Goal: Information Seeking & Learning: Find contact information

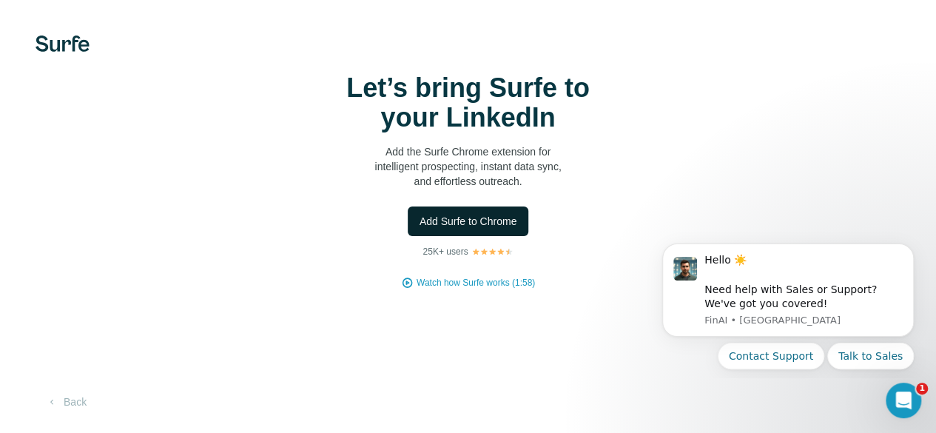
click at [420, 229] on span "Add Surfe to Chrome" at bounding box center [469, 221] width 98 height 15
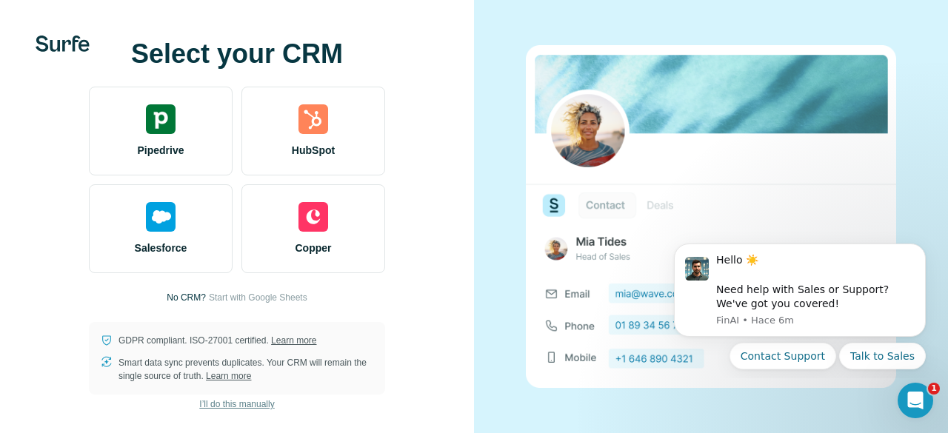
click at [246, 403] on span "I’ll do this manually" at bounding box center [236, 404] width 75 height 13
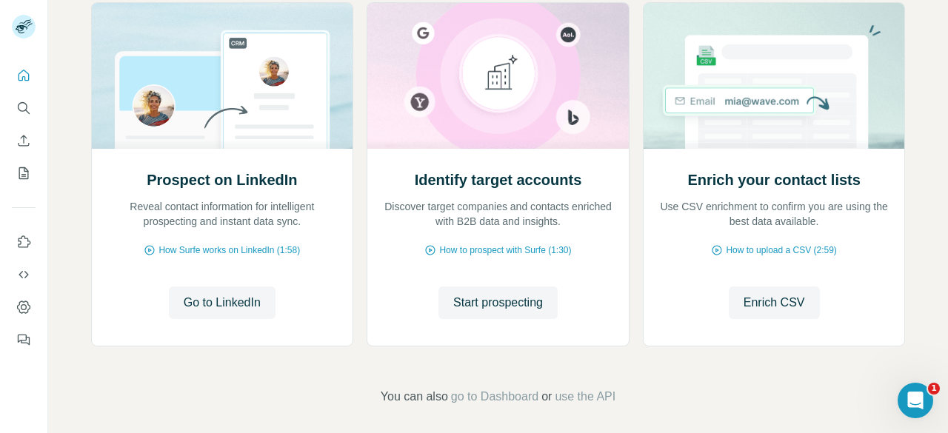
scroll to position [190, 0]
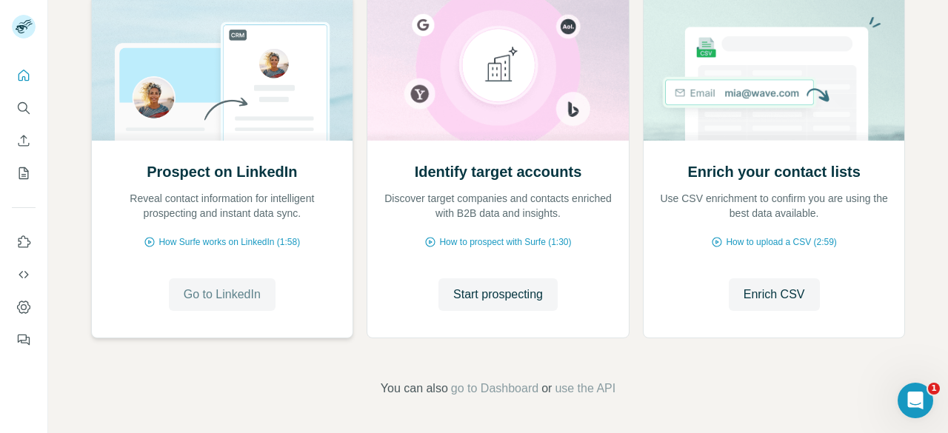
click at [205, 296] on span "Go to LinkedIn" at bounding box center [222, 295] width 77 height 18
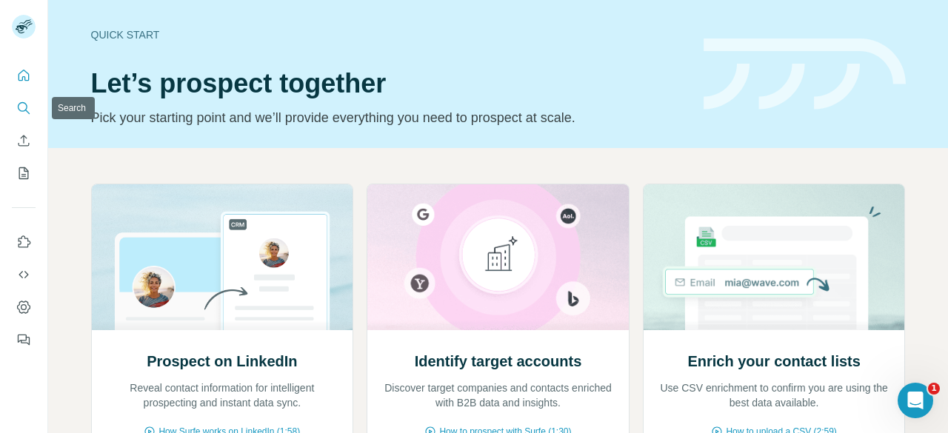
click at [18, 109] on icon "Search" at bounding box center [23, 108] width 15 height 15
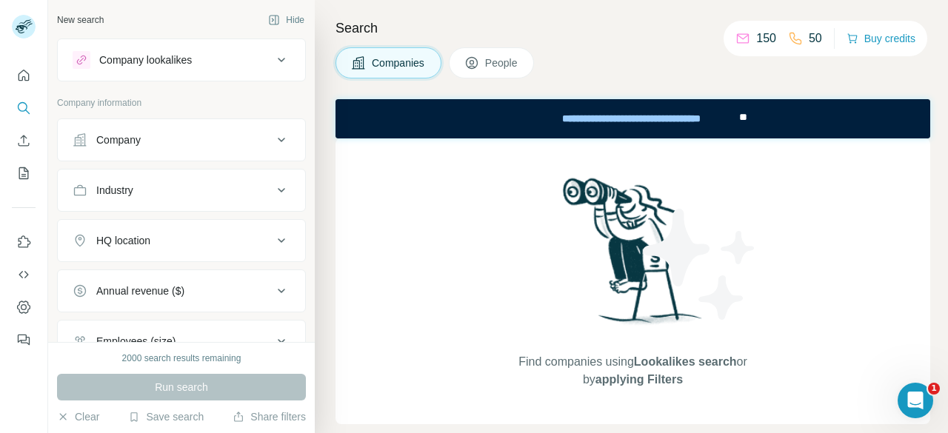
click at [272, 138] on icon at bounding box center [281, 140] width 18 height 18
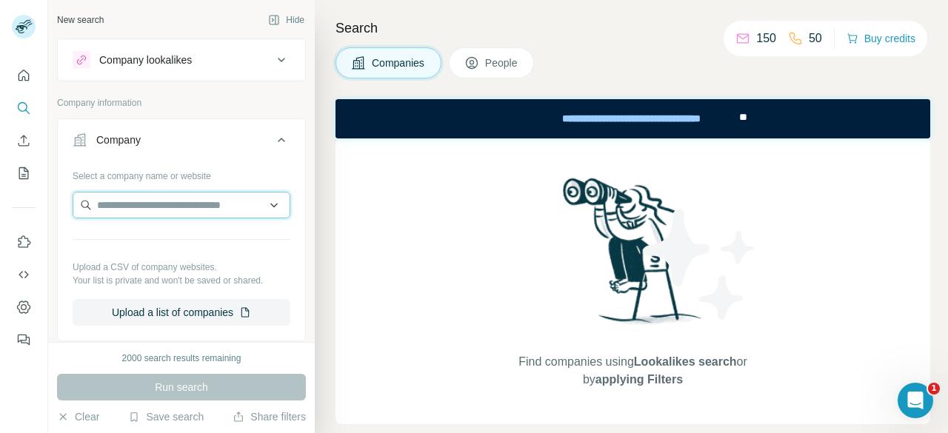
click at [195, 204] on input "text" at bounding box center [182, 205] width 218 height 27
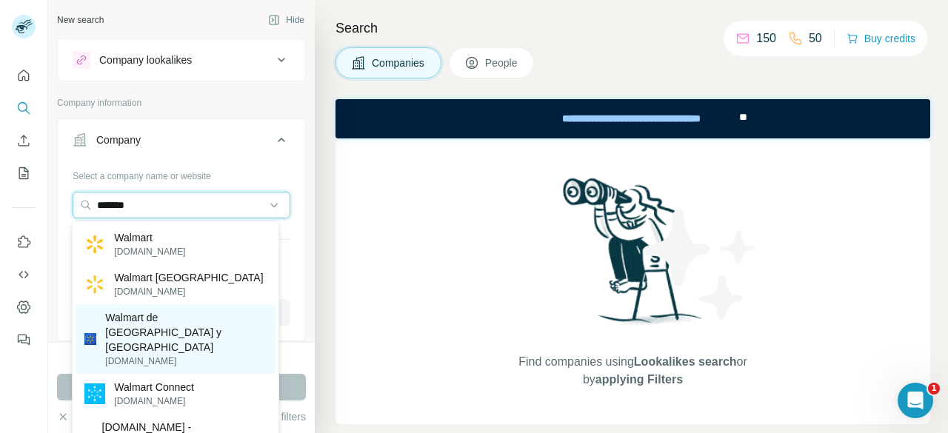
type input "*******"
click at [192, 332] on p "Walmart de México y Centroamérica" at bounding box center [185, 332] width 161 height 44
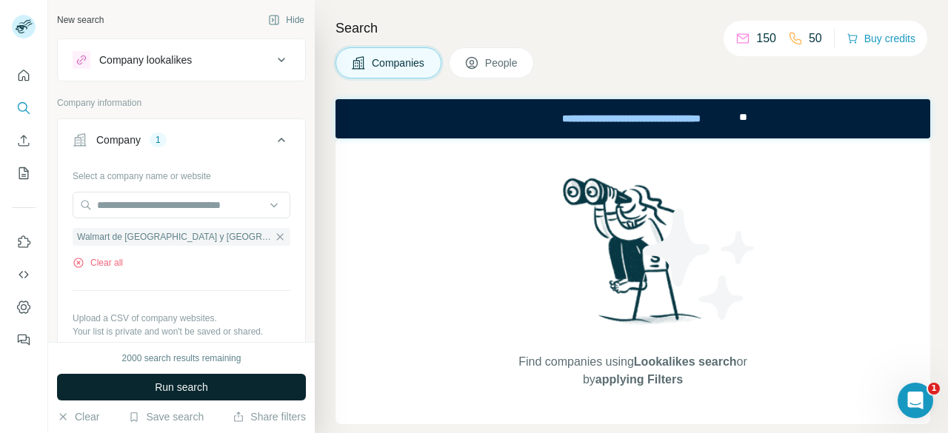
click at [198, 392] on span "Run search" at bounding box center [181, 387] width 53 height 15
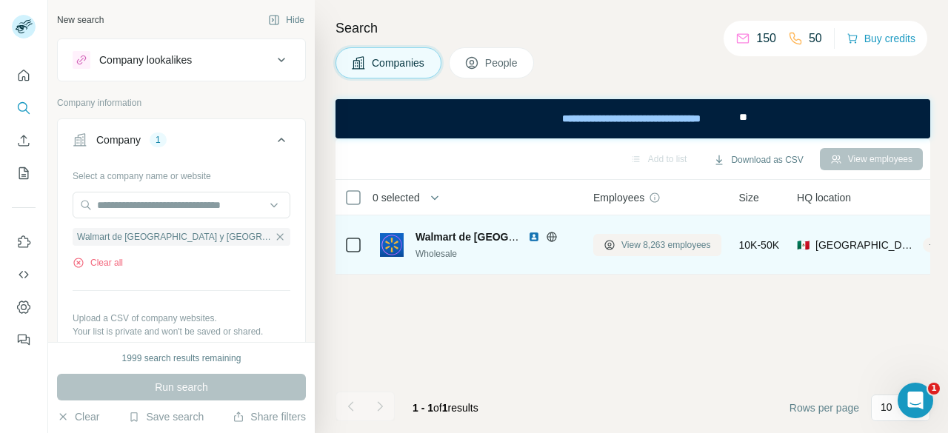
click at [663, 242] on span "View 8,263 employees" at bounding box center [666, 244] width 90 height 13
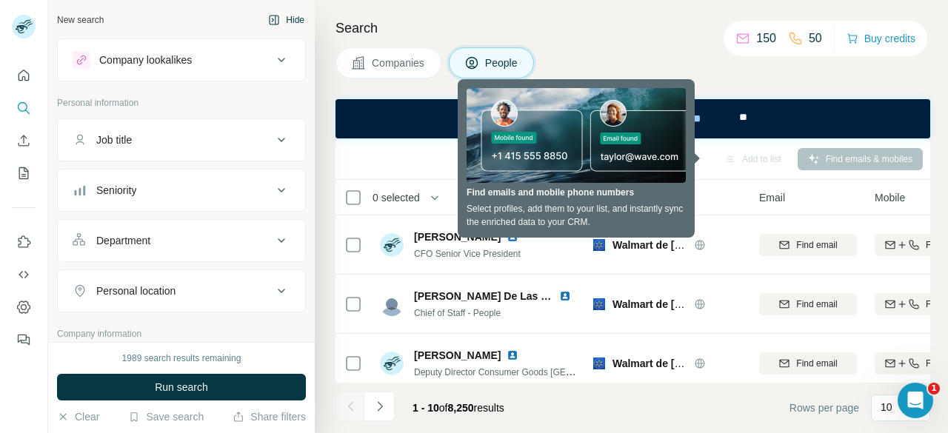
click at [280, 19] on button "Hide" at bounding box center [286, 20] width 57 height 22
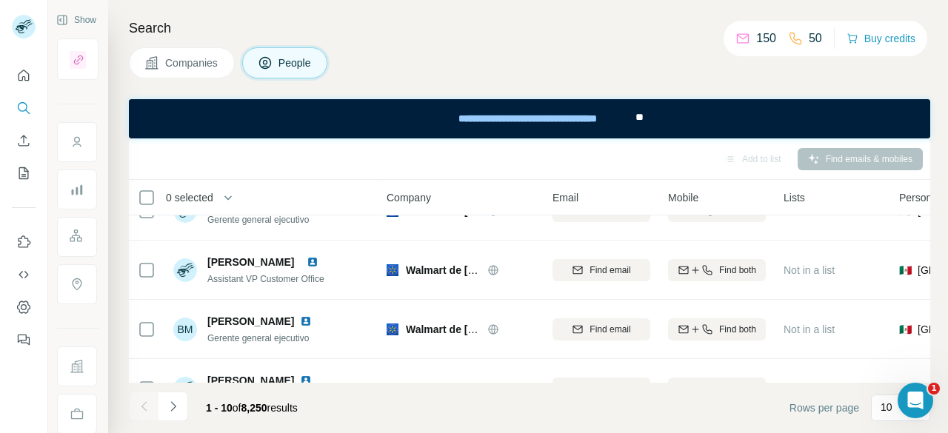
scroll to position [431, 0]
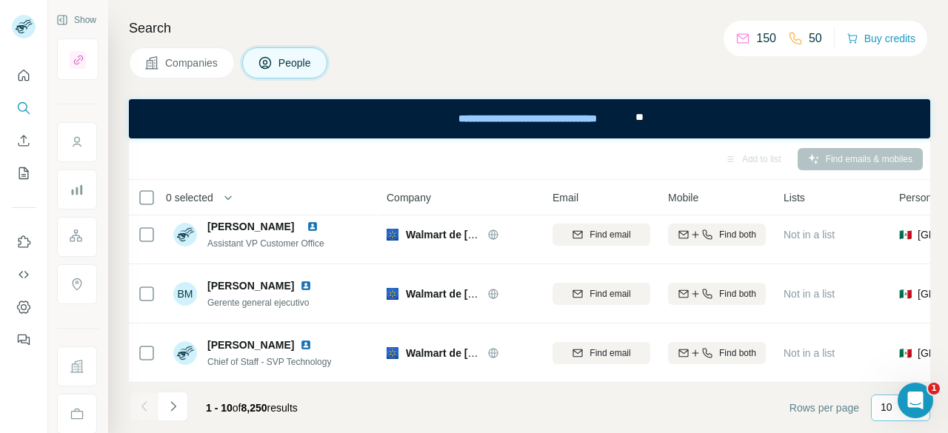
click at [884, 411] on p "10" at bounding box center [886, 407] width 12 height 15
click at [898, 289] on div "60" at bounding box center [900, 295] width 34 height 15
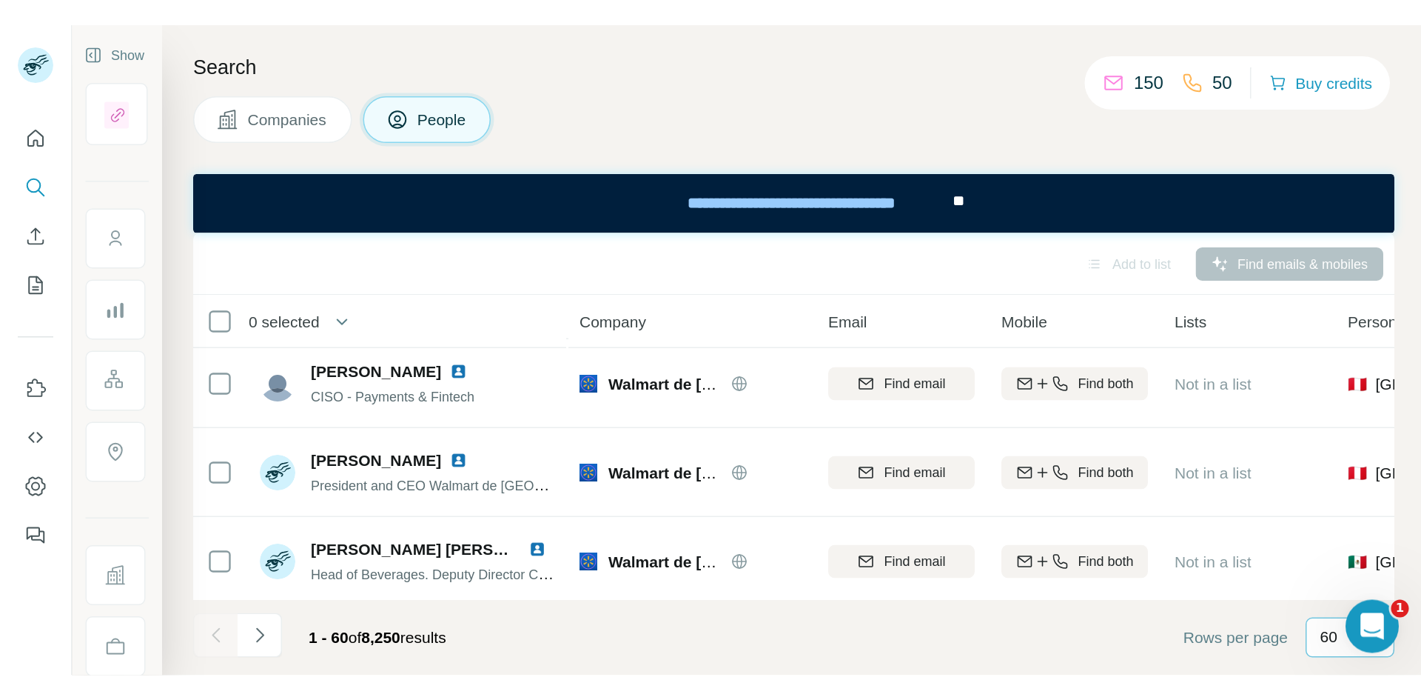
scroll to position [786, 0]
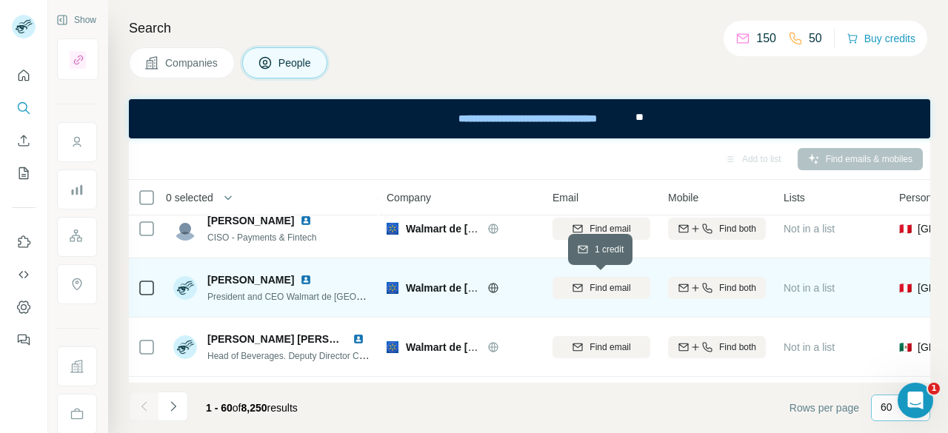
click at [616, 283] on span "Find email" at bounding box center [609, 287] width 41 height 13
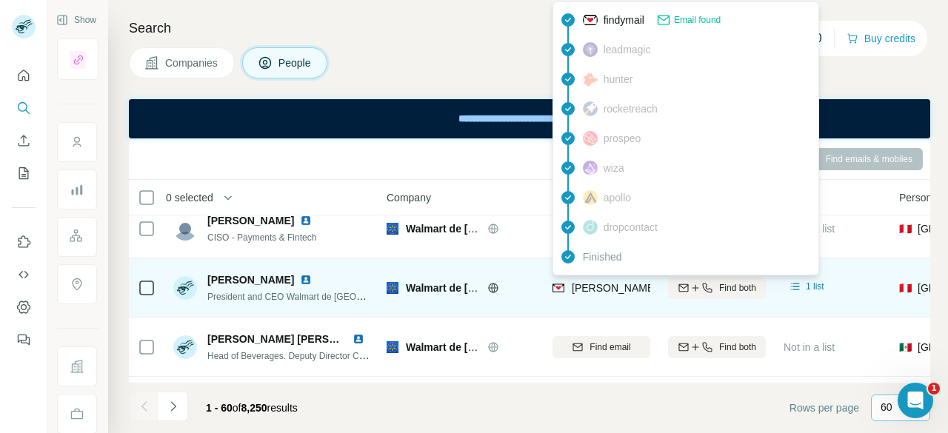
click at [646, 286] on span "ignacio.caride@walmart.com" at bounding box center [744, 288] width 346 height 12
click at [588, 288] on span "ignacio.caride@walmart.com" at bounding box center [744, 288] width 346 height 12
drag, startPoint x: 569, startPoint y: 282, endPoint x: 638, endPoint y: 285, distance: 69.6
click at [638, 285] on div "ignacio.caride@walmart.com" at bounding box center [729, 288] width 354 height 15
click at [628, 300] on div "ignacio.caride@walmart.com" at bounding box center [601, 287] width 98 height 41
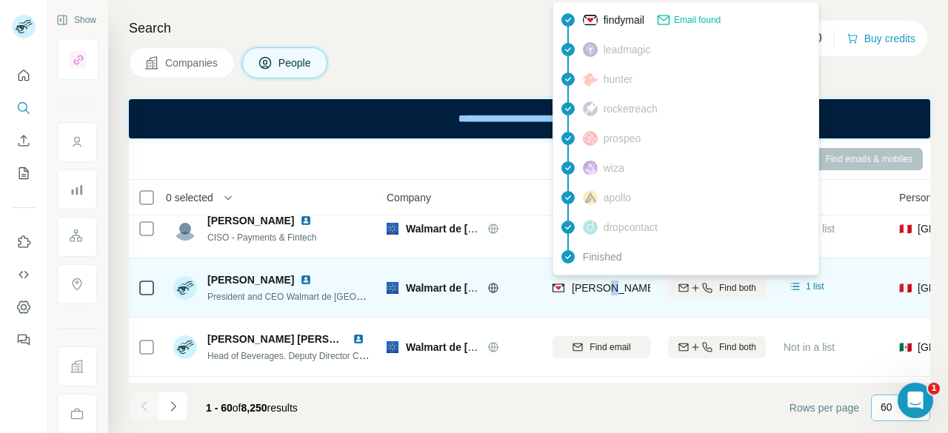
drag, startPoint x: 611, startPoint y: 284, endPoint x: 603, endPoint y: 286, distance: 8.4
click at [603, 286] on span "ignacio.caride@walmart.com" at bounding box center [744, 288] width 346 height 12
drag, startPoint x: 569, startPoint y: 284, endPoint x: 650, endPoint y: 290, distance: 81.6
click at [650, 290] on td "ignacio.caride@walmart.com" at bounding box center [600, 287] width 115 height 59
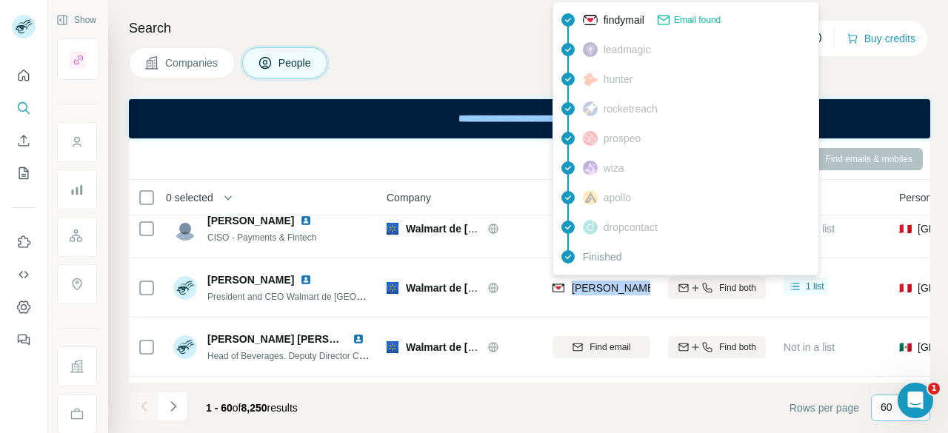
click at [438, 383] on footer "1 - 60 of 8,250 results Rows per page 60" at bounding box center [529, 408] width 801 height 50
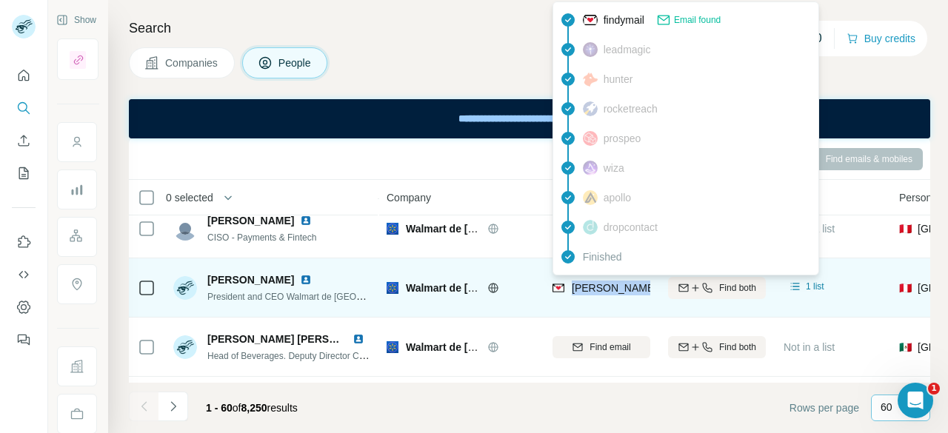
drag, startPoint x: 568, startPoint y: 285, endPoint x: 648, endPoint y: 292, distance: 81.0
click at [648, 292] on div "ignacio.caride@walmart.com" at bounding box center [729, 288] width 354 height 15
click at [811, 284] on span "1 list" at bounding box center [814, 286] width 19 height 13
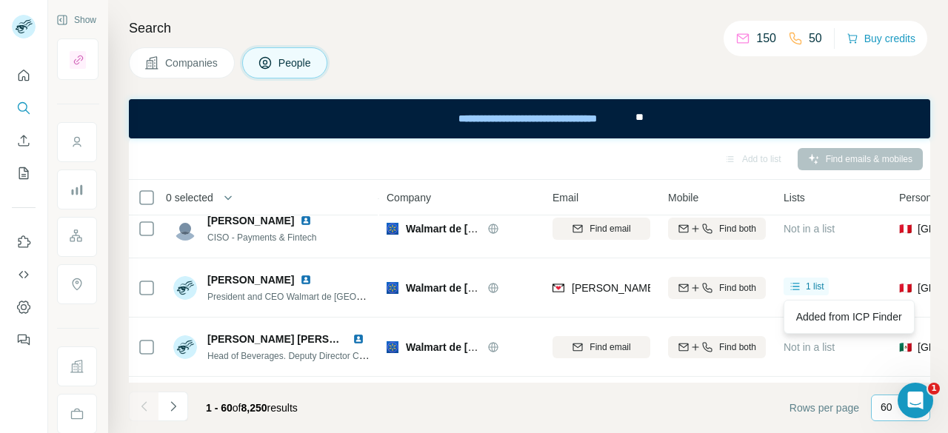
click at [753, 155] on div "Add to list" at bounding box center [753, 159] width 78 height 22
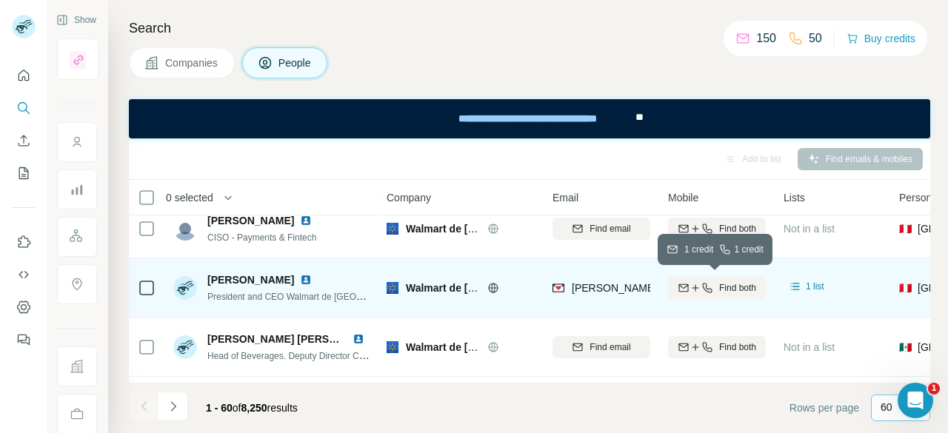
click at [706, 289] on icon "button" at bounding box center [707, 288] width 12 height 12
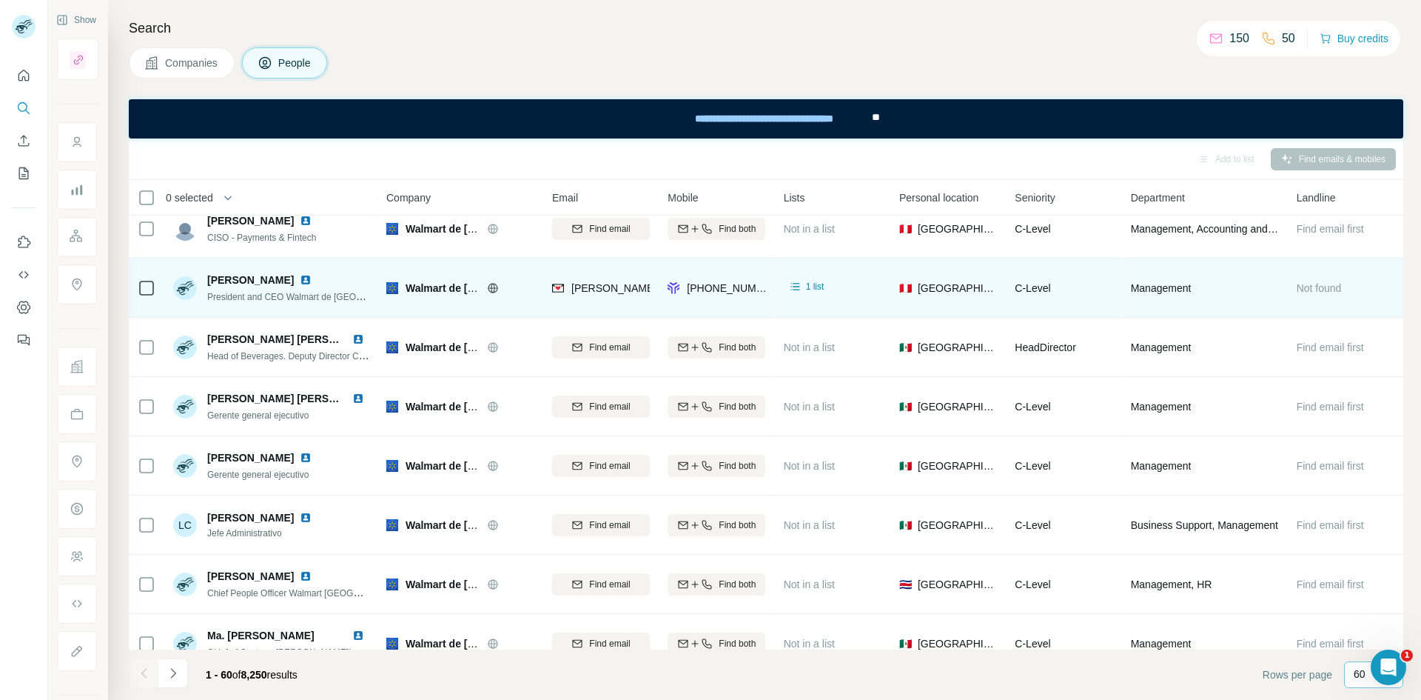
scroll to position [787, 0]
drag, startPoint x: 1319, startPoint y: 195, endPoint x: 1326, endPoint y: 201, distance: 8.9
click at [947, 201] on span "Landline" at bounding box center [1316, 197] width 39 height 15
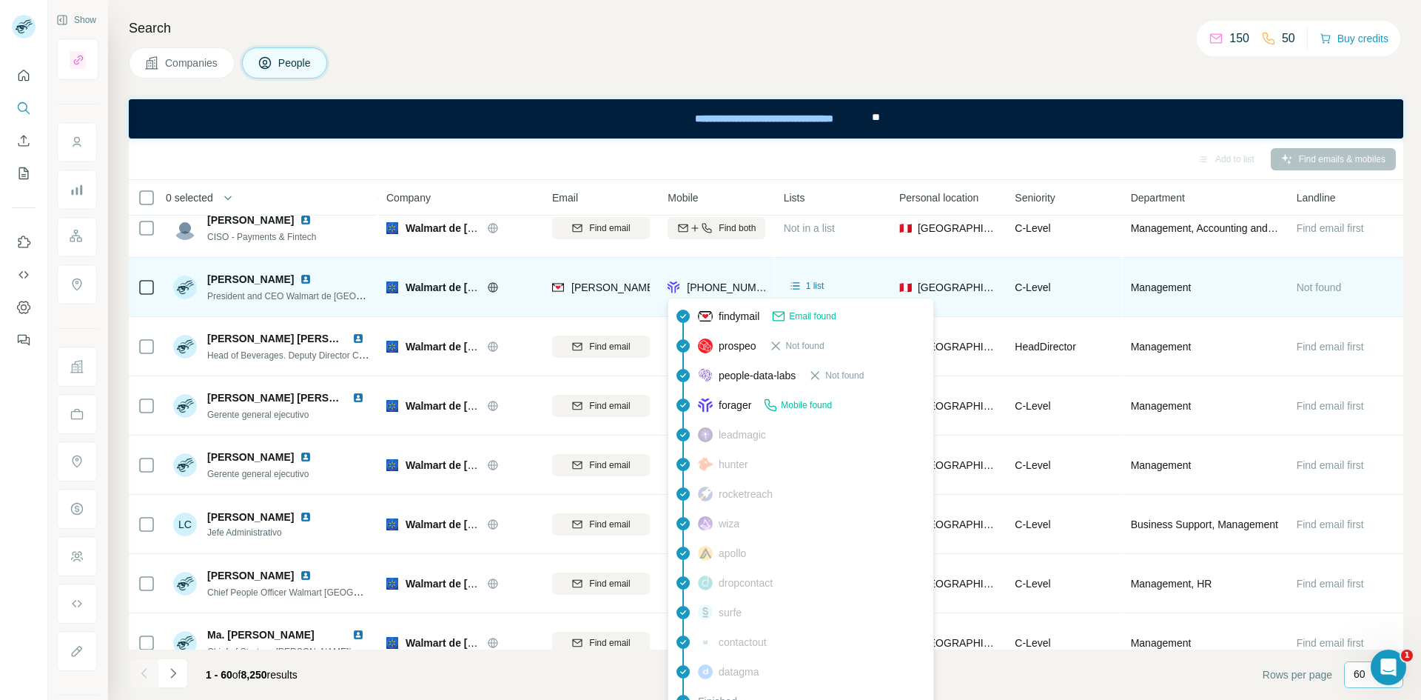
click at [730, 288] on span "+525541335255" at bounding box center [733, 287] width 93 height 12
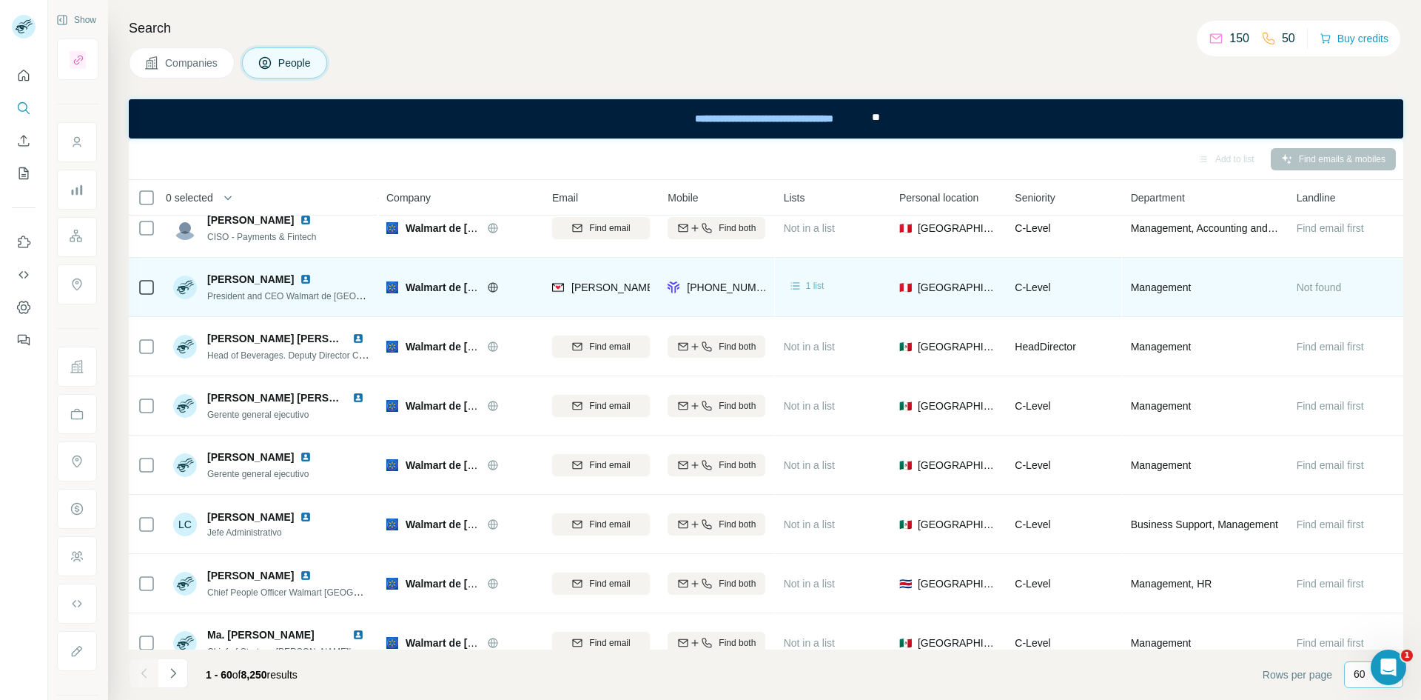
click at [795, 281] on icon at bounding box center [795, 285] width 15 height 15
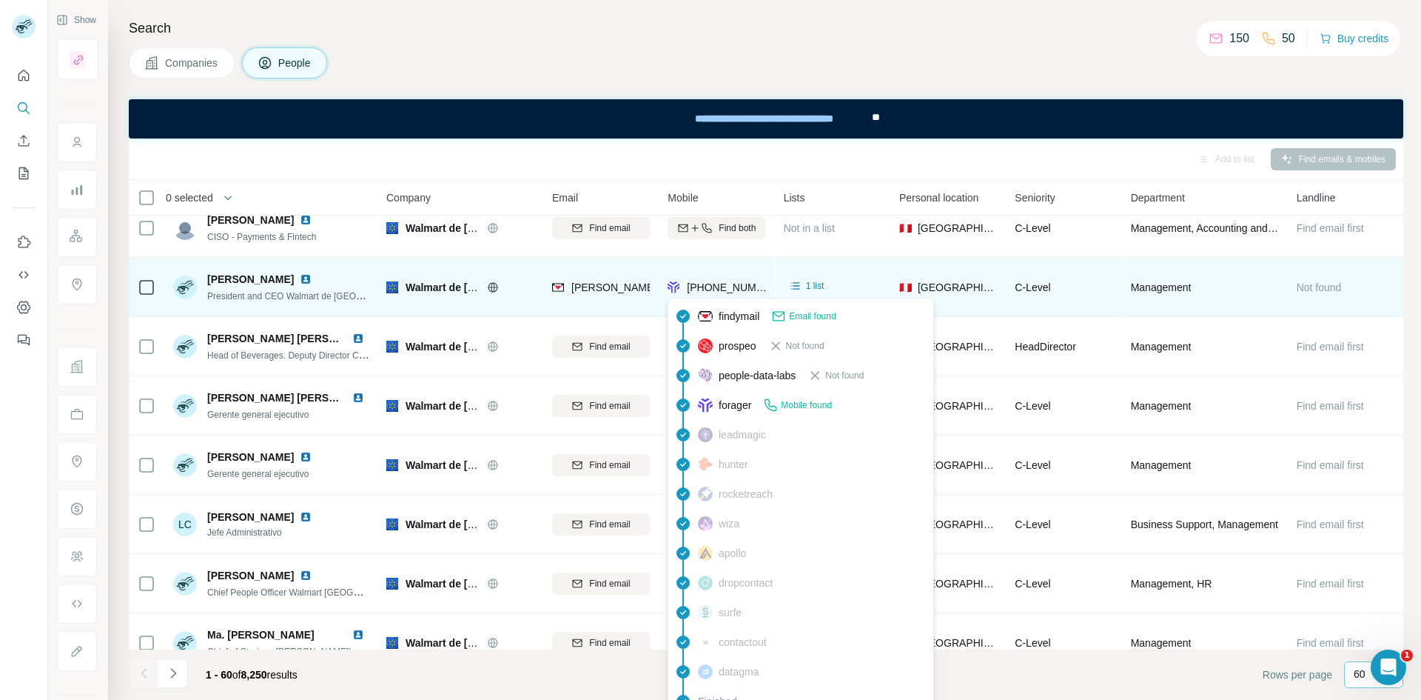
click at [760, 288] on span "+525541335255" at bounding box center [733, 287] width 93 height 12
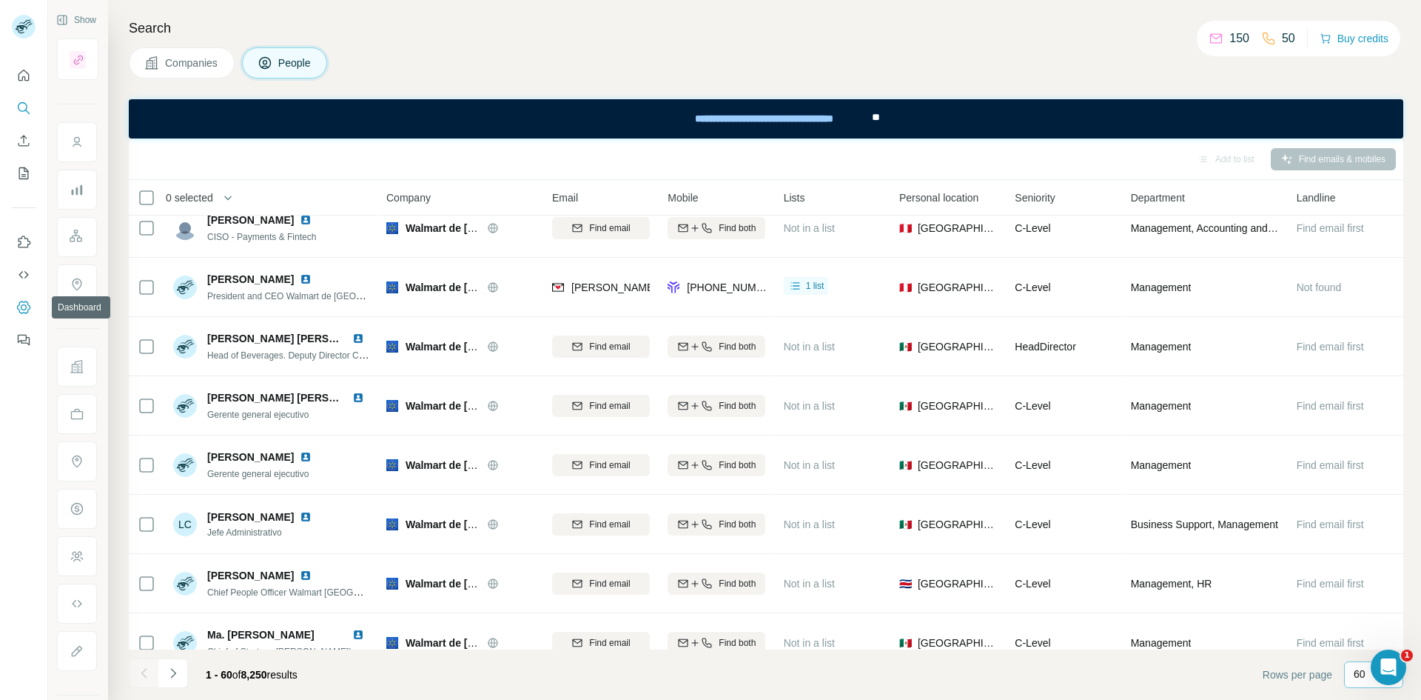
click at [27, 312] on icon "Dashboard" at bounding box center [23, 307] width 13 height 13
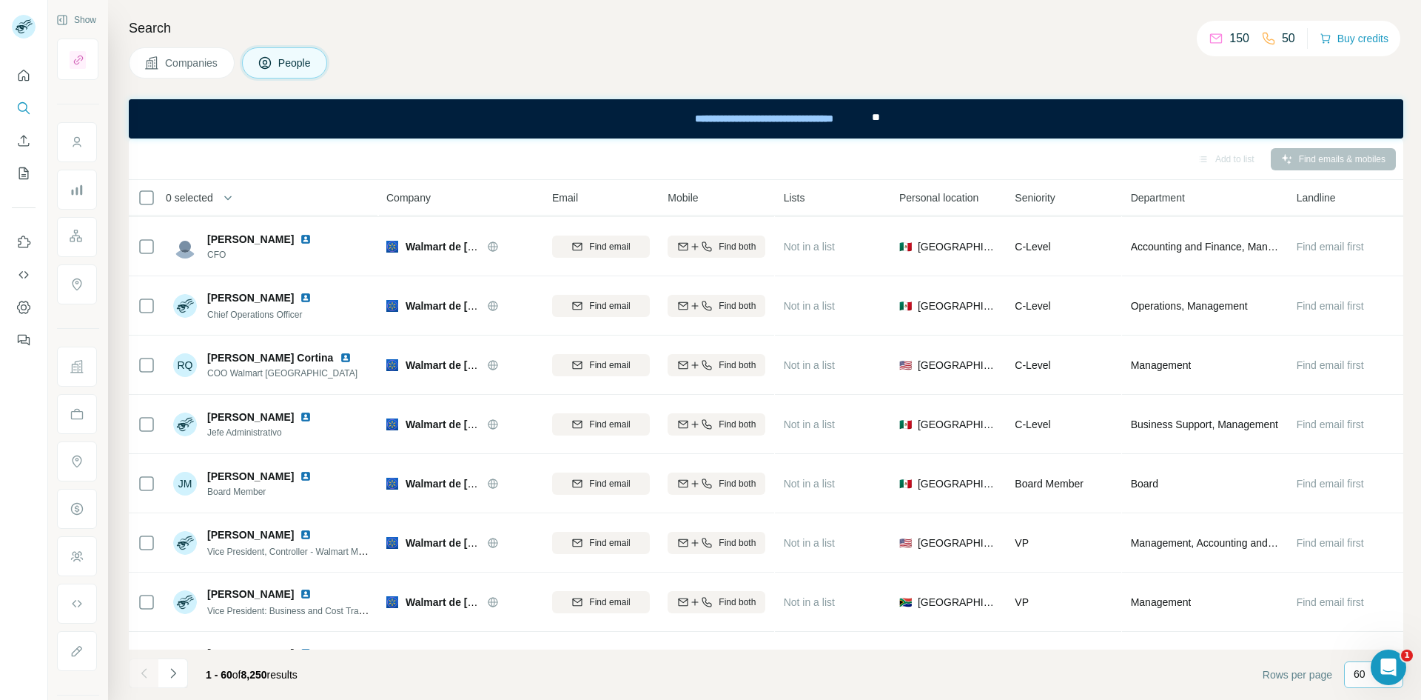
scroll to position [1498, 0]
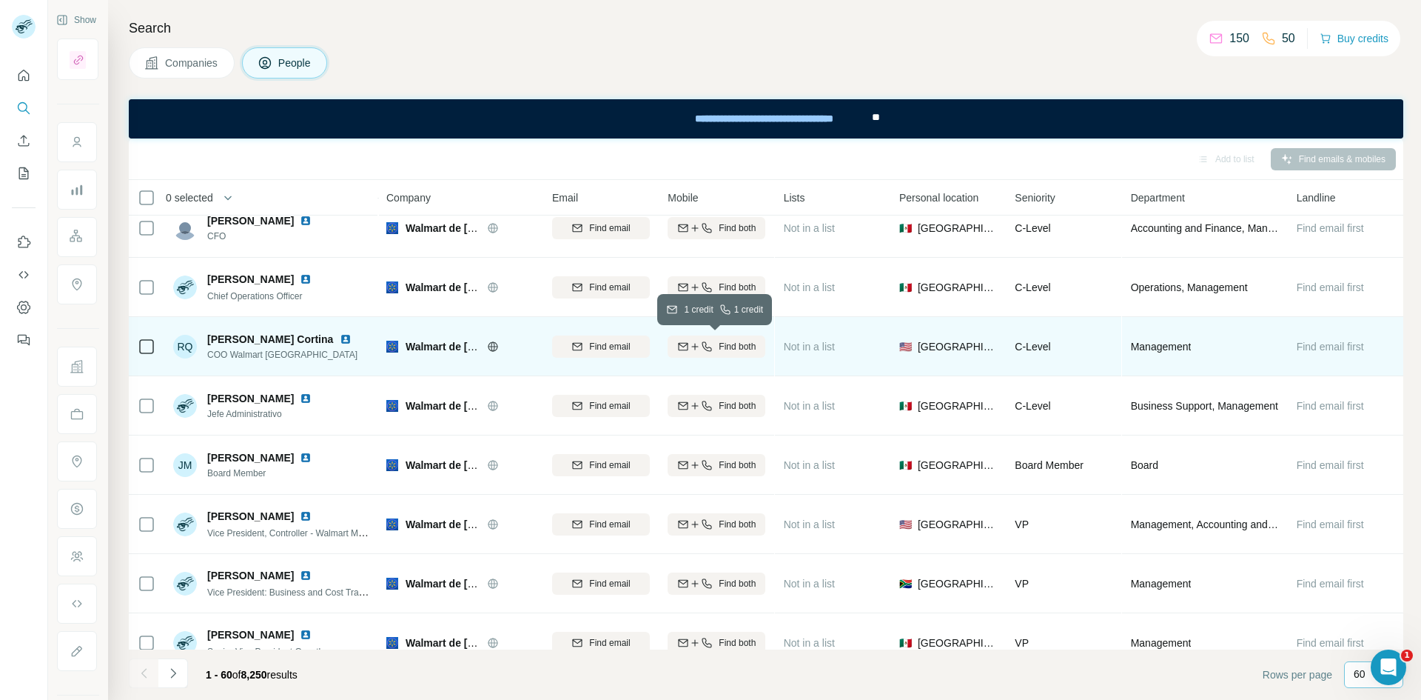
click at [732, 348] on span "Find both" at bounding box center [737, 346] width 37 height 13
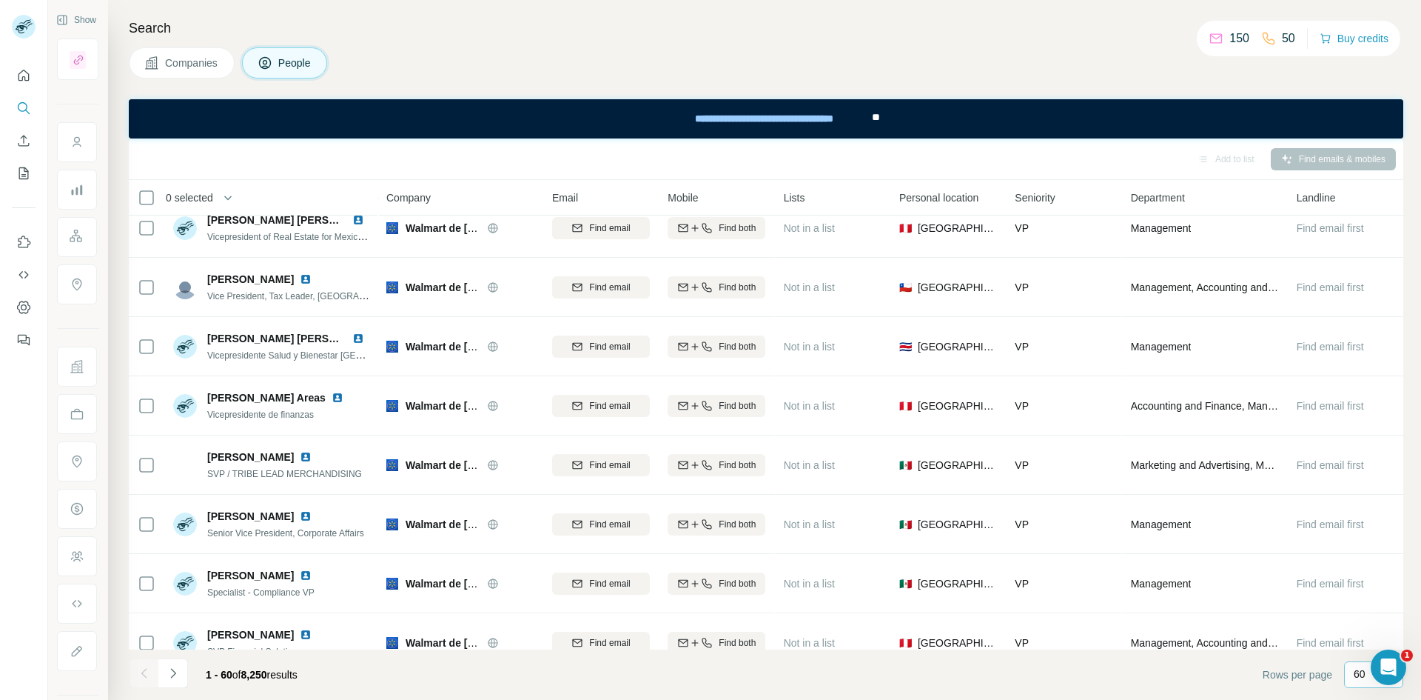
scroll to position [2060, 0]
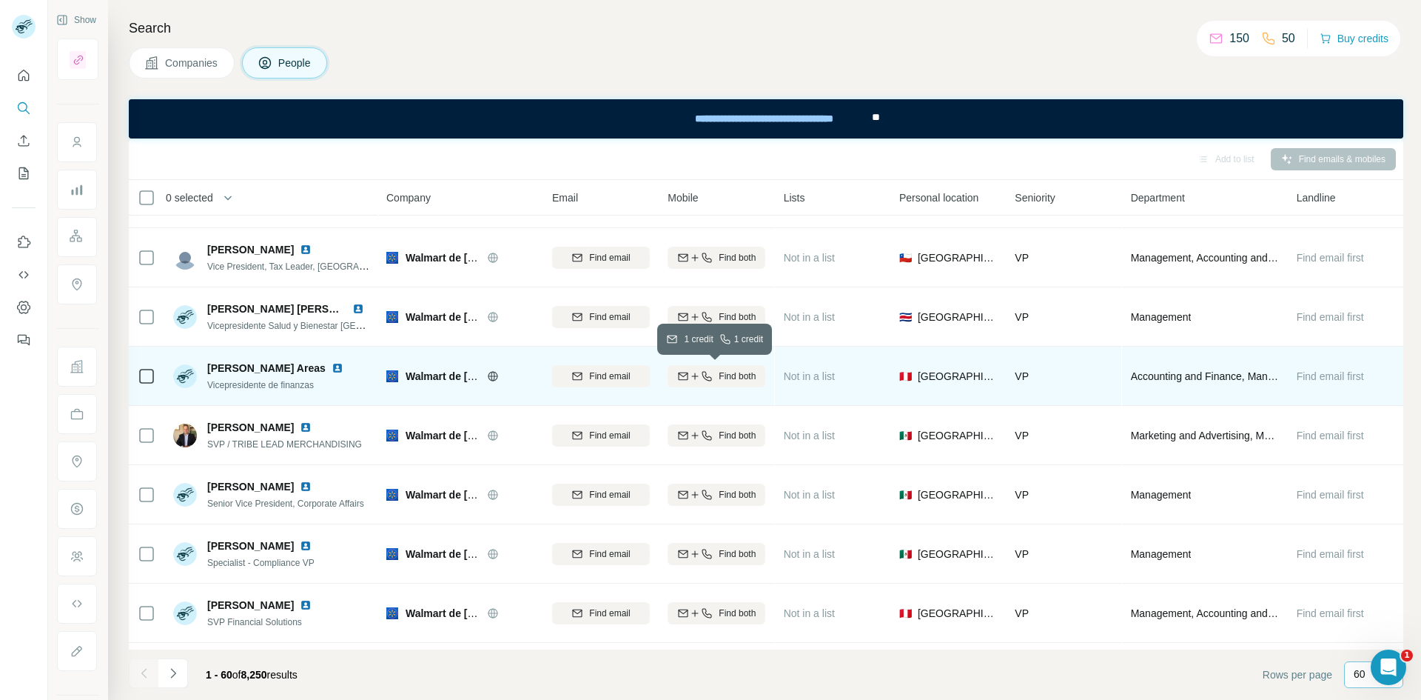
click at [748, 378] on span "Find both" at bounding box center [737, 375] width 37 height 13
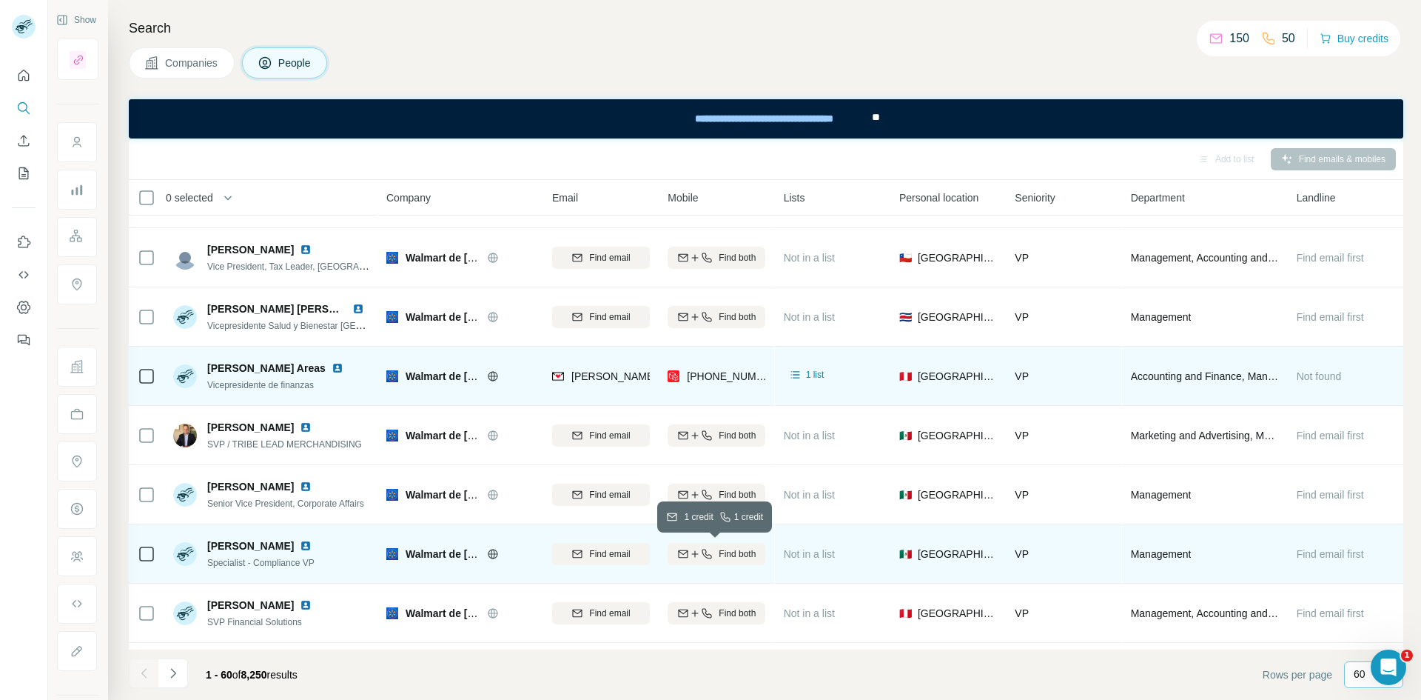
click at [739, 432] on span "Find both" at bounding box center [737, 553] width 37 height 13
click at [947, 432] on div "0 selected People Company Email Mobile Lists Personal location Seniority Depart…" at bounding box center [766, 414] width 1275 height 469
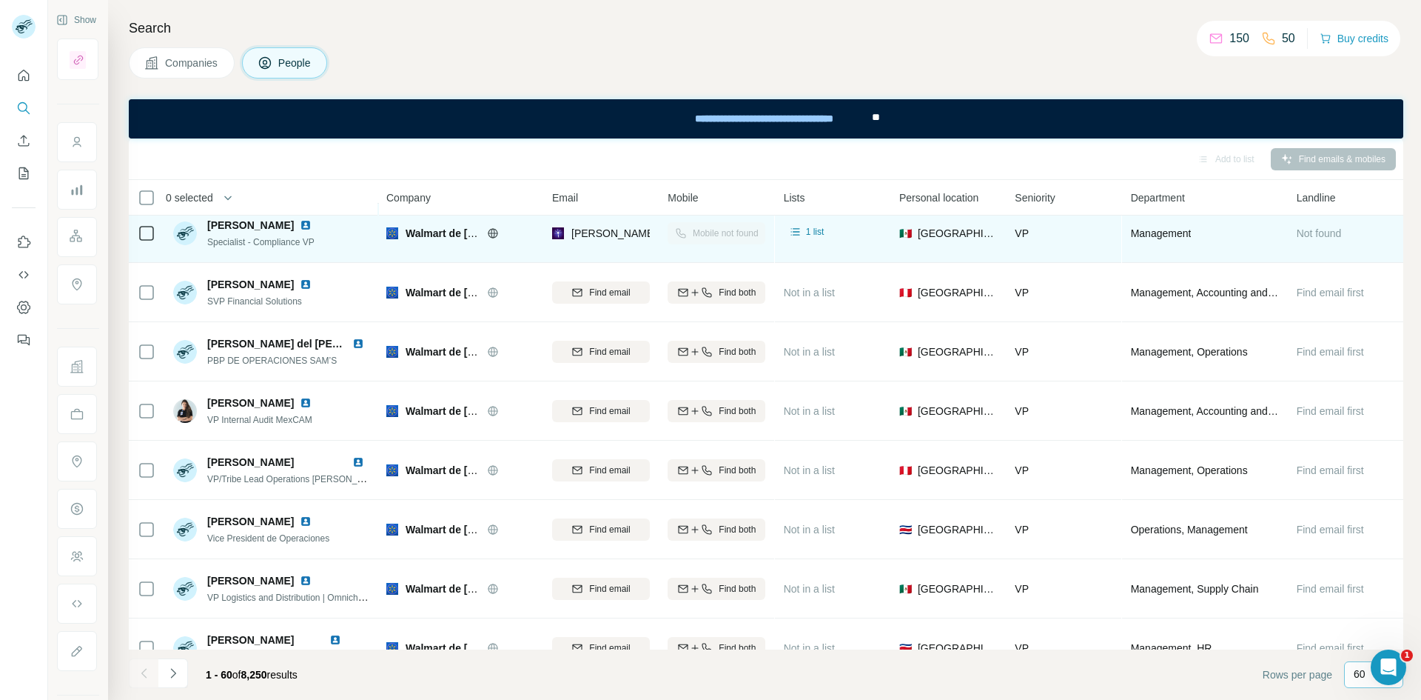
scroll to position [2386, 0]
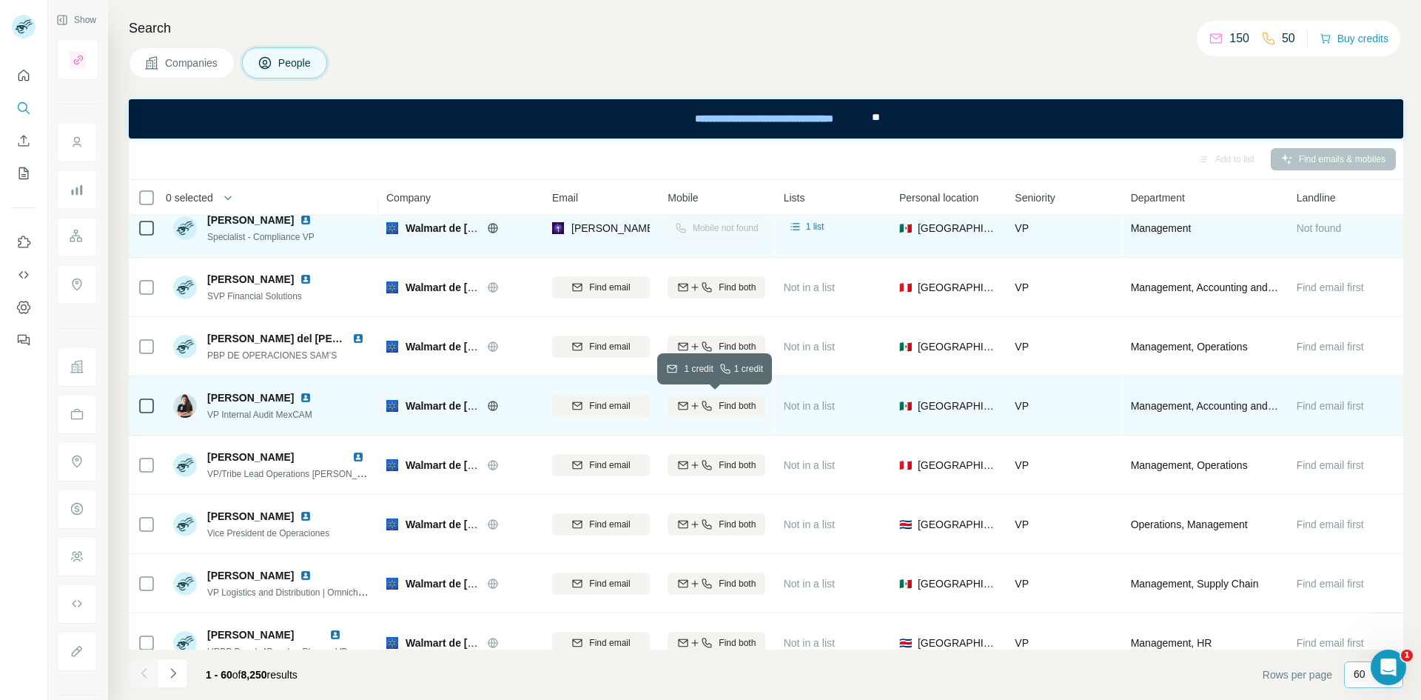
click at [734, 400] on span "Find both" at bounding box center [737, 405] width 37 height 13
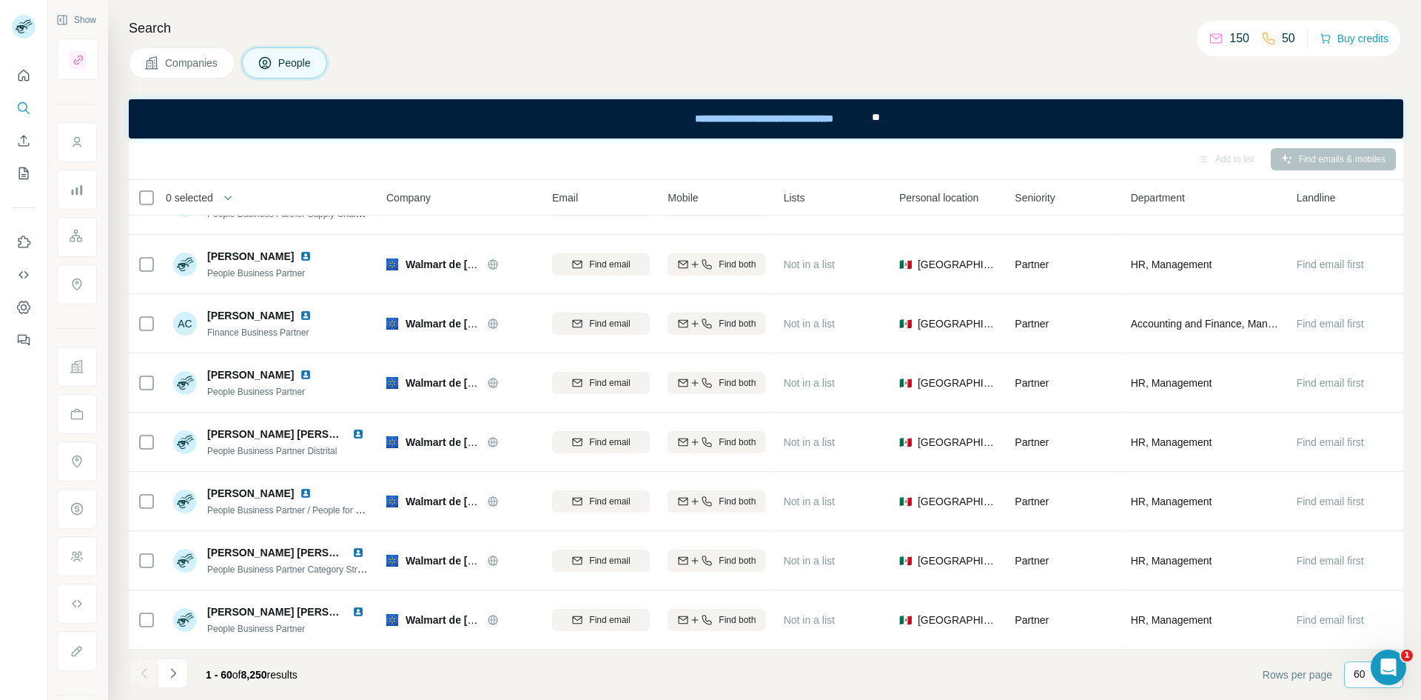
scroll to position [3127, 0]
click at [180, 432] on icon "Navigate to next page" at bounding box center [173, 672] width 15 height 15
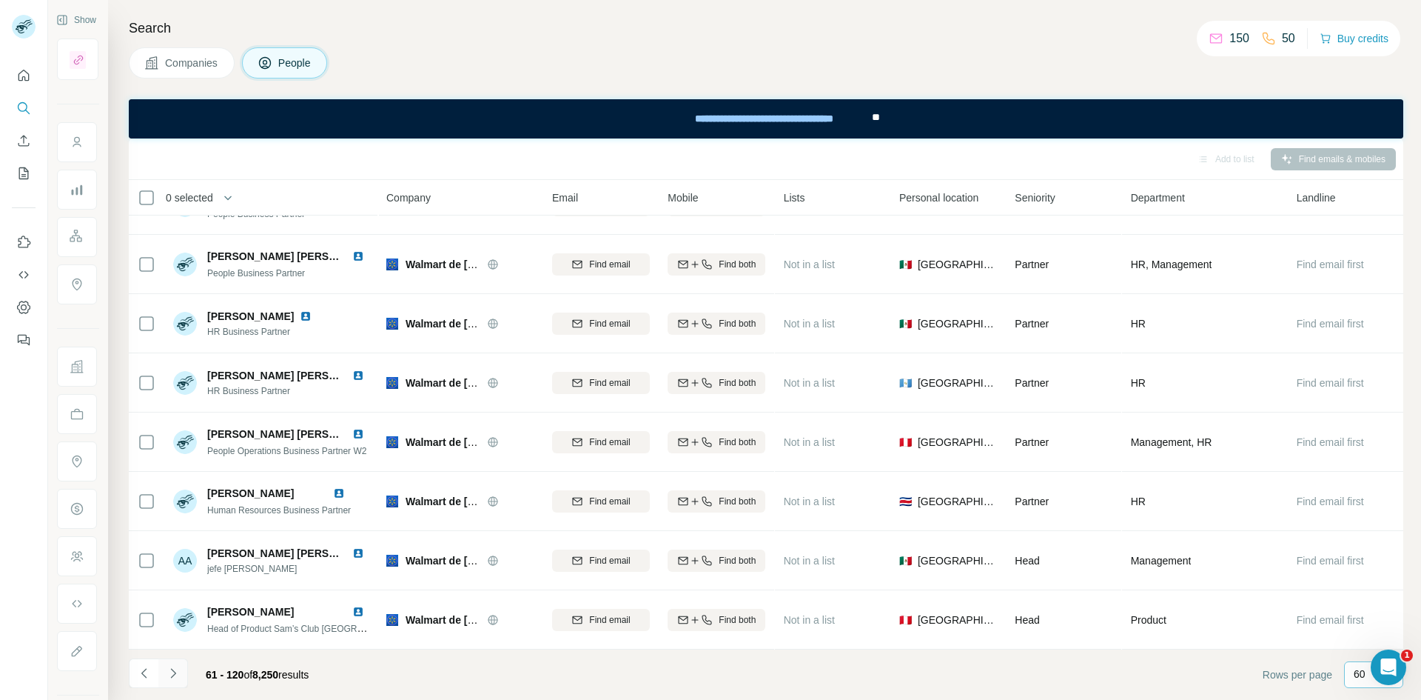
click at [175, 432] on icon "Navigate to next page" at bounding box center [172, 673] width 5 height 10
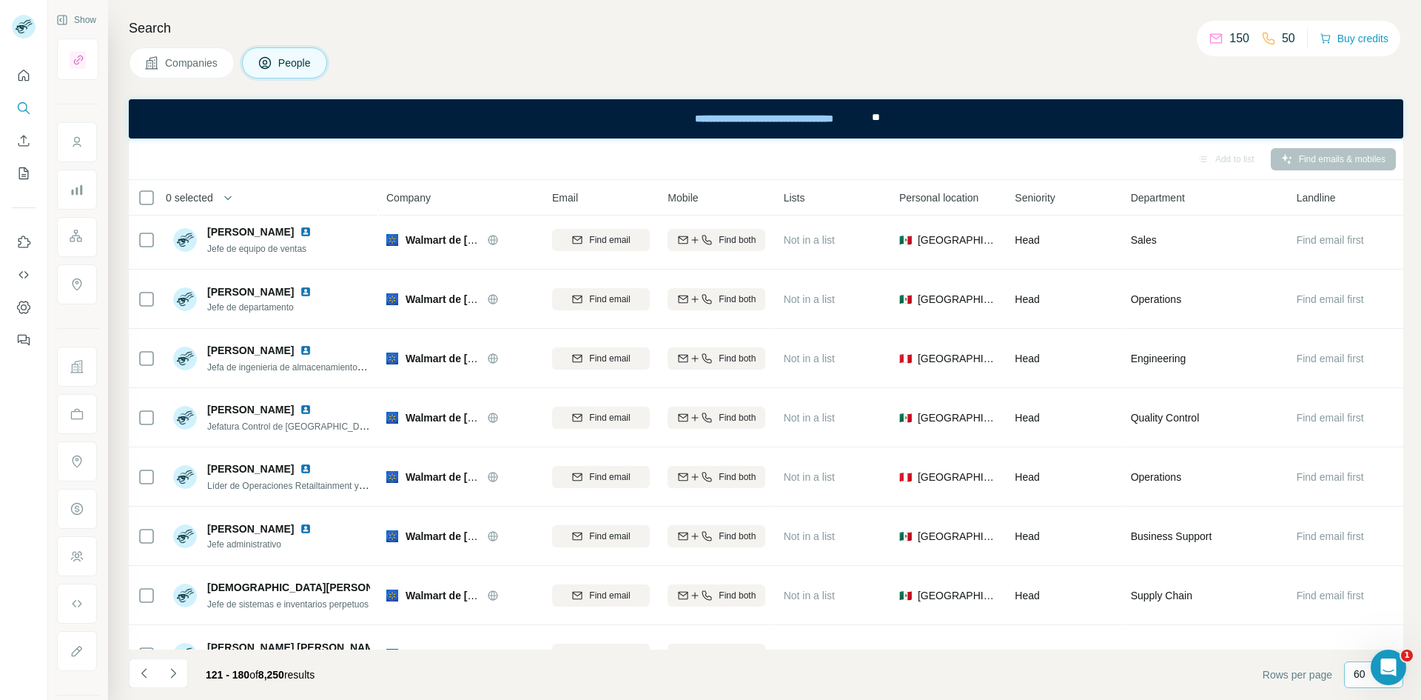
scroll to position [1435, 0]
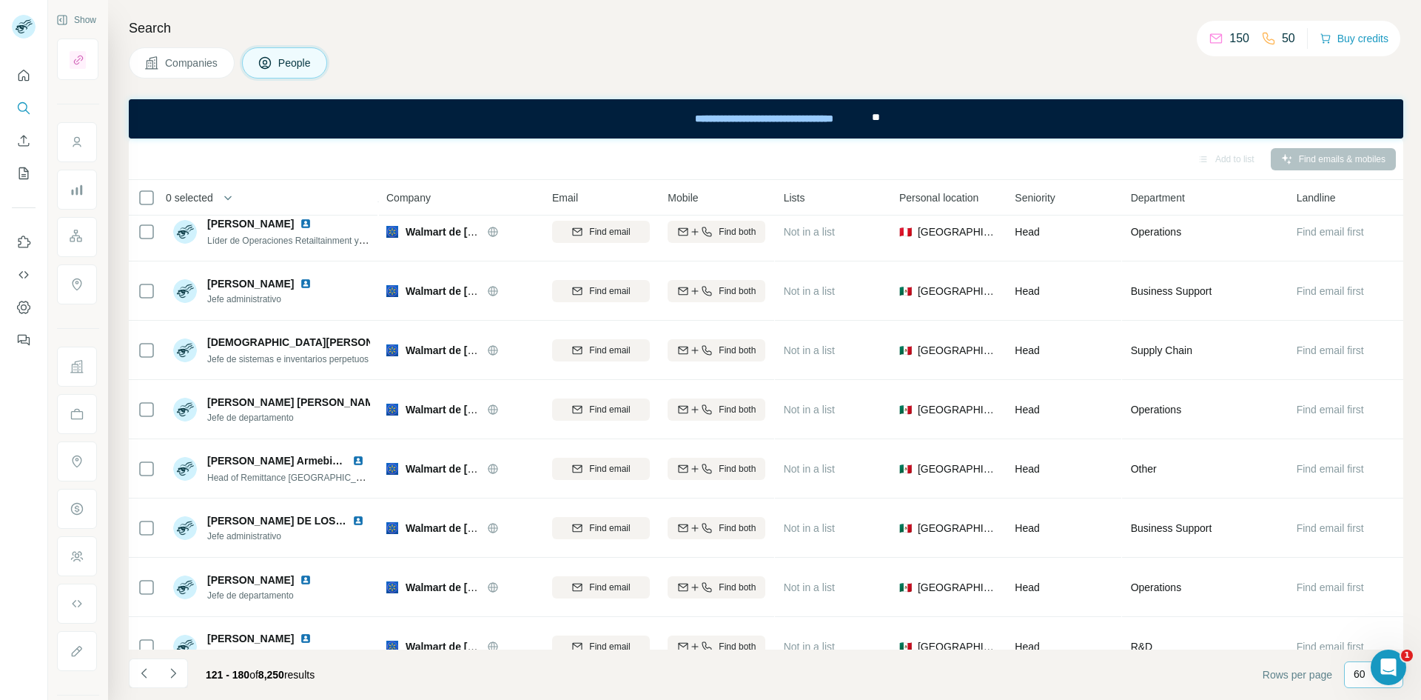
click at [300, 64] on span "People" at bounding box center [295, 63] width 34 height 15
click at [195, 60] on span "Companies" at bounding box center [192, 63] width 54 height 15
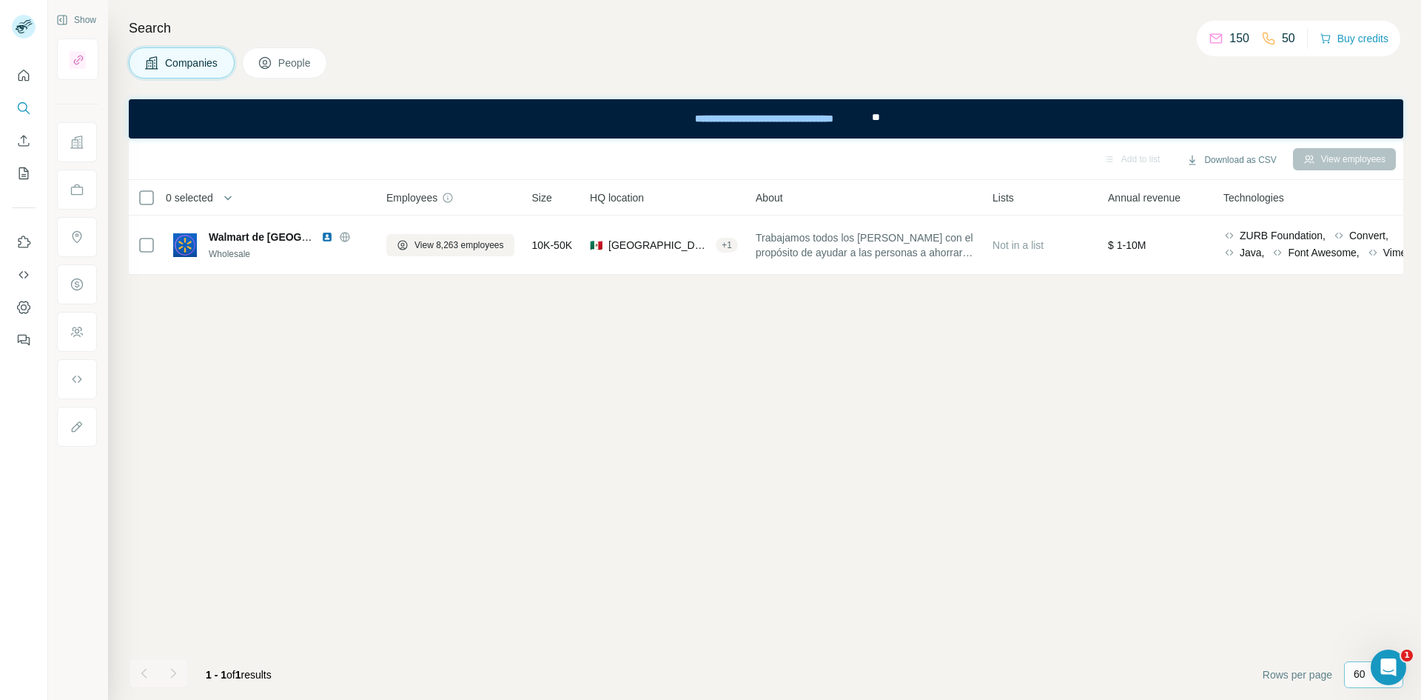
scroll to position [0, 0]
click at [23, 113] on icon "Search" at bounding box center [23, 108] width 15 height 15
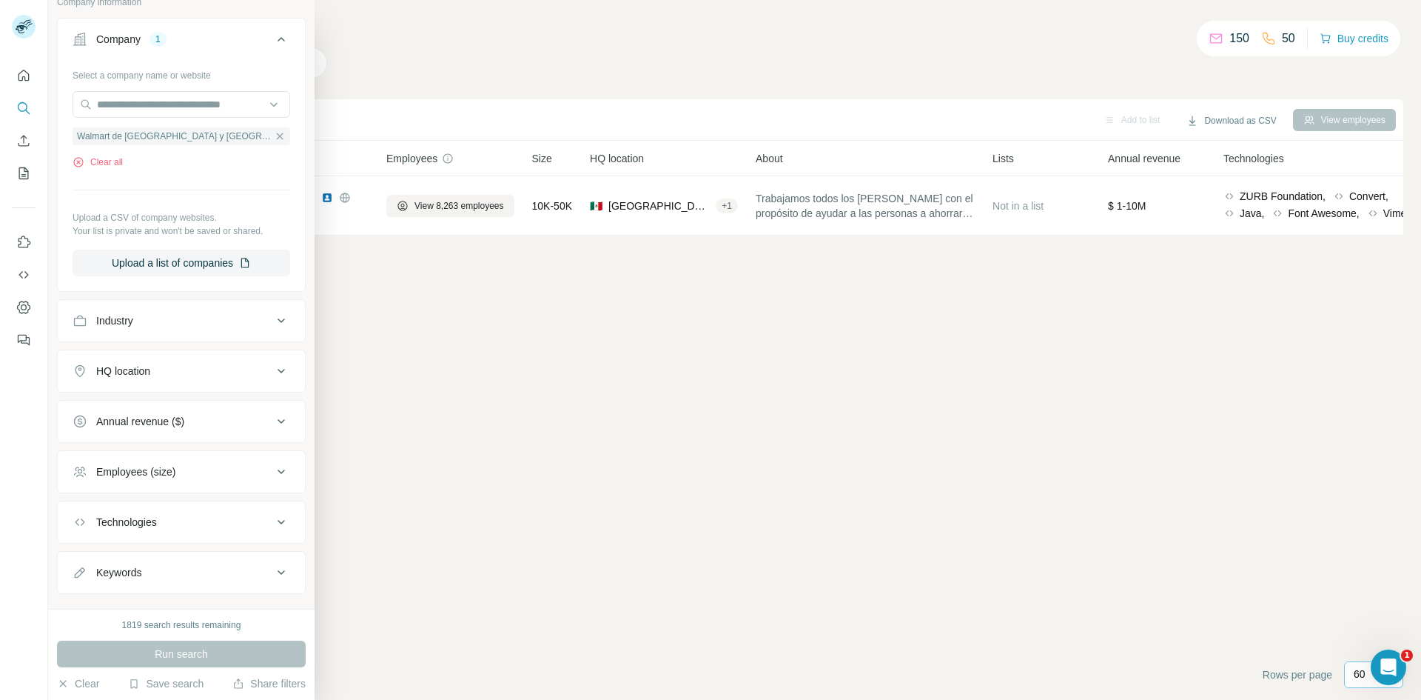
scroll to position [128, 0]
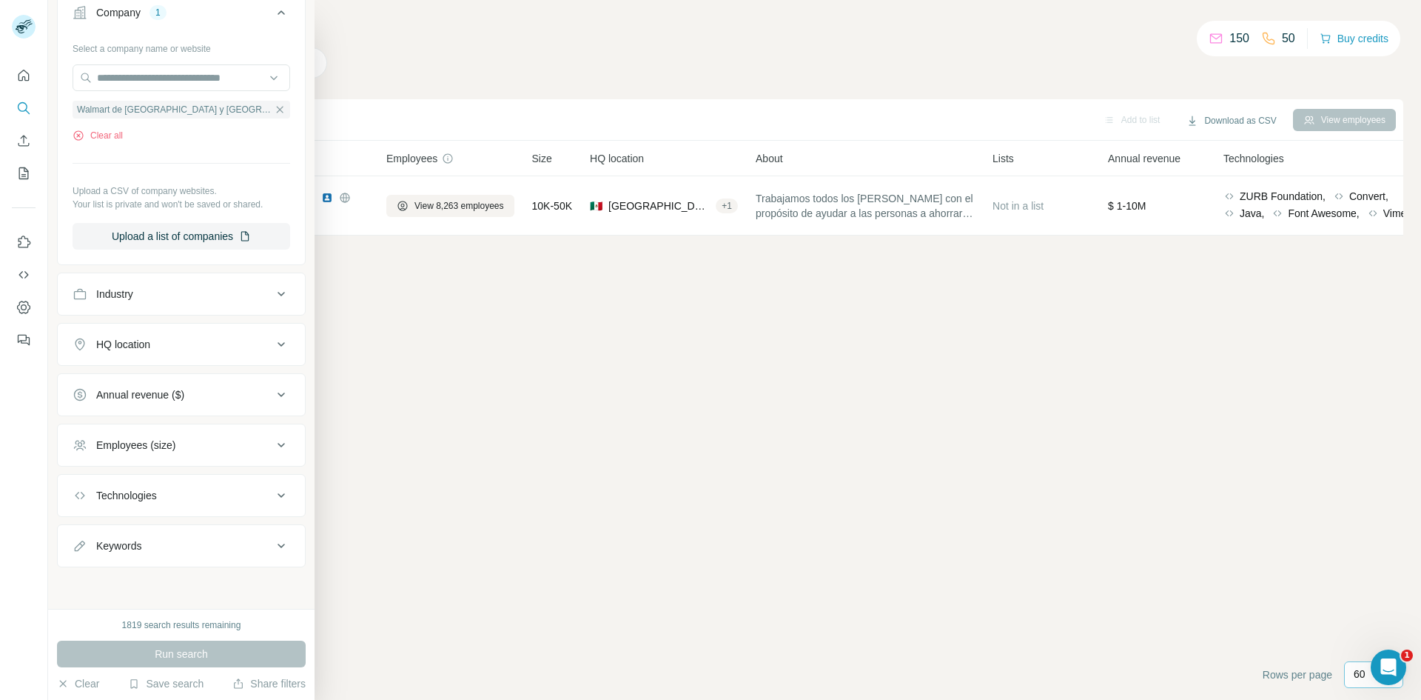
click at [272, 432] on icon at bounding box center [281, 546] width 18 height 18
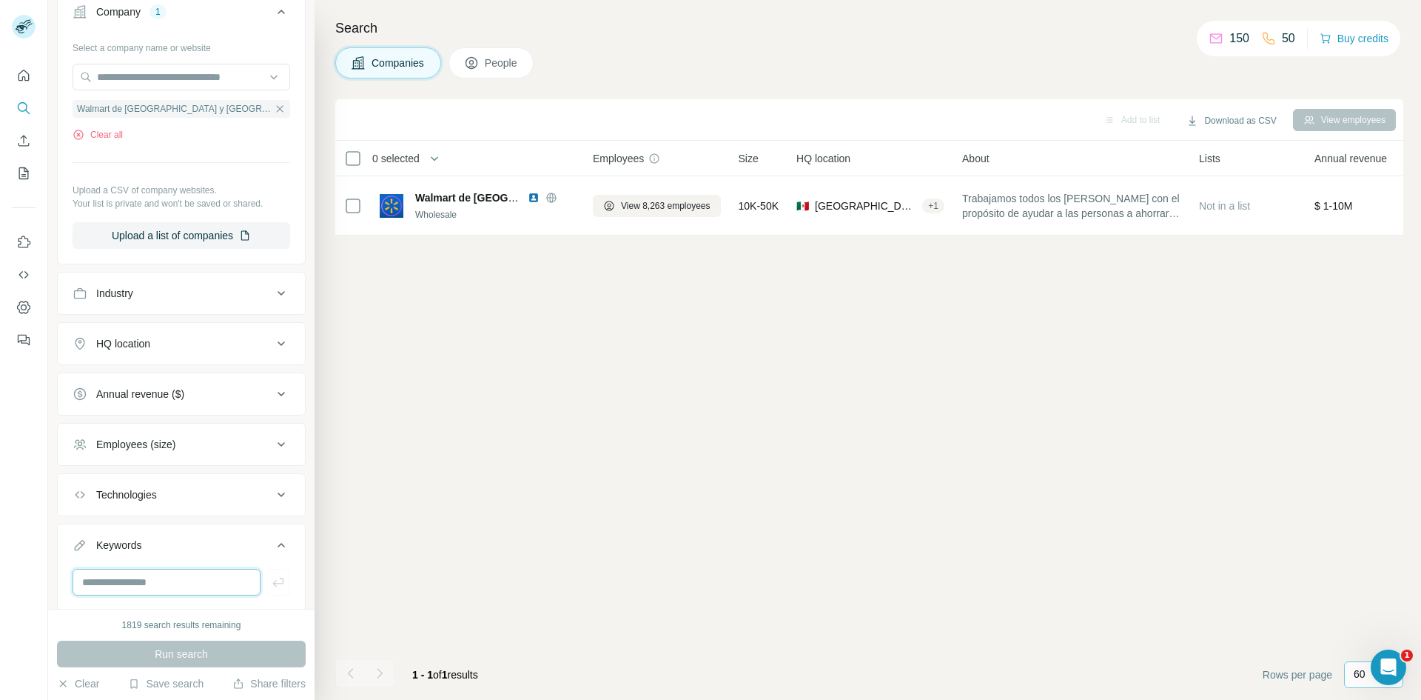
click at [151, 432] on input "text" at bounding box center [167, 582] width 188 height 27
paste input "**********"
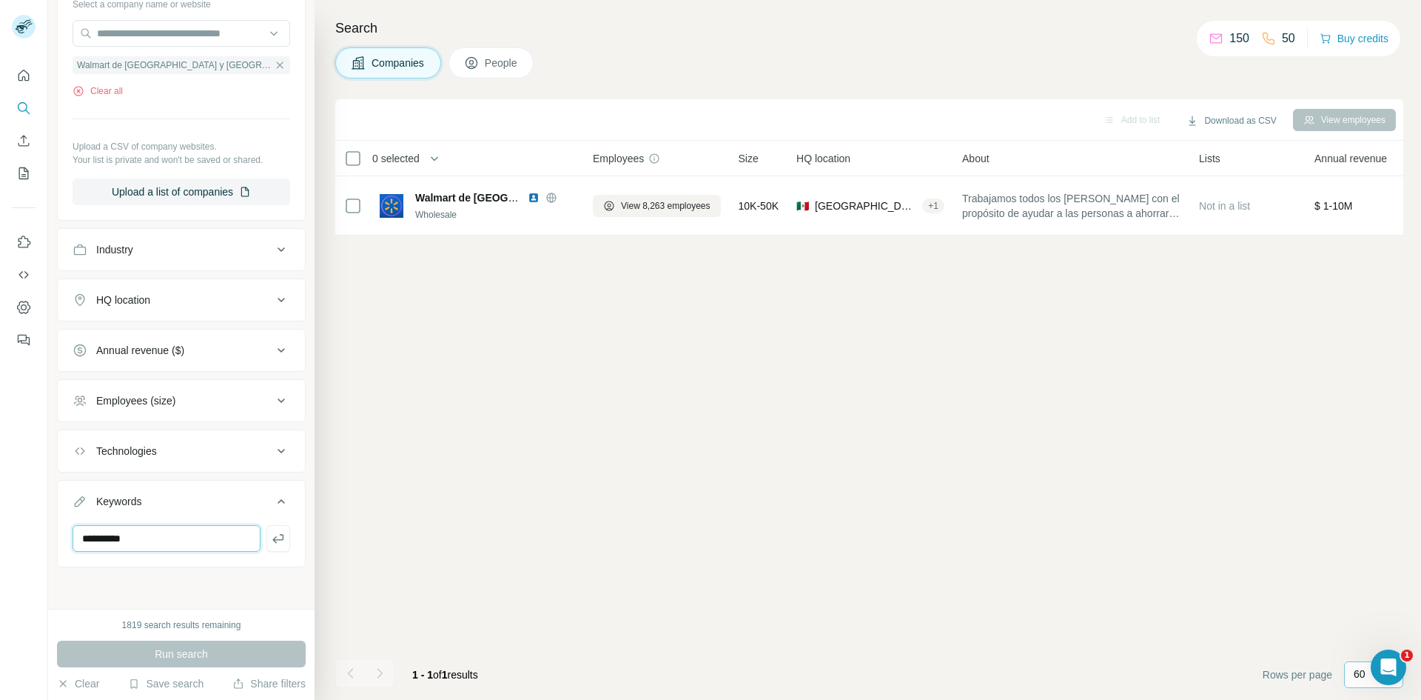
type input "**********"
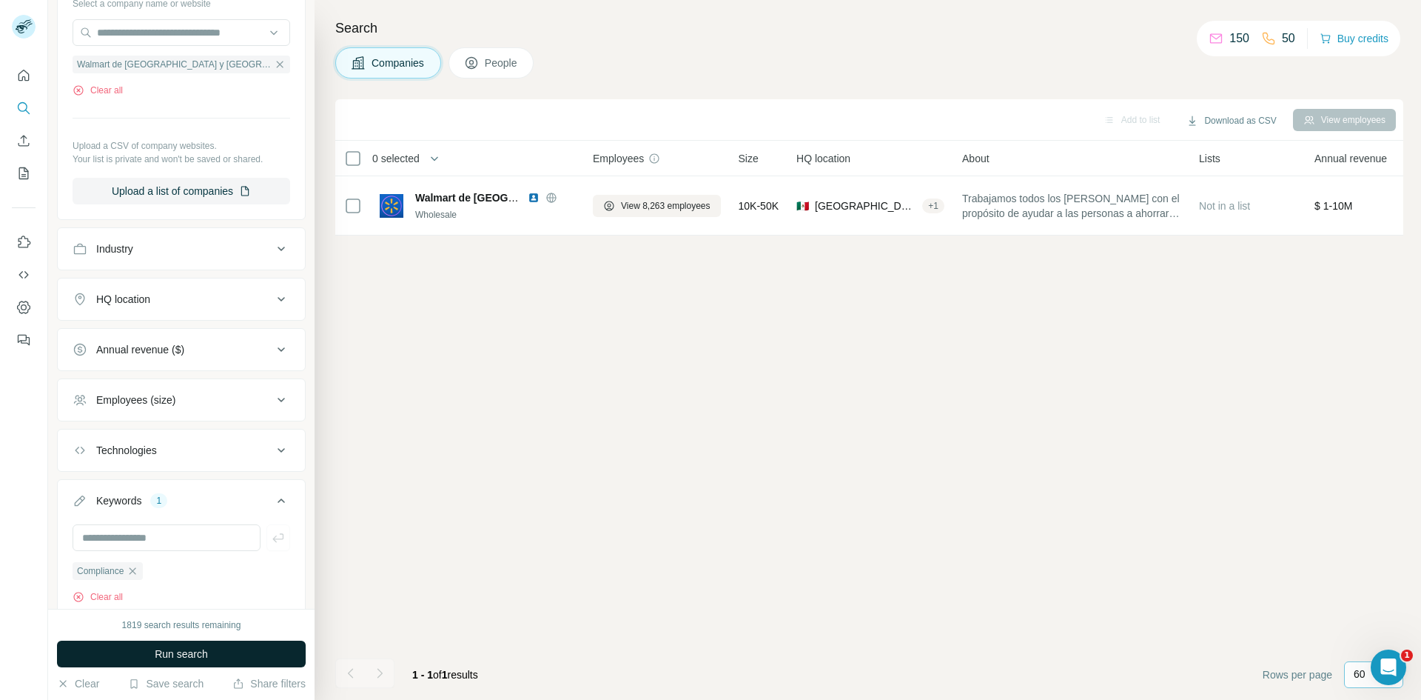
click at [195, 432] on span "Run search" at bounding box center [181, 653] width 53 height 15
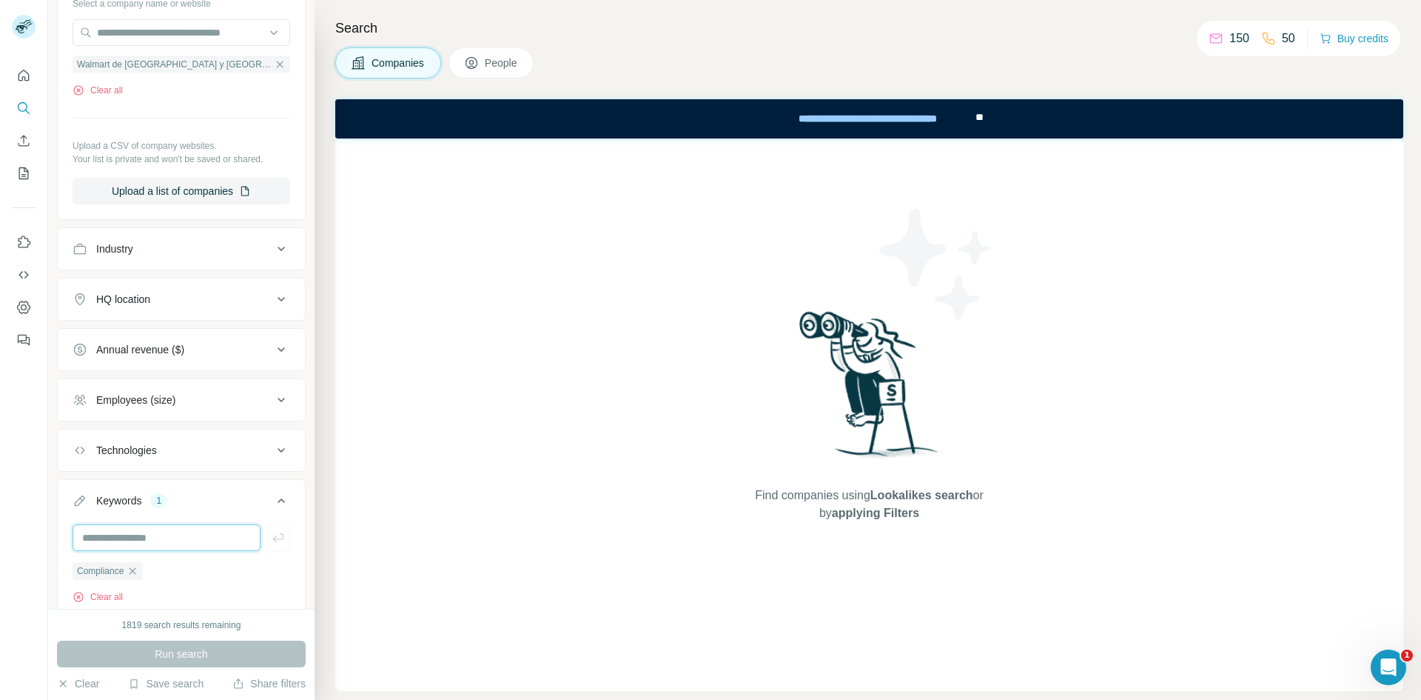
click at [182, 432] on input "text" at bounding box center [167, 537] width 188 height 27
click at [155, 432] on ul "Compliance" at bounding box center [182, 570] width 218 height 19
click at [192, 432] on div "Run search" at bounding box center [181, 653] width 249 height 27
click at [133, 432] on div "Keywords" at bounding box center [118, 500] width 45 height 15
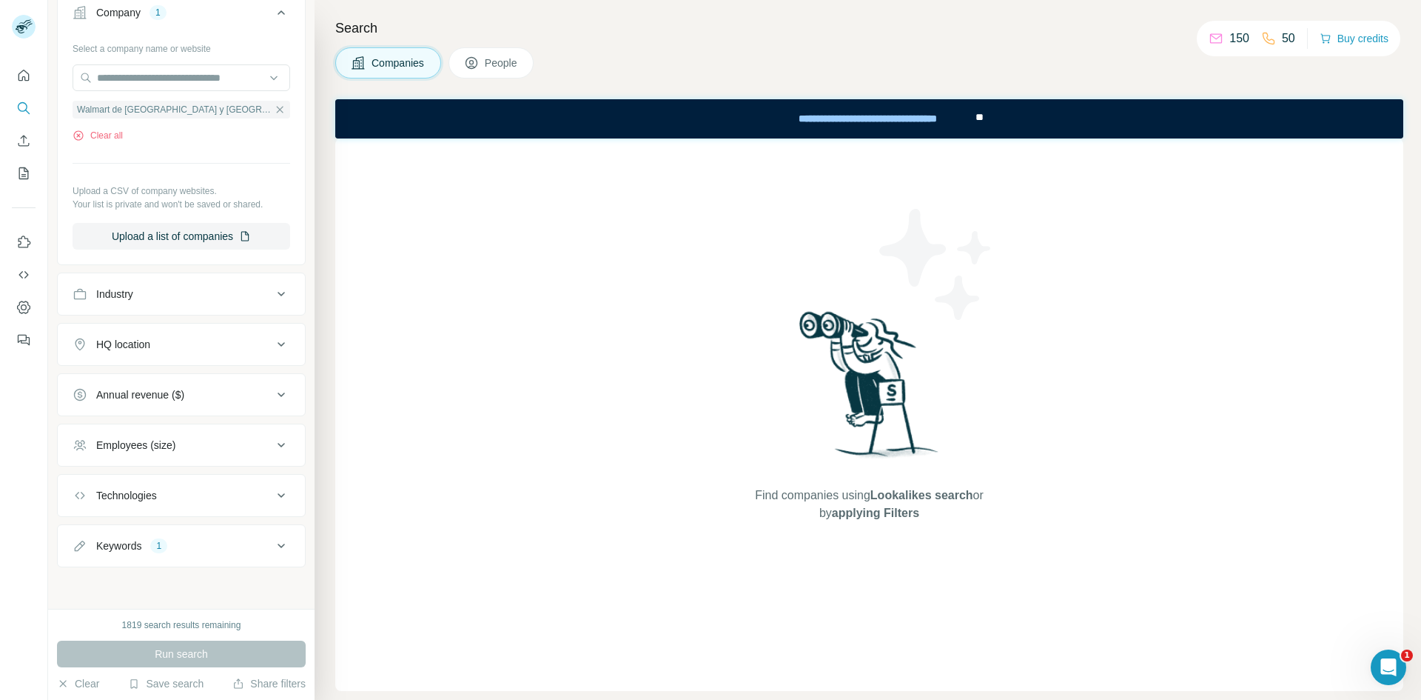
scroll to position [128, 0]
click at [179, 432] on div "Run search" at bounding box center [181, 653] width 249 height 27
click at [162, 432] on div "1" at bounding box center [158, 545] width 17 height 13
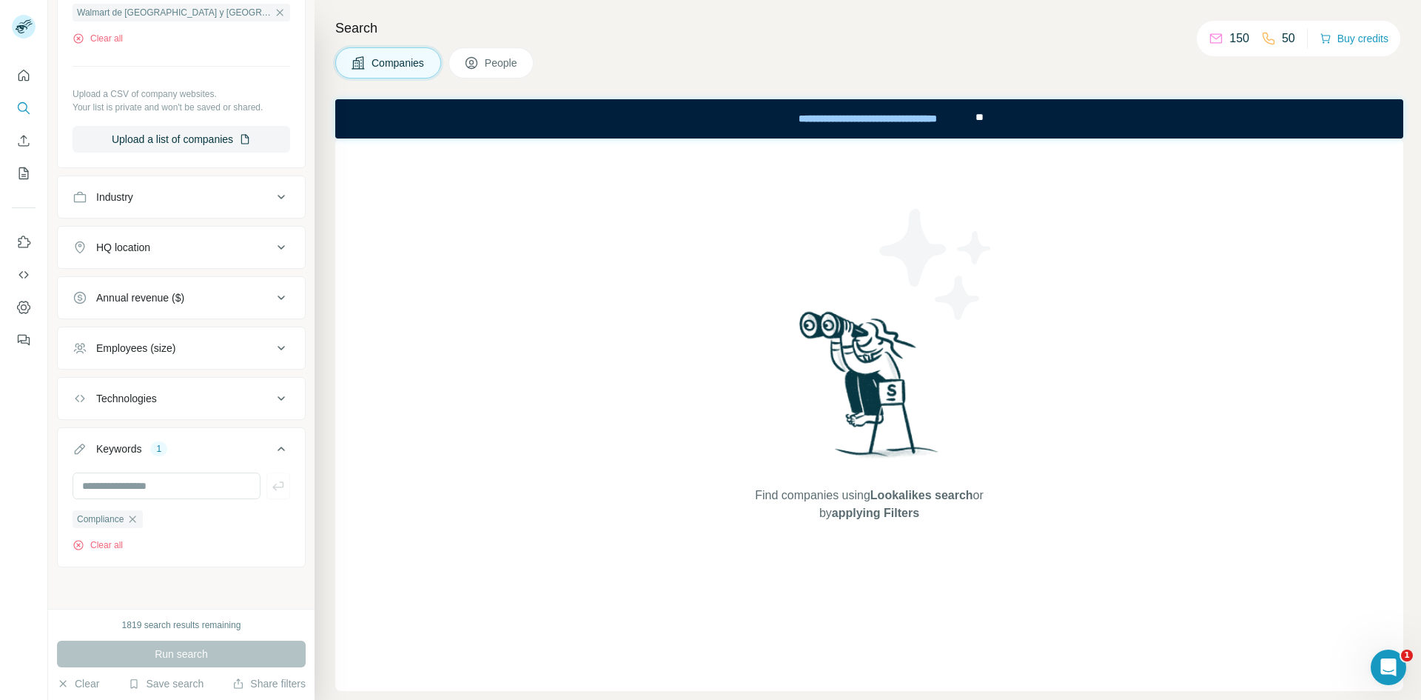
scroll to position [0, 0]
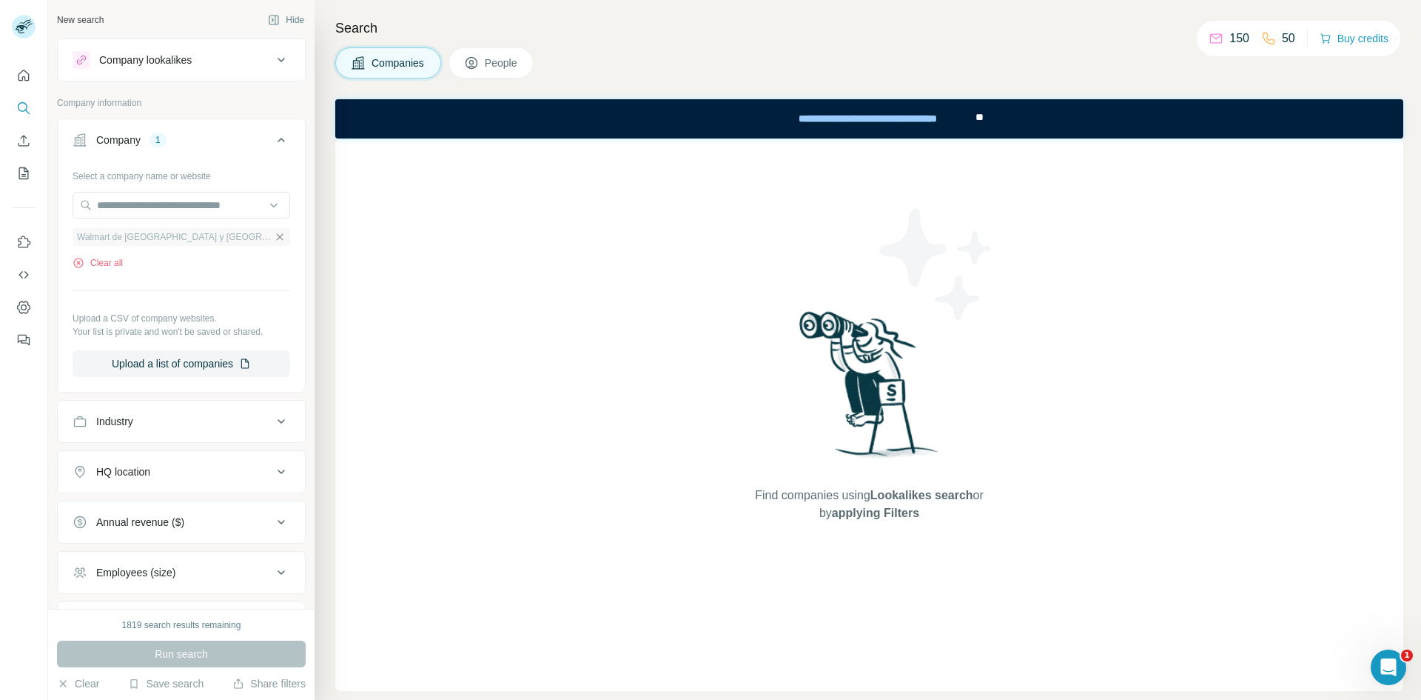
click at [274, 233] on icon "button" at bounding box center [280, 237] width 12 height 12
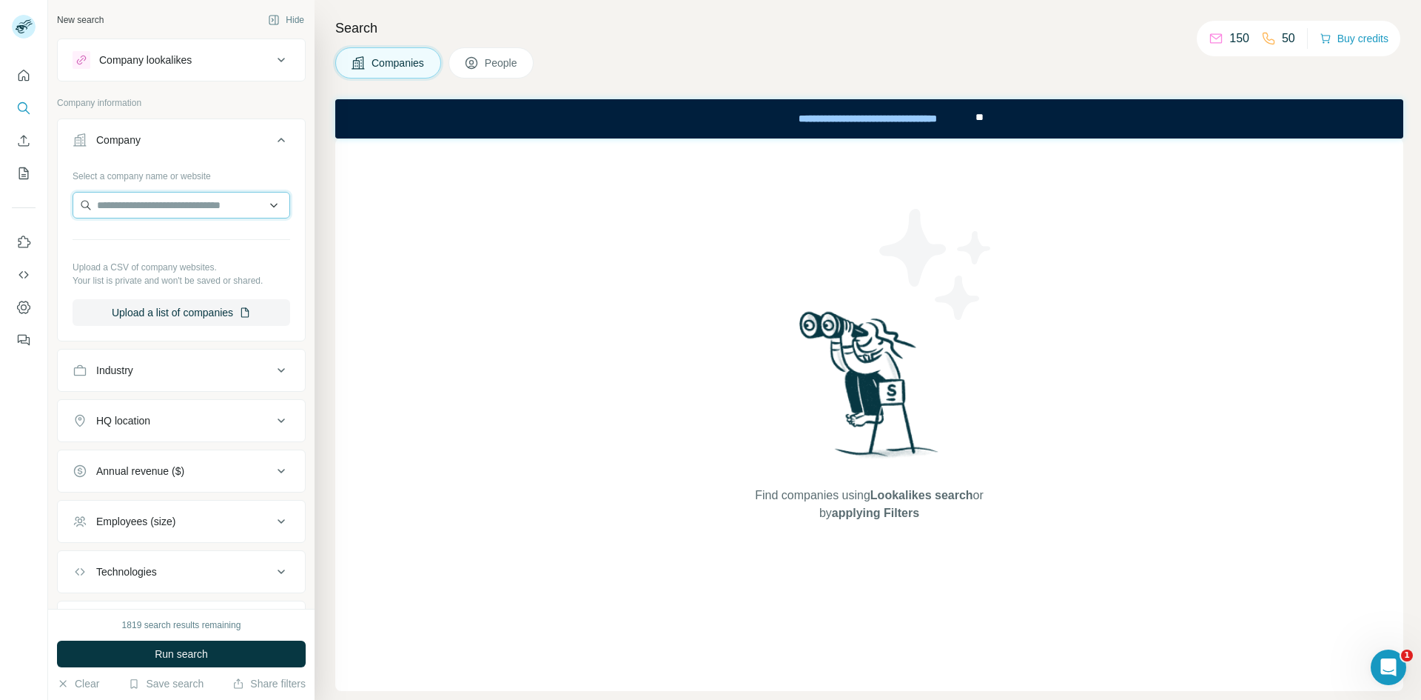
click at [144, 197] on input "text" at bounding box center [182, 205] width 218 height 27
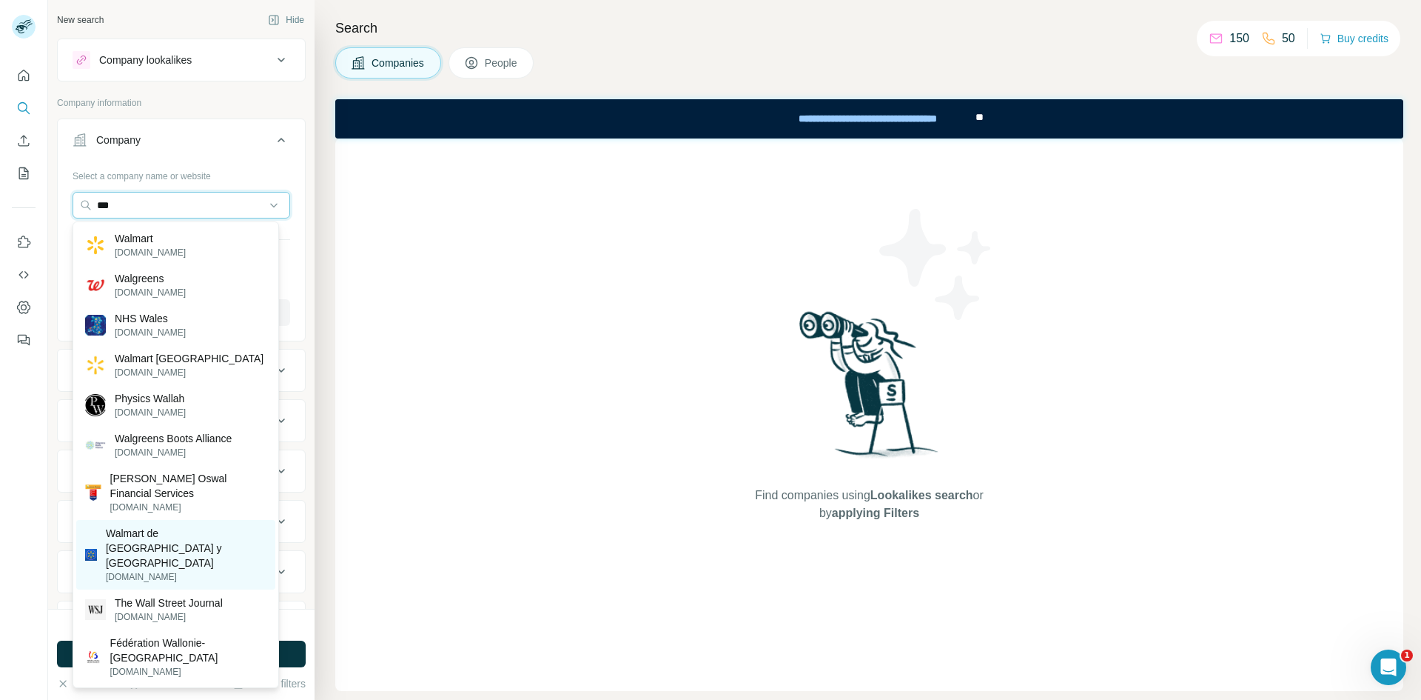
type input "***"
click at [190, 432] on p "Walmart de [GEOGRAPHIC_DATA] y [GEOGRAPHIC_DATA]" at bounding box center [186, 548] width 161 height 44
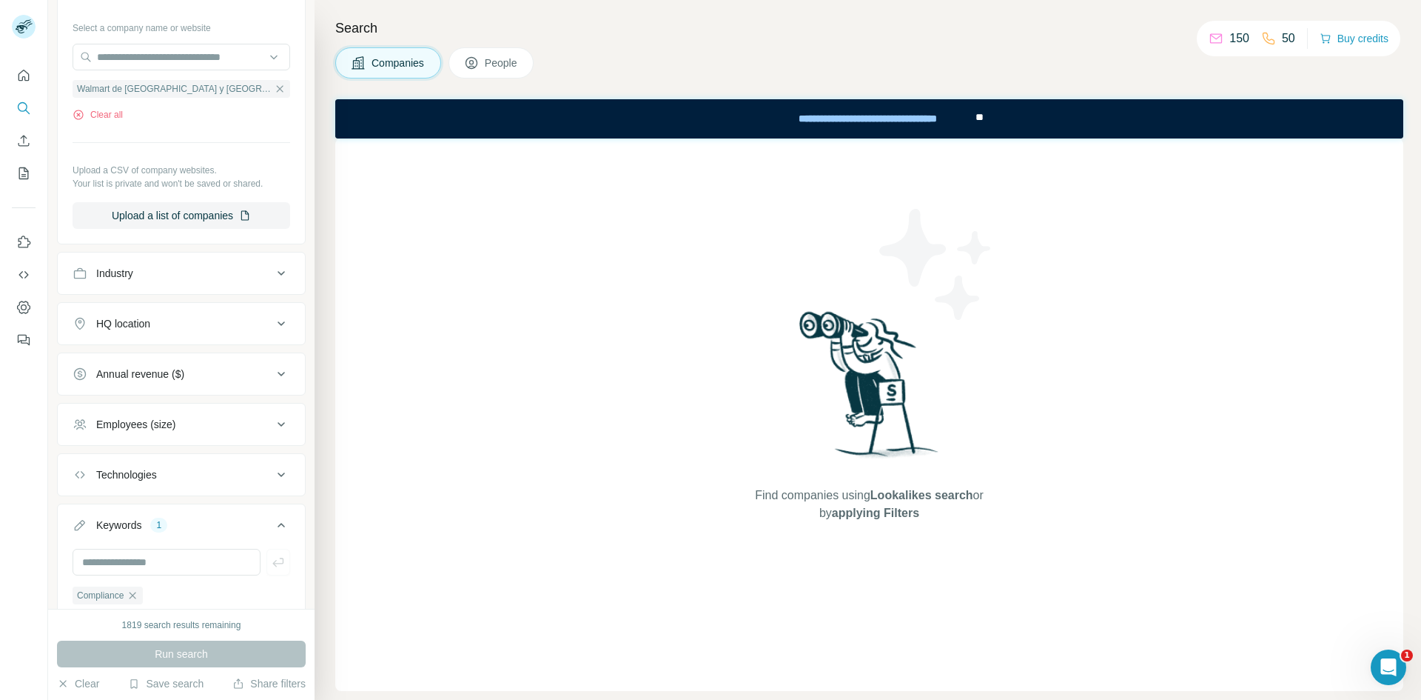
scroll to position [226, 0]
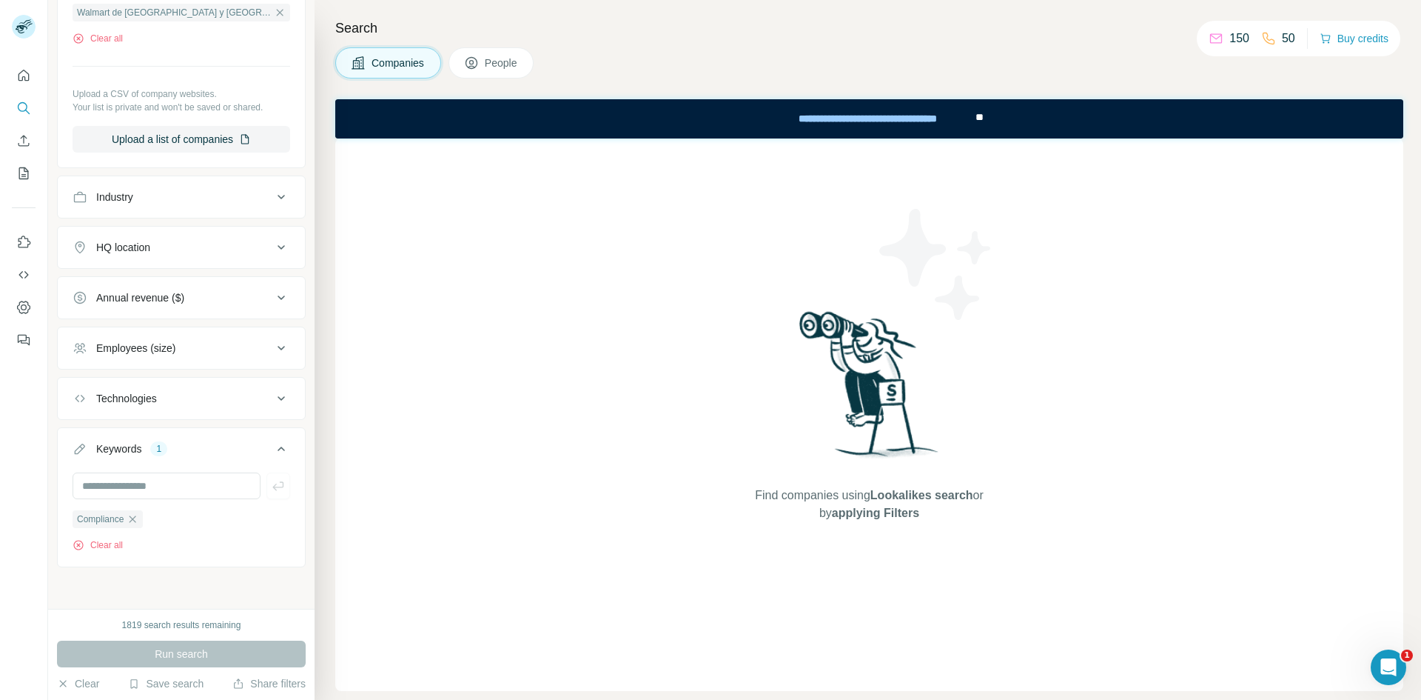
click at [511, 67] on span "People" at bounding box center [502, 63] width 34 height 15
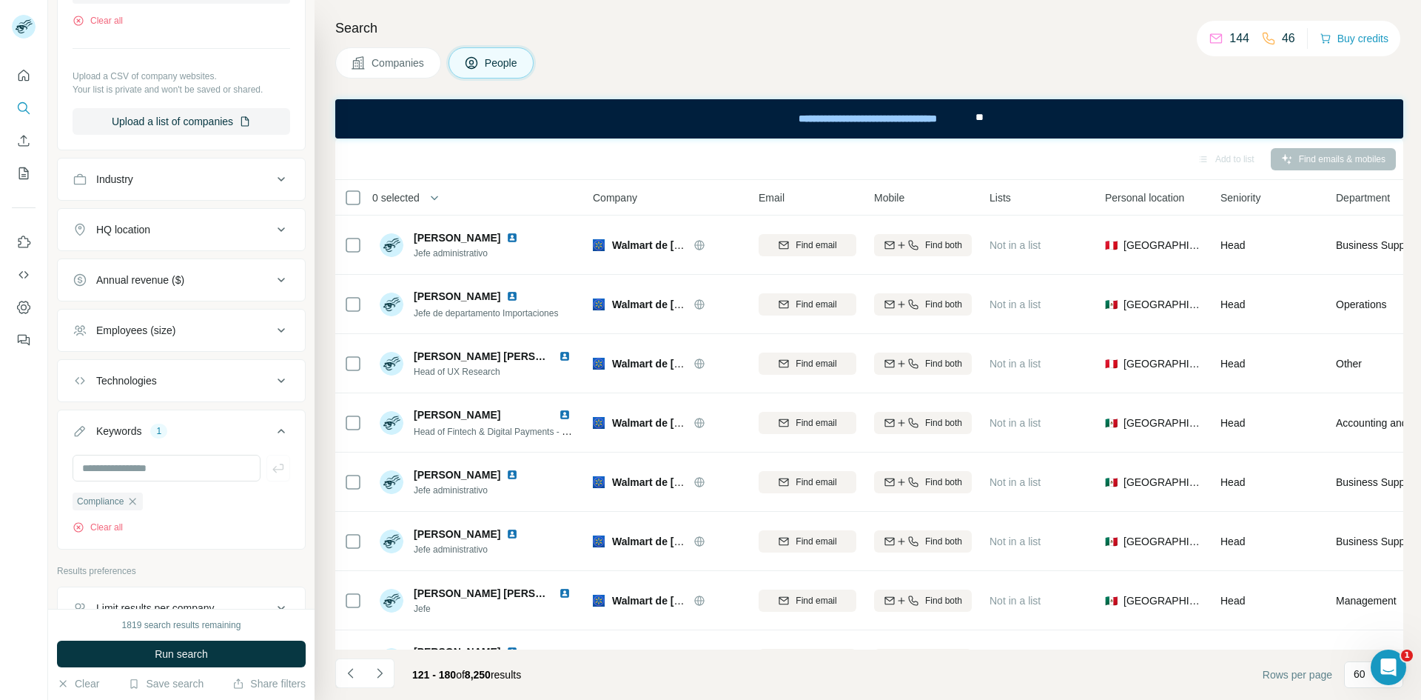
scroll to position [563, 0]
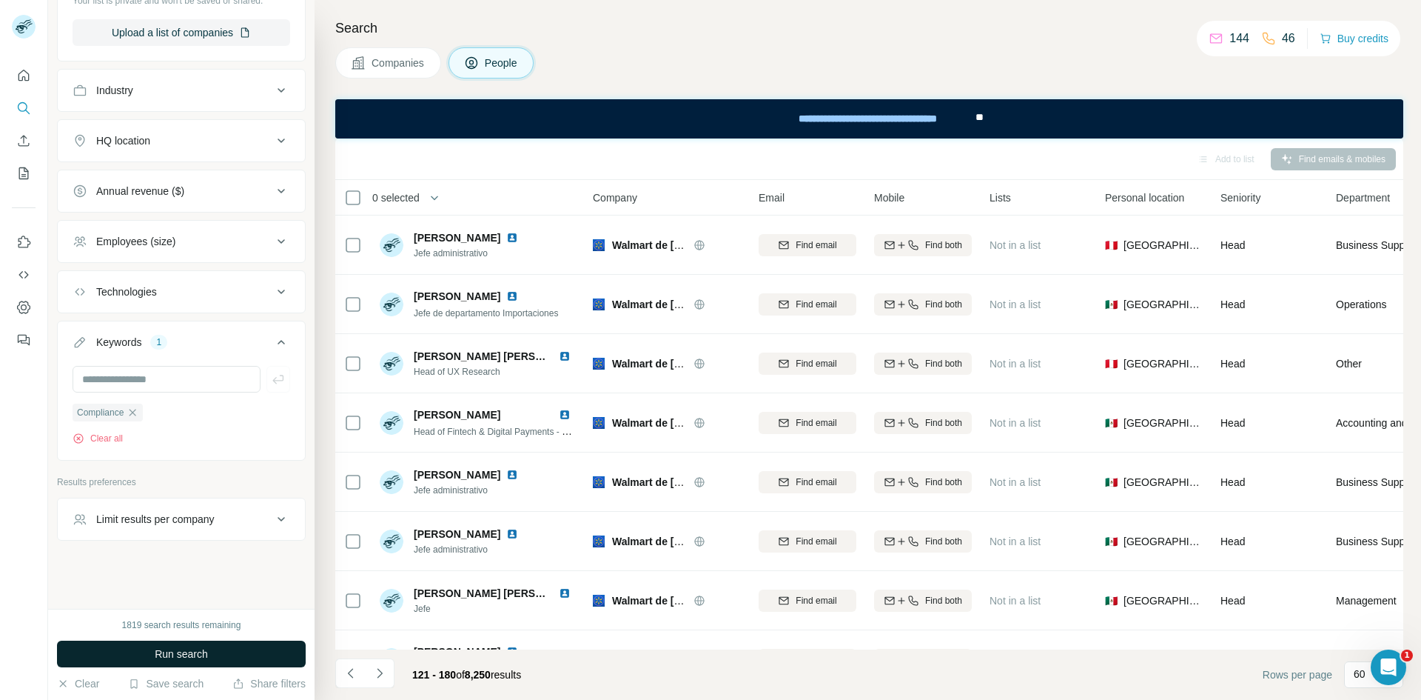
click at [180, 432] on span "Run search" at bounding box center [181, 653] width 53 height 15
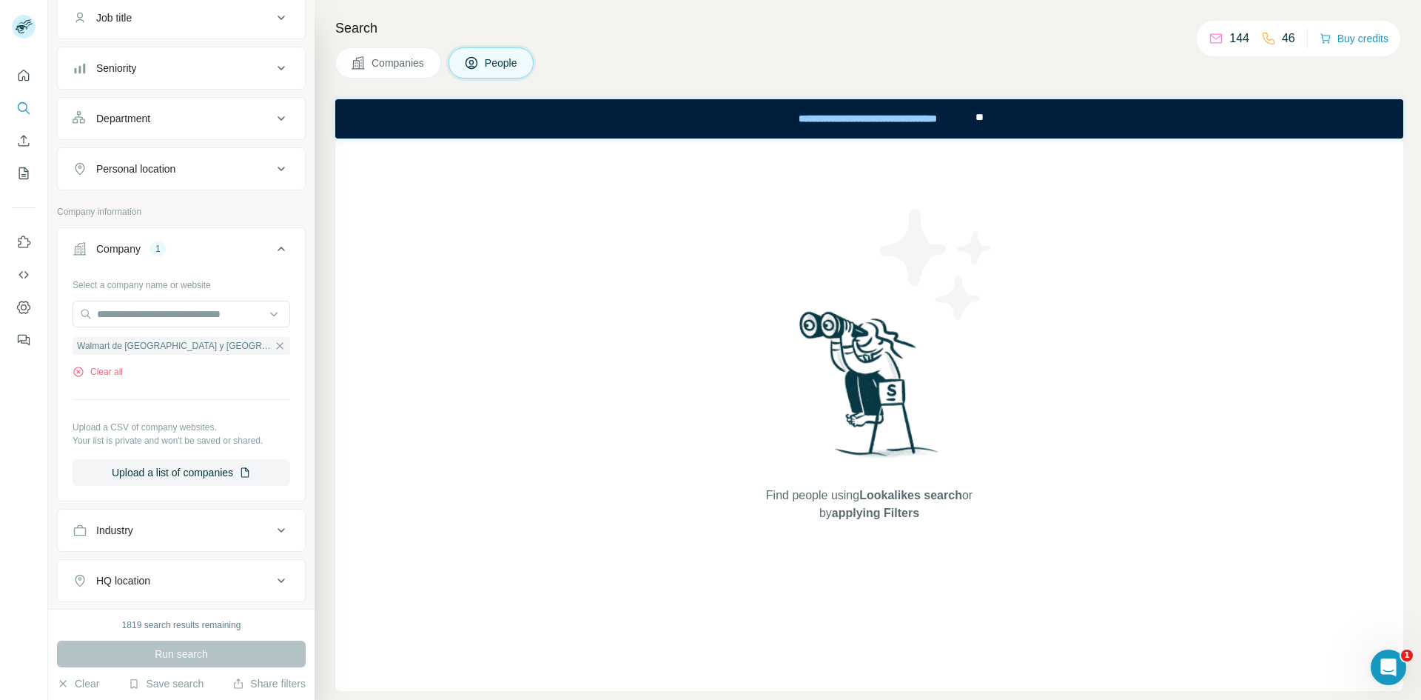
scroll to position [0, 0]
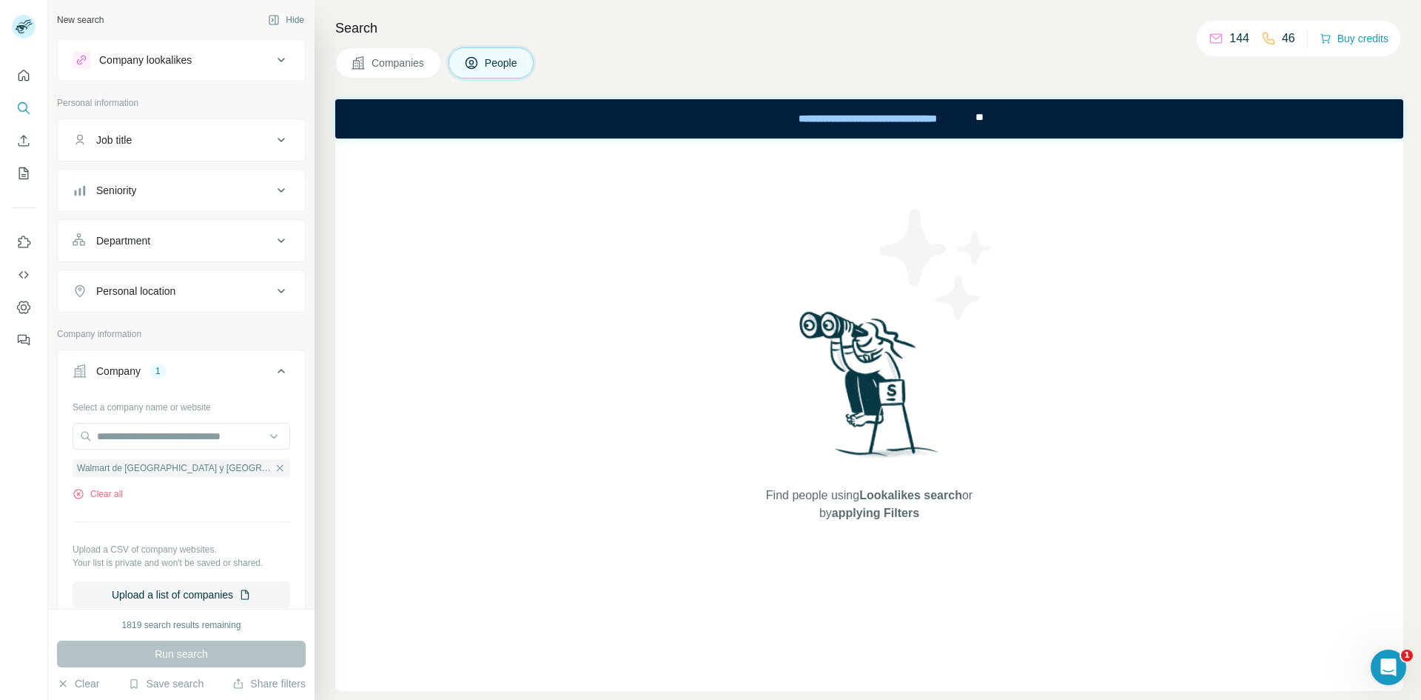
click at [272, 248] on icon at bounding box center [281, 241] width 18 height 18
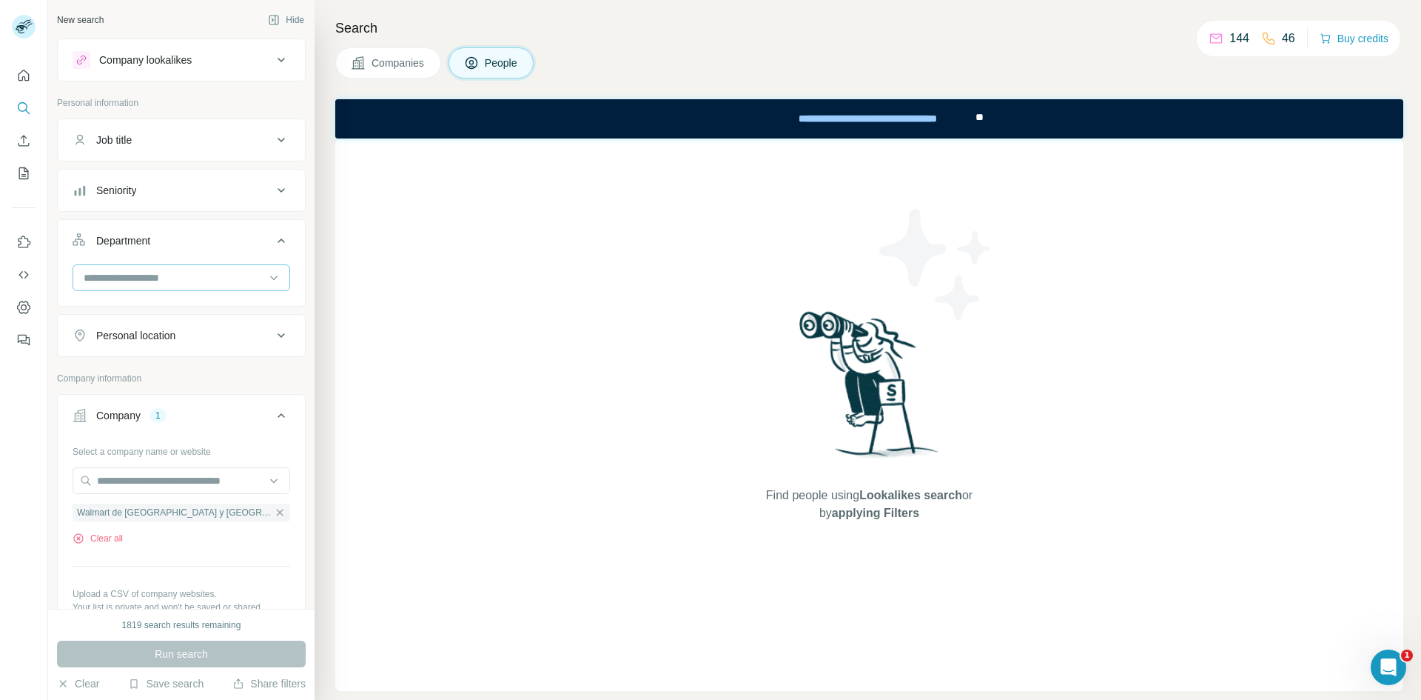
click at [211, 264] on div at bounding box center [182, 277] width 218 height 27
paste input "**********"
type input "**********"
click at [211, 264] on div "**********" at bounding box center [182, 277] width 218 height 27
click at [275, 269] on div at bounding box center [182, 277] width 218 height 27
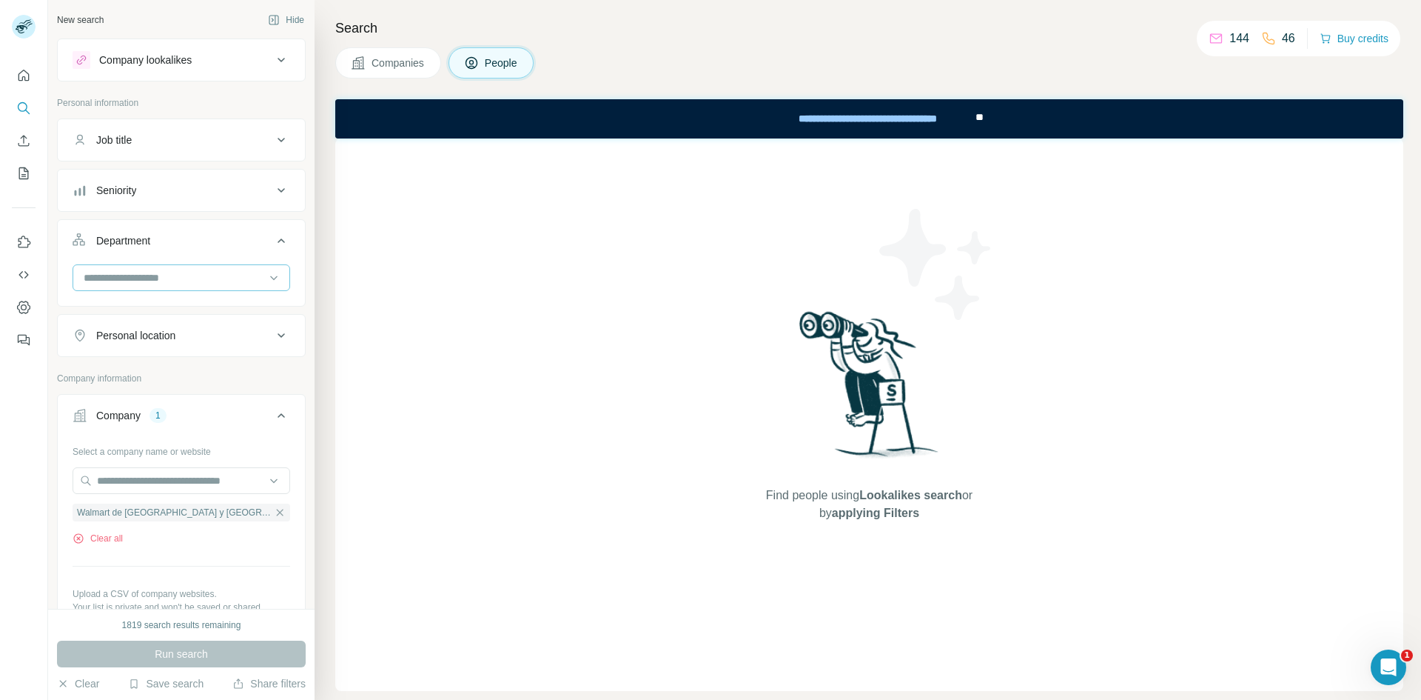
click at [199, 271] on input at bounding box center [173, 277] width 183 height 16
click at [267, 150] on button "Job title" at bounding box center [181, 140] width 247 height 36
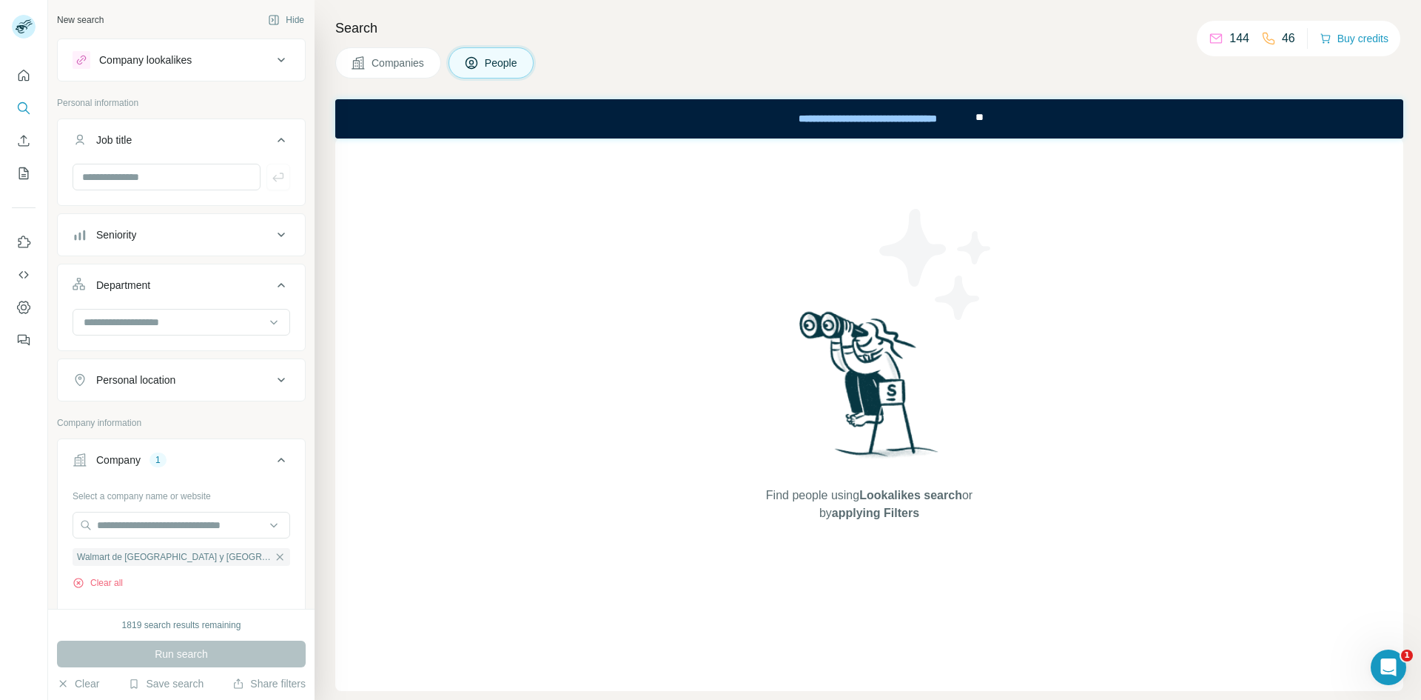
click at [218, 61] on div "Company lookalikes" at bounding box center [173, 60] width 200 height 18
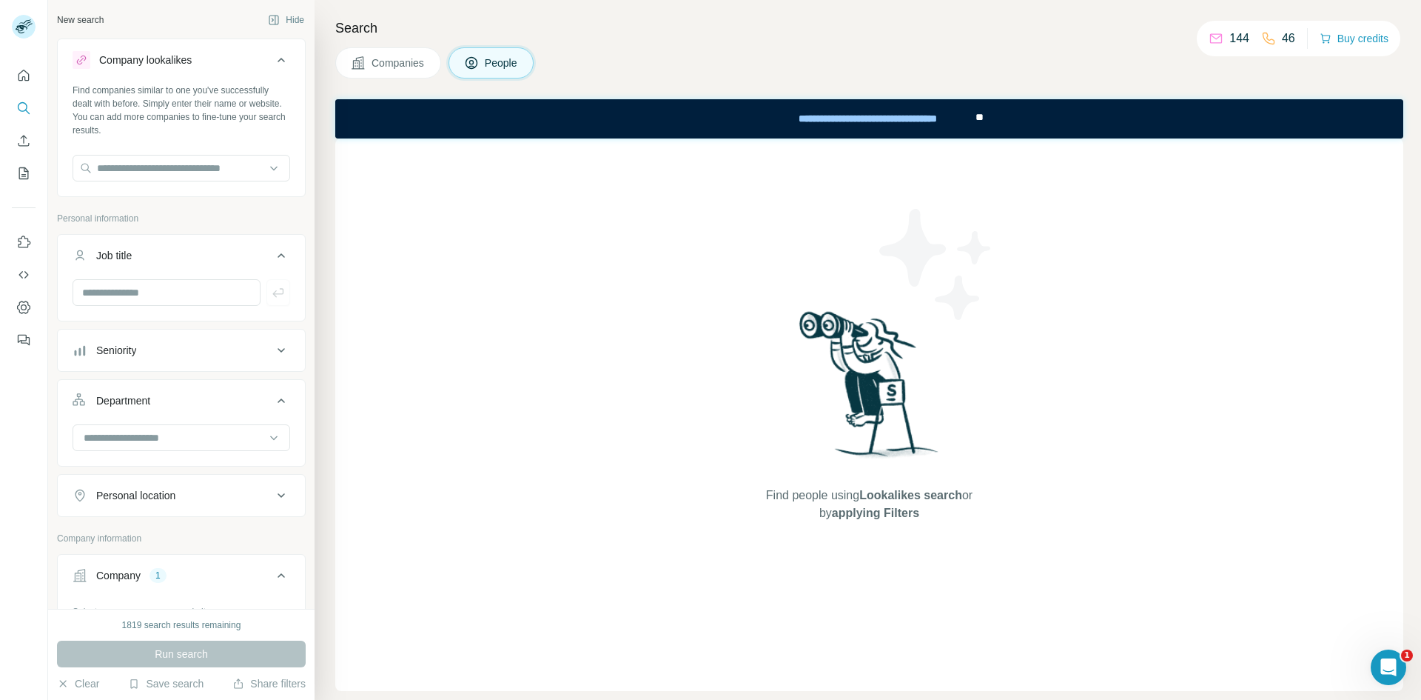
click at [372, 69] on span "Companies" at bounding box center [399, 63] width 54 height 15
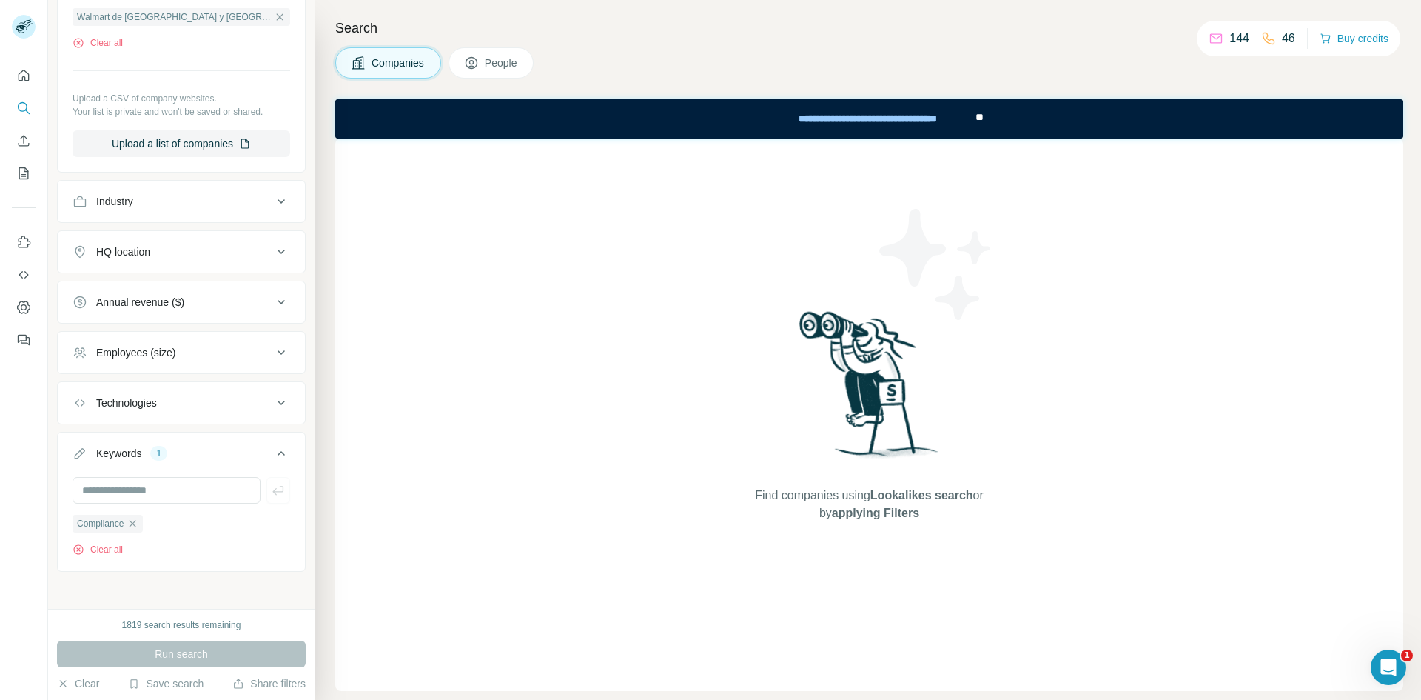
scroll to position [341, 0]
click at [136, 432] on icon "button" at bounding box center [133, 518] width 7 height 7
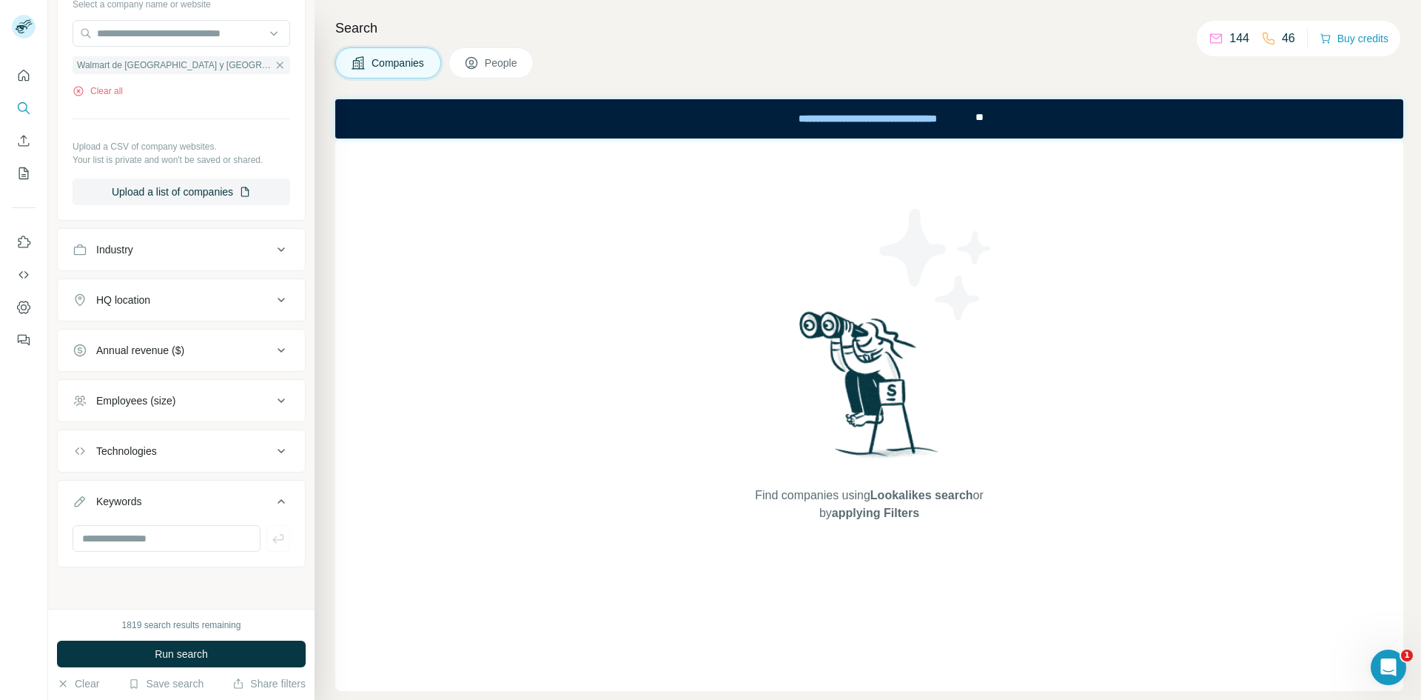
scroll to position [288, 0]
click at [221, 432] on button "Run search" at bounding box center [181, 653] width 249 height 27
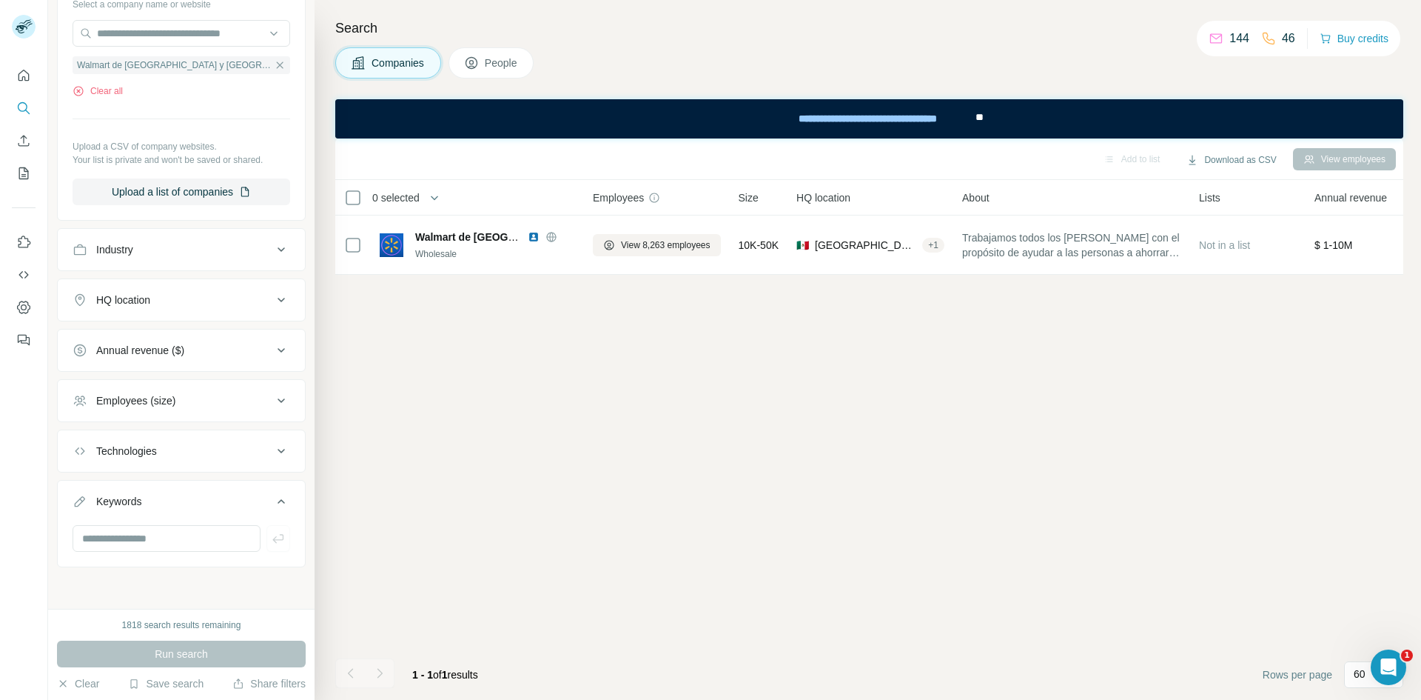
click at [272, 296] on icon at bounding box center [281, 300] width 18 height 18
click at [172, 332] on input "text" at bounding box center [182, 336] width 218 height 27
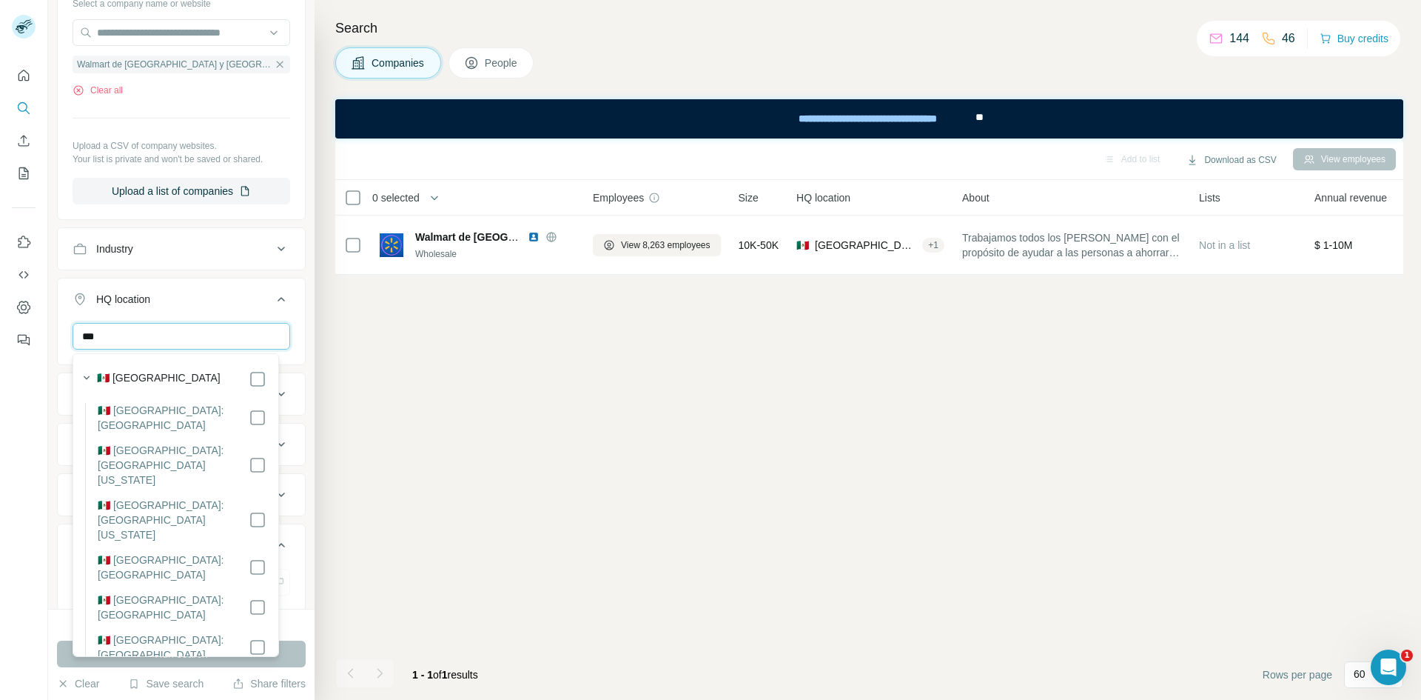
type input "***"
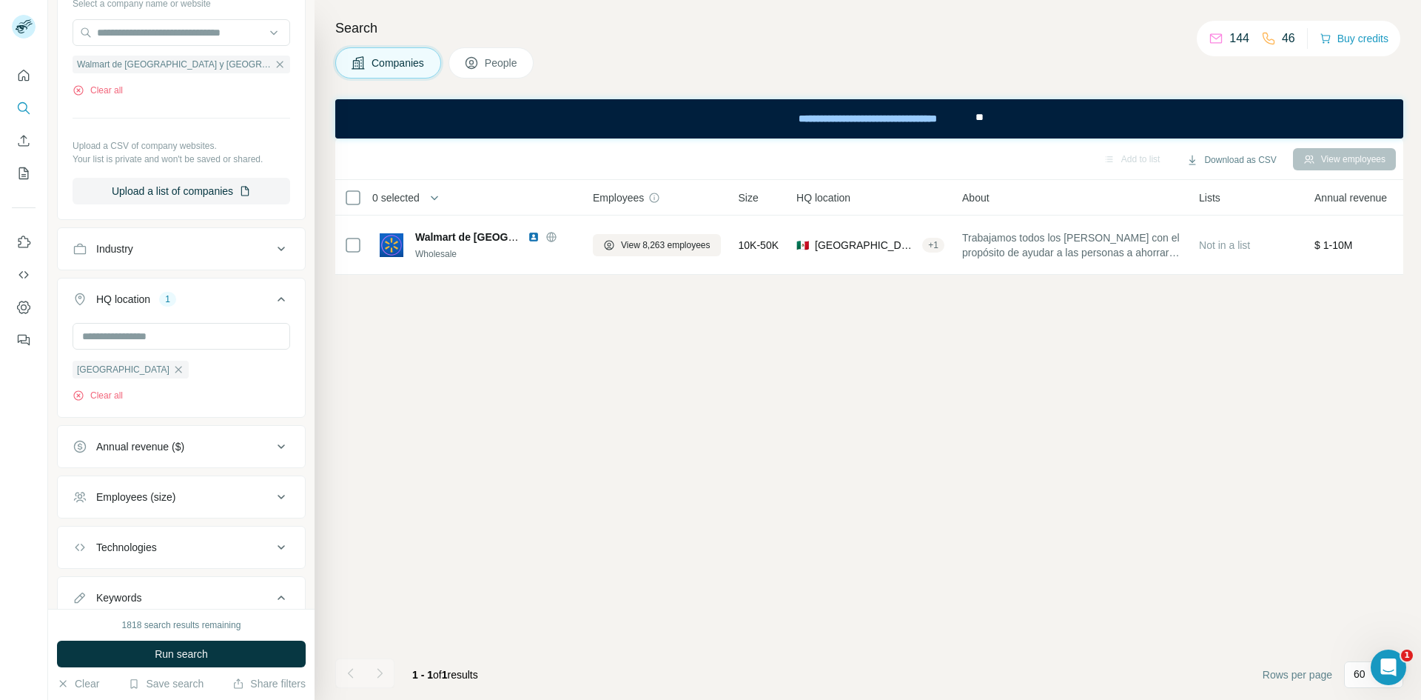
scroll to position [386, 0]
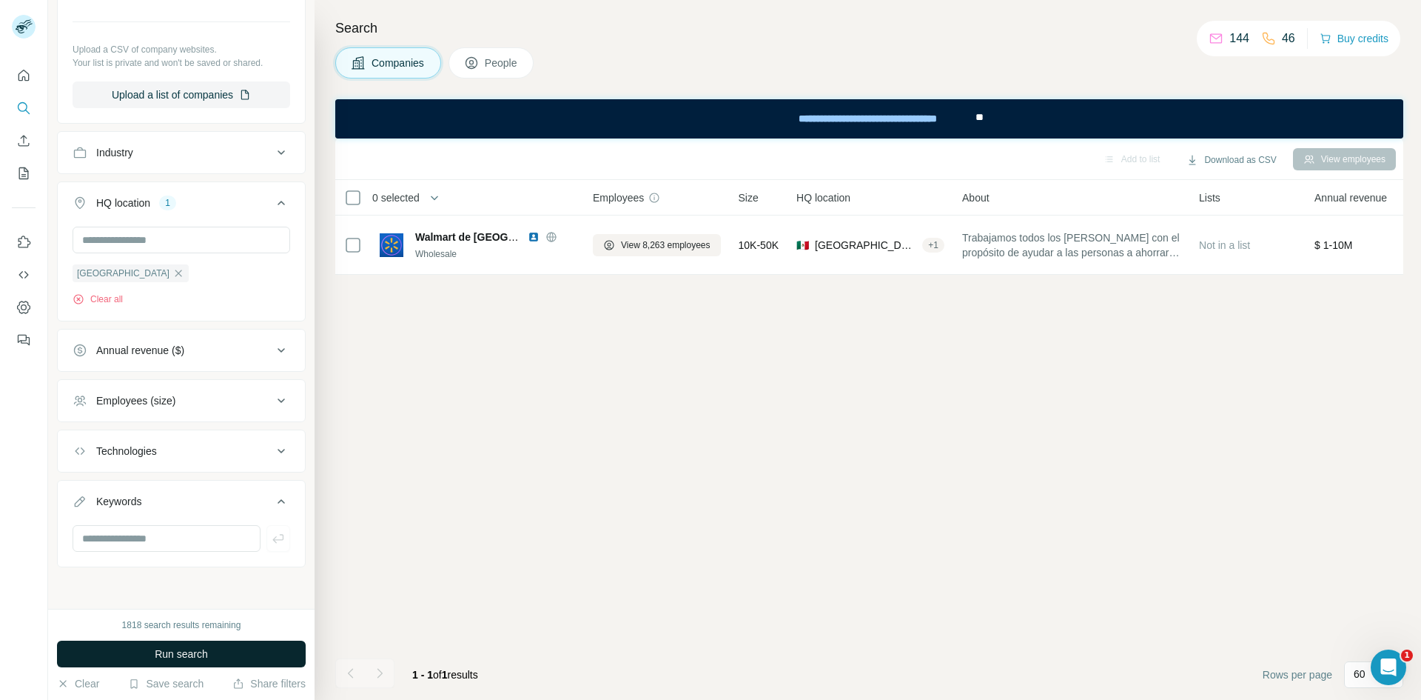
click at [221, 432] on button "Run search" at bounding box center [181, 653] width 249 height 27
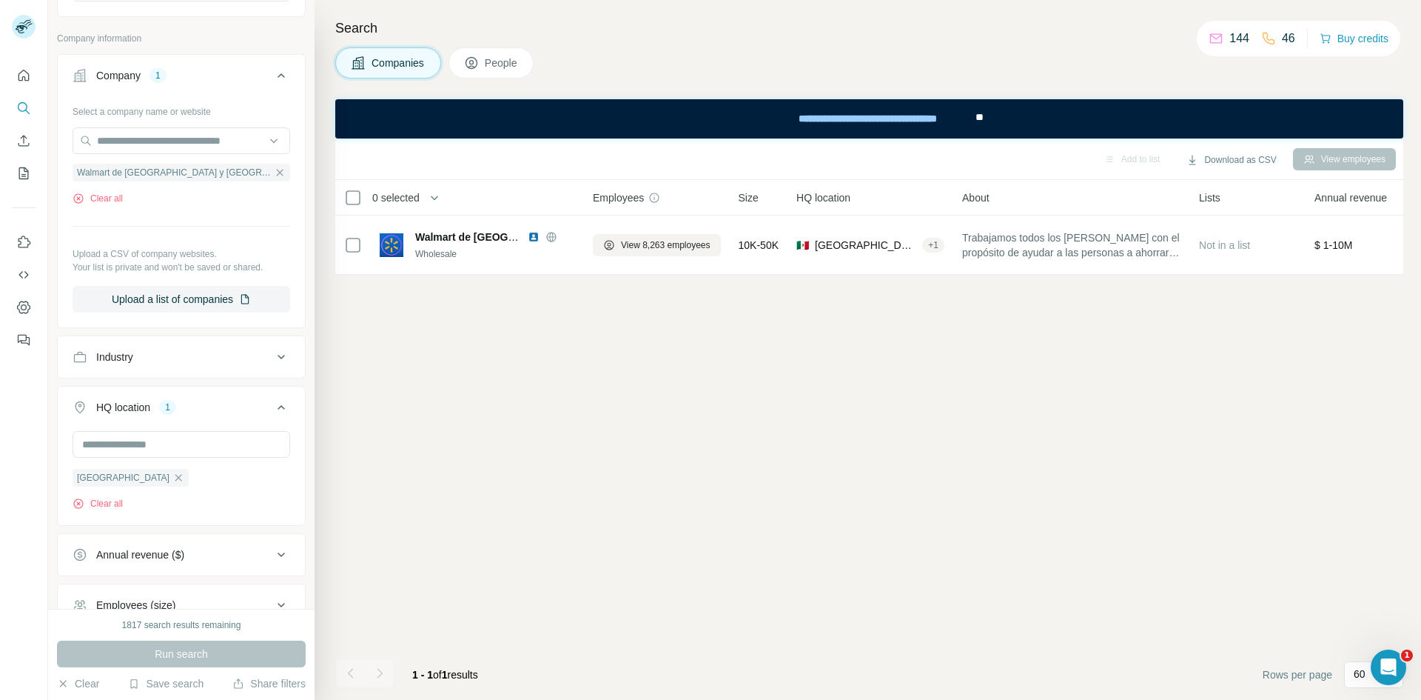
scroll to position [181, 0]
click at [272, 361] on icon at bounding box center [281, 356] width 18 height 18
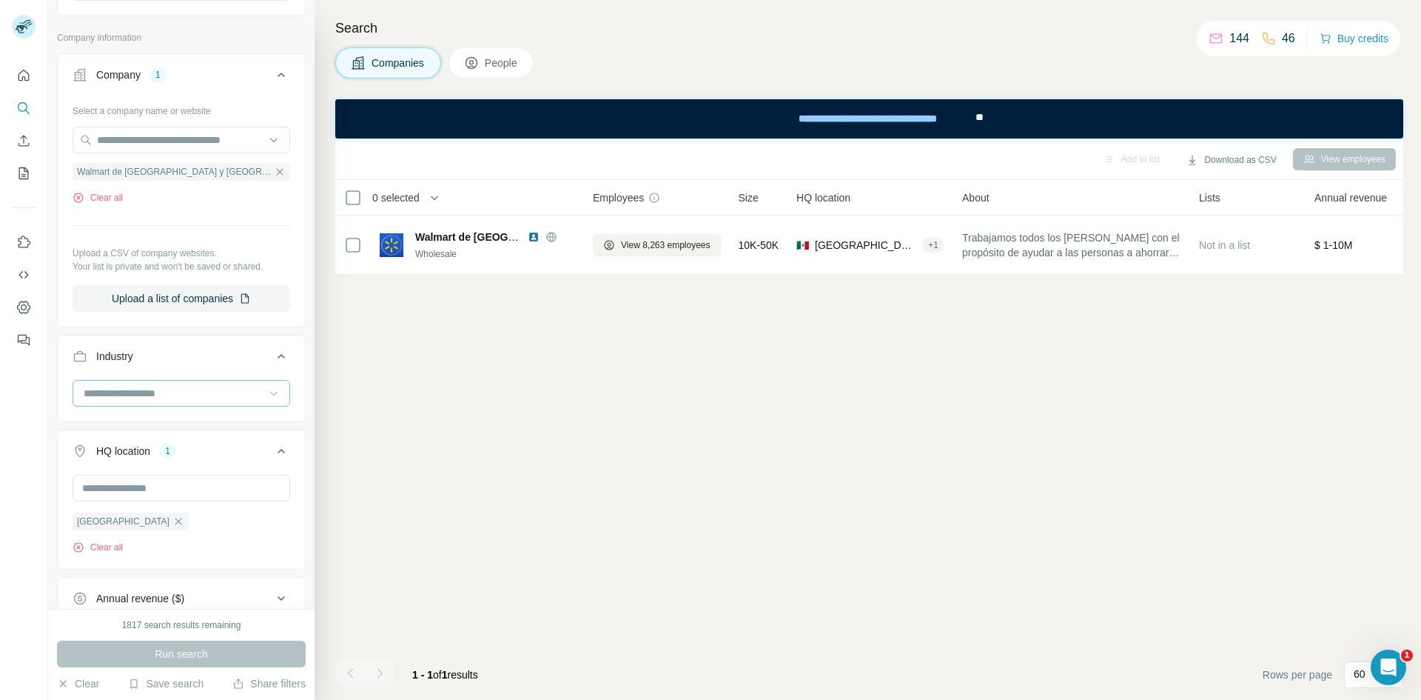
click at [266, 398] on icon at bounding box center [273, 393] width 15 height 15
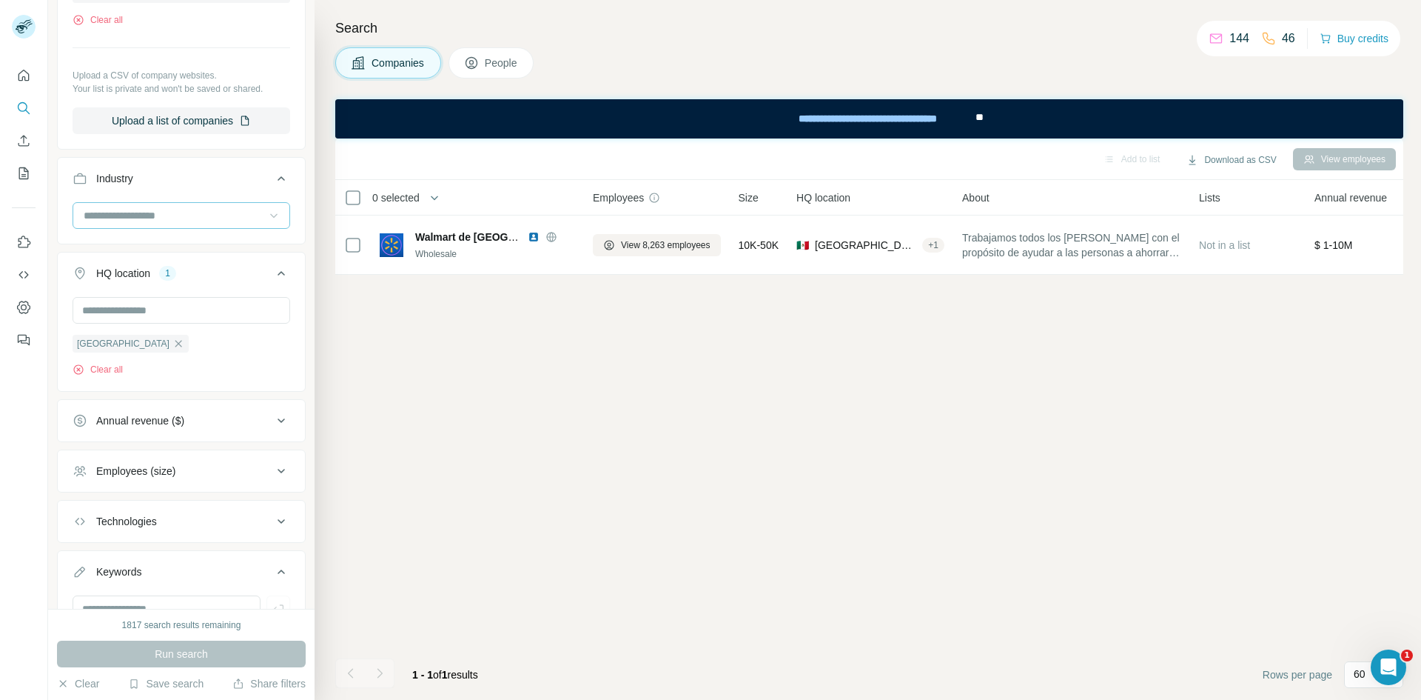
scroll to position [430, 0]
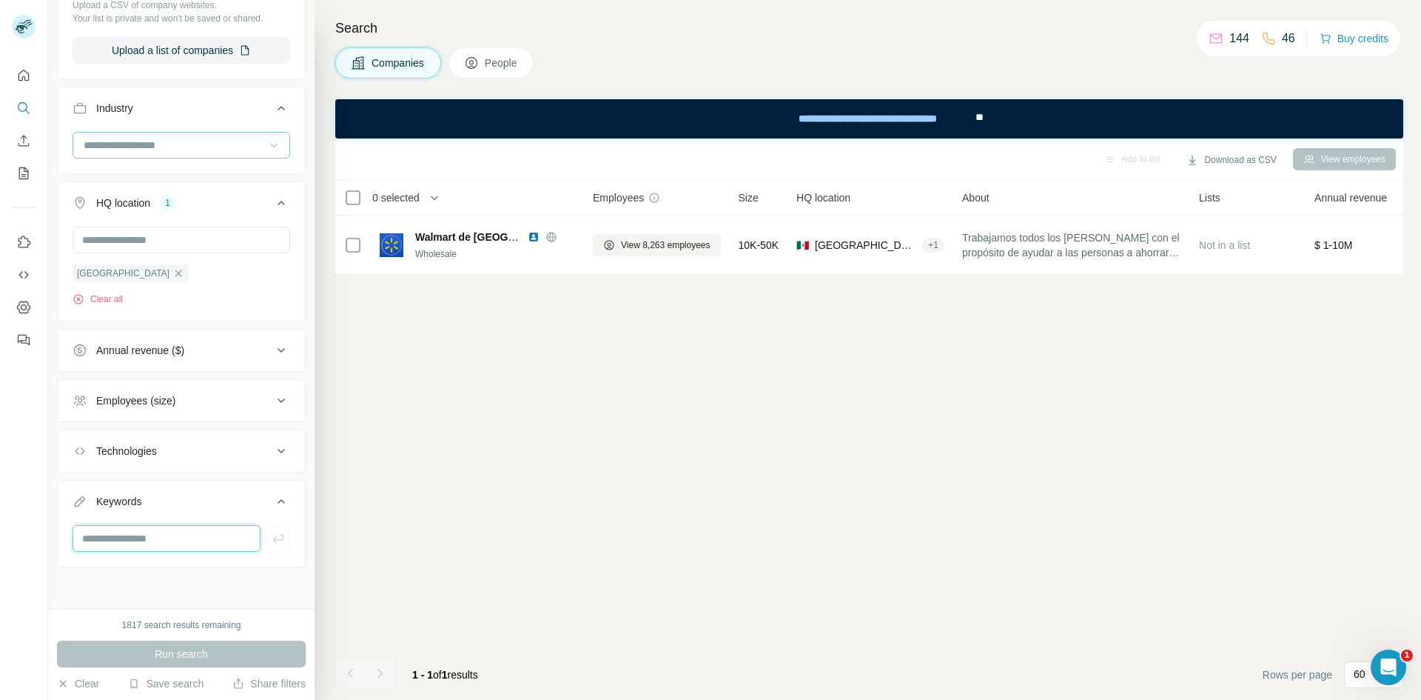
click at [138, 432] on input "text" at bounding box center [167, 538] width 188 height 27
paste input "**********"
type input "**********"
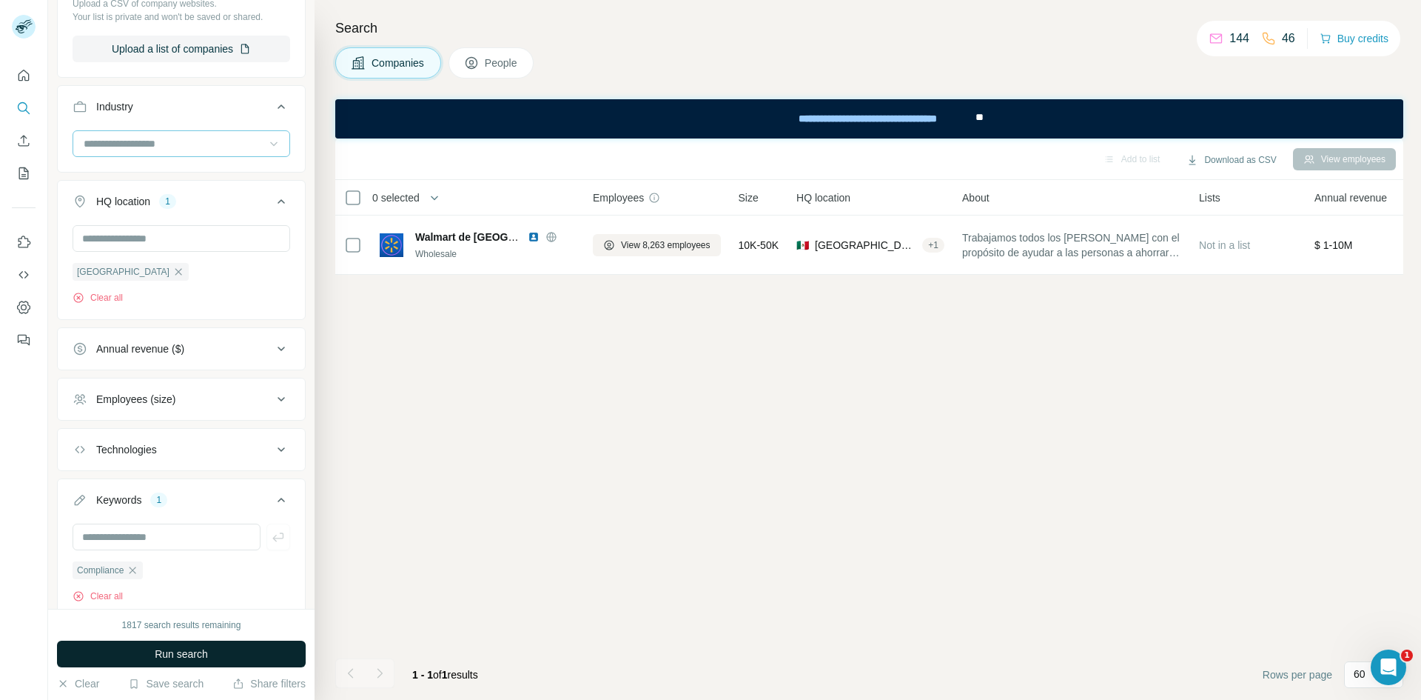
click at [173, 432] on button "Run search" at bounding box center [181, 653] width 249 height 27
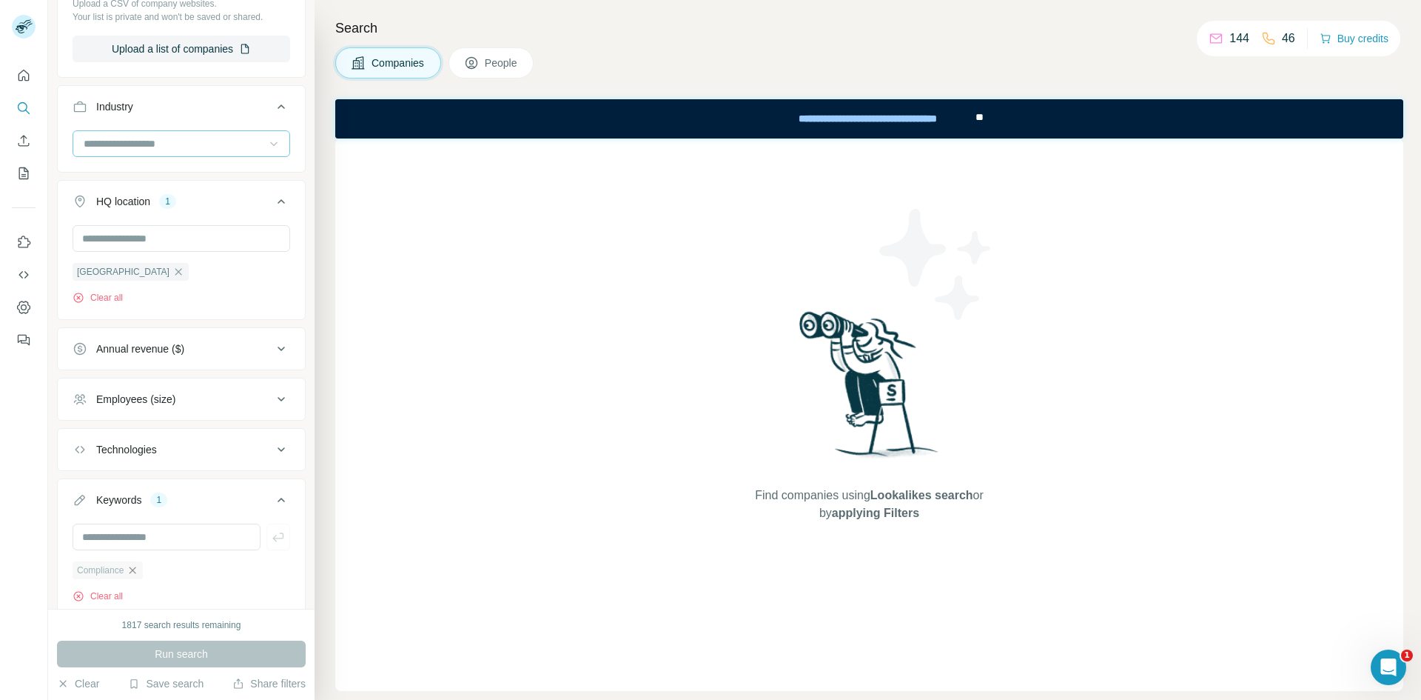
click at [135, 432] on icon "button" at bounding box center [133, 570] width 12 height 12
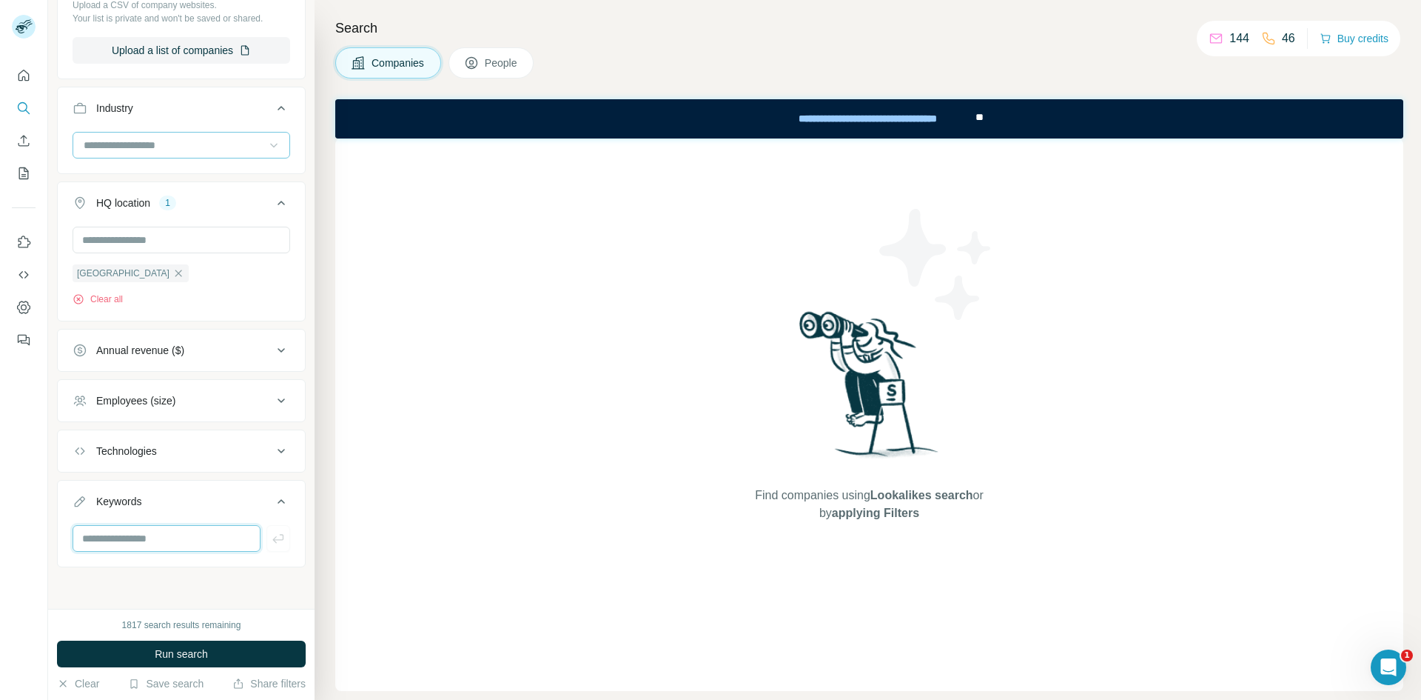
click at [131, 432] on input "text" at bounding box center [167, 538] width 188 height 27
type input "**"
click at [192, 432] on span "Run search" at bounding box center [181, 653] width 53 height 15
click at [98, 432] on icon "button" at bounding box center [94, 570] width 12 height 12
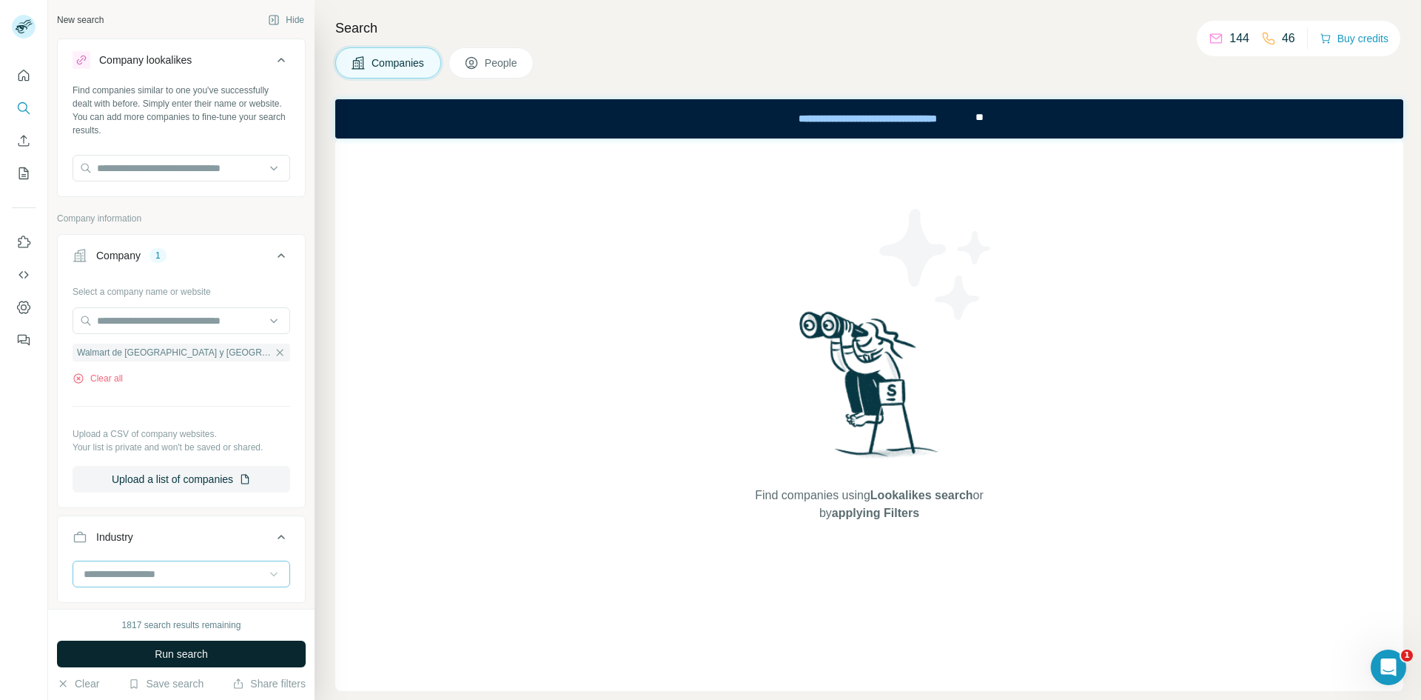
click at [195, 432] on span "Run search" at bounding box center [181, 653] width 53 height 15
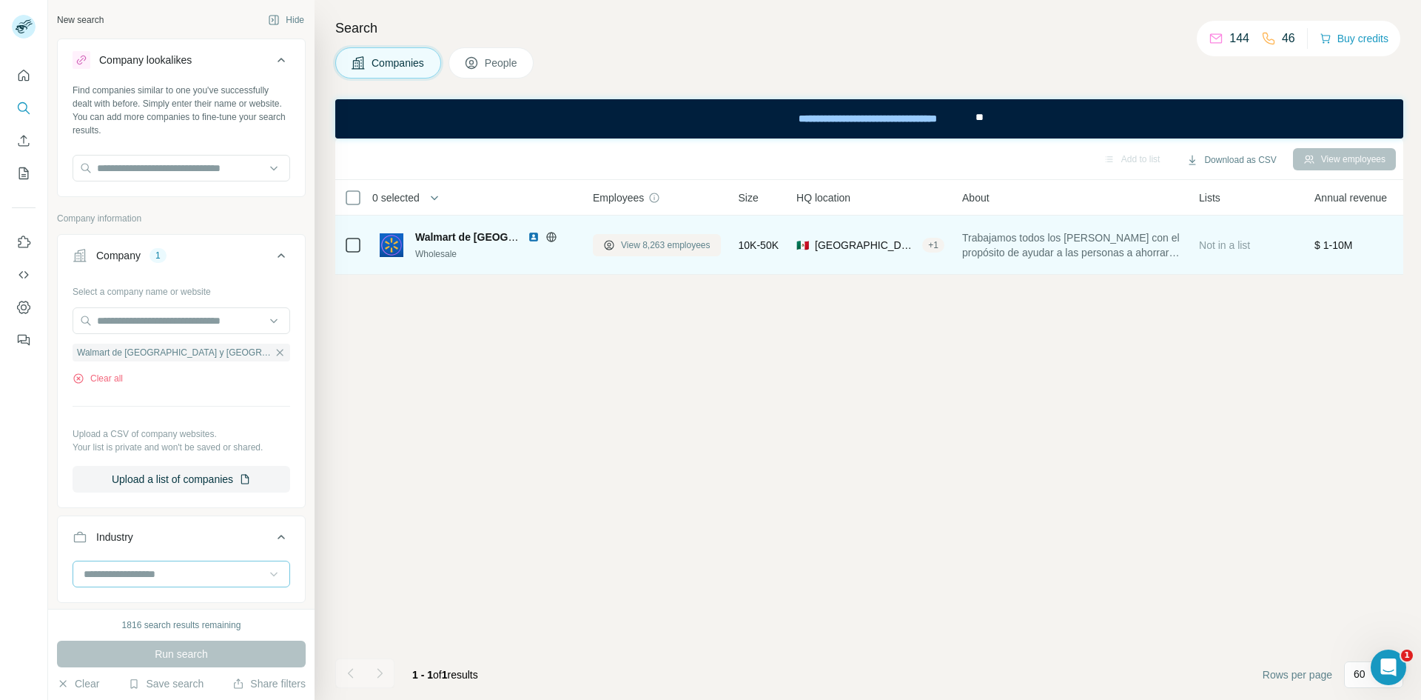
click at [656, 241] on span "View 8,263 employees" at bounding box center [666, 244] width 90 height 13
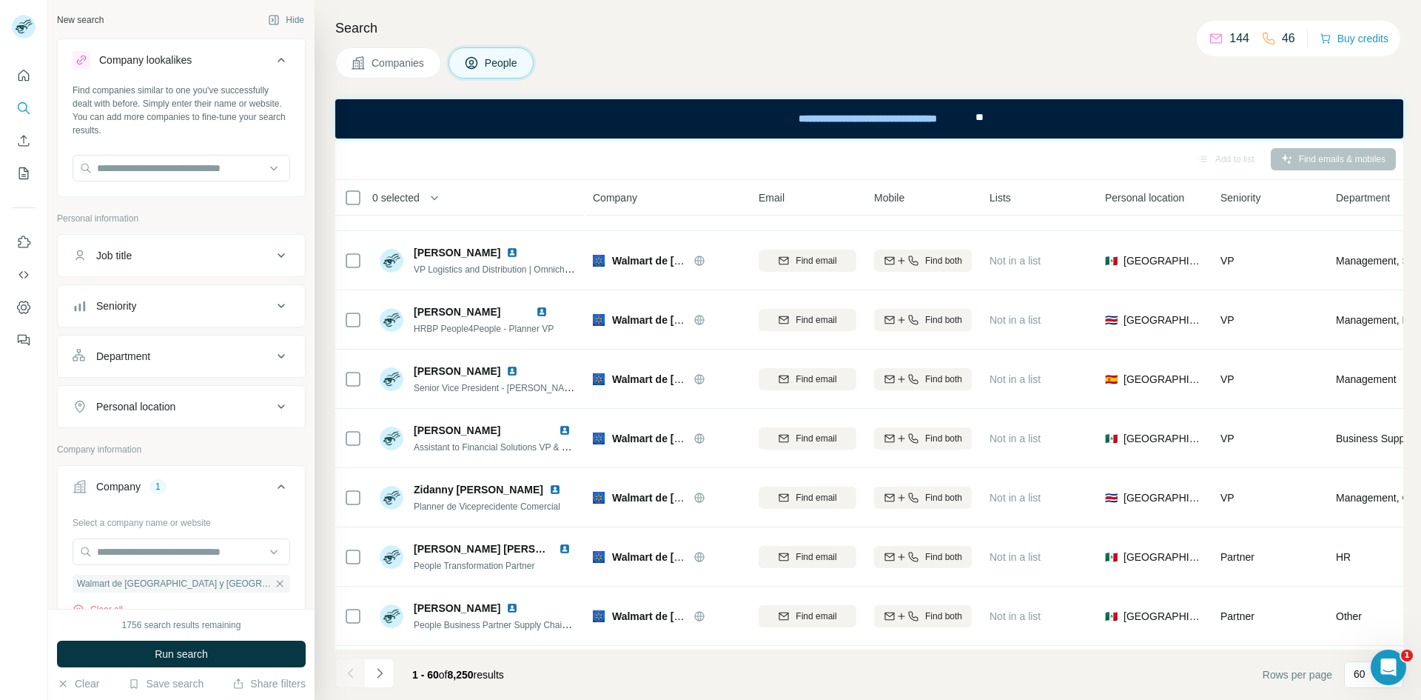
scroll to position [3127, 0]
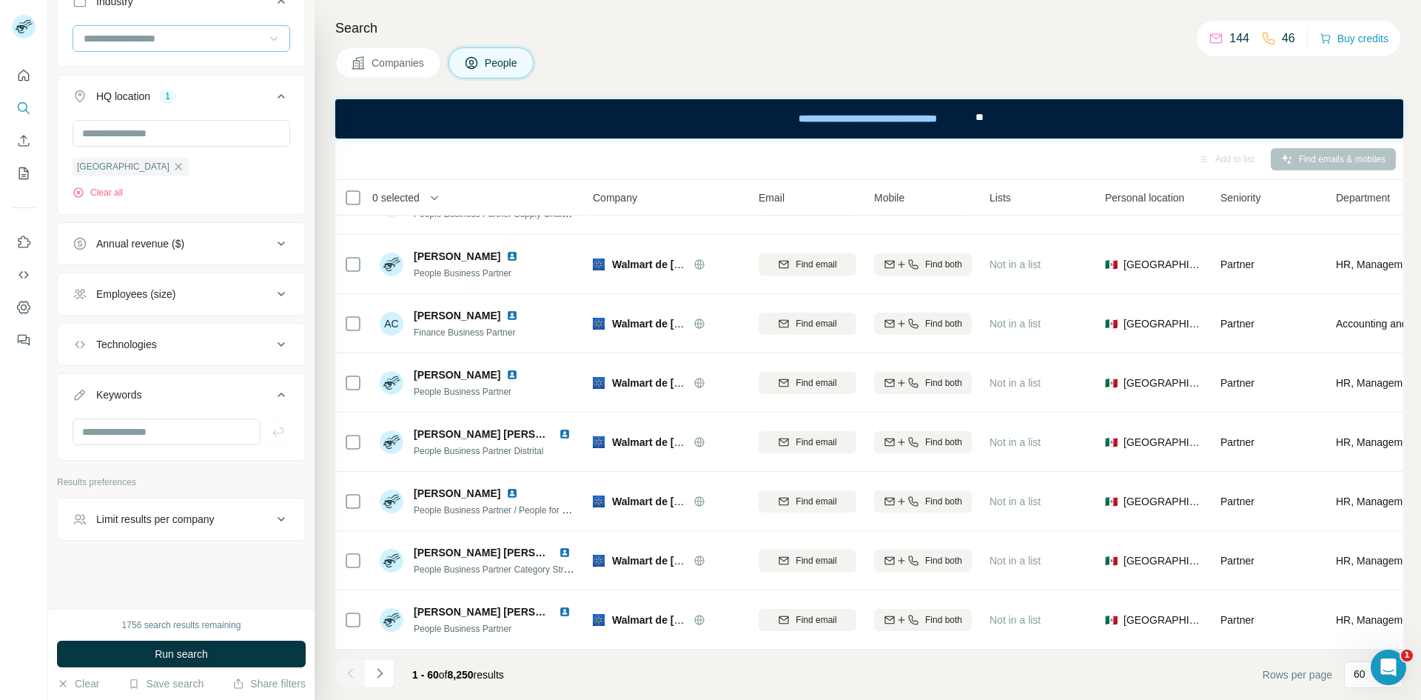
click at [150, 406] on button "Keywords" at bounding box center [181, 397] width 247 height 41
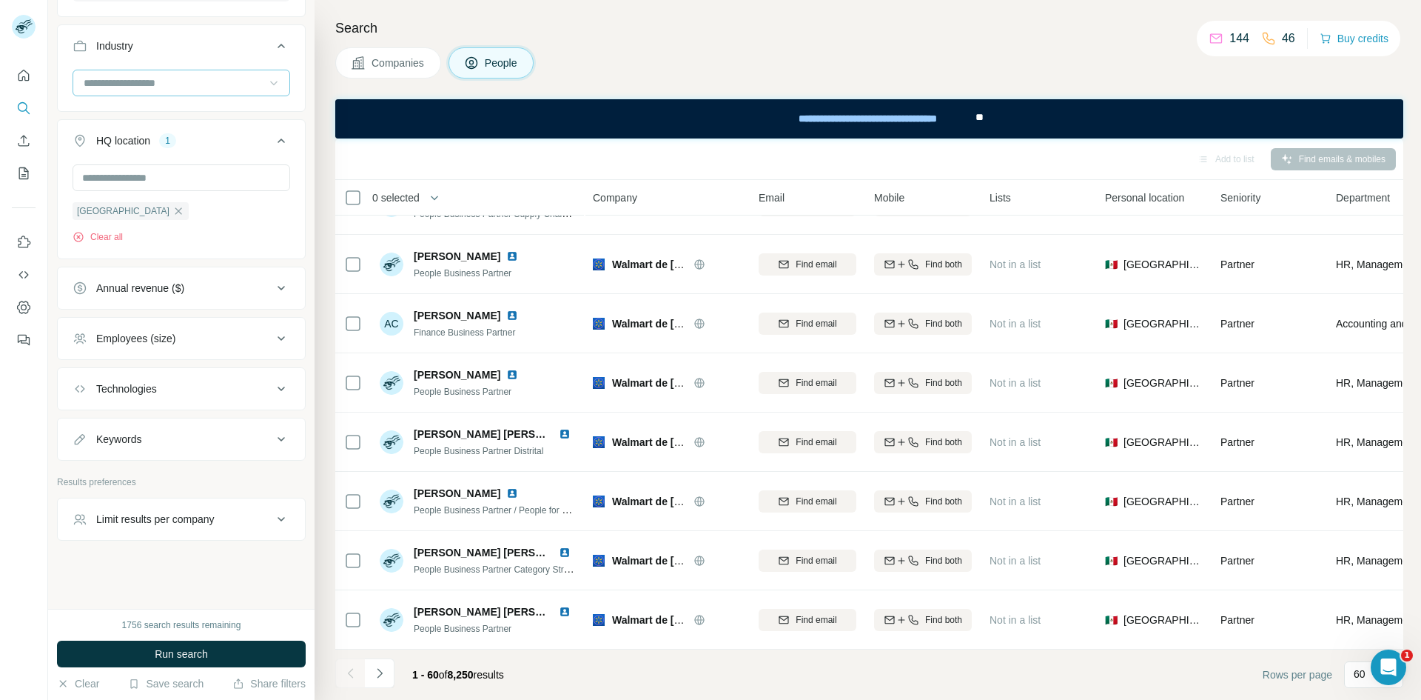
scroll to position [723, 0]
click at [161, 432] on div "Keywords" at bounding box center [173, 439] width 200 height 15
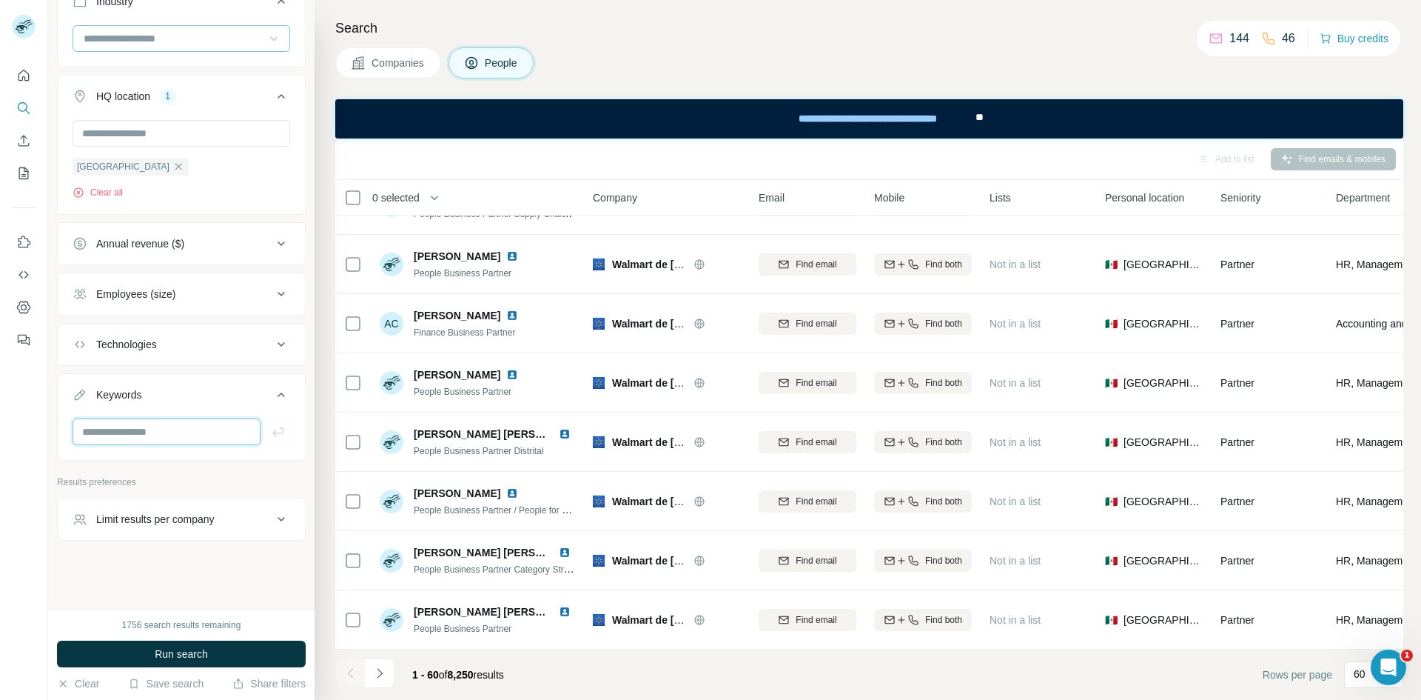
click at [156, 432] on input "text" at bounding box center [167, 431] width 188 height 27
paste input "**********"
type input "**********"
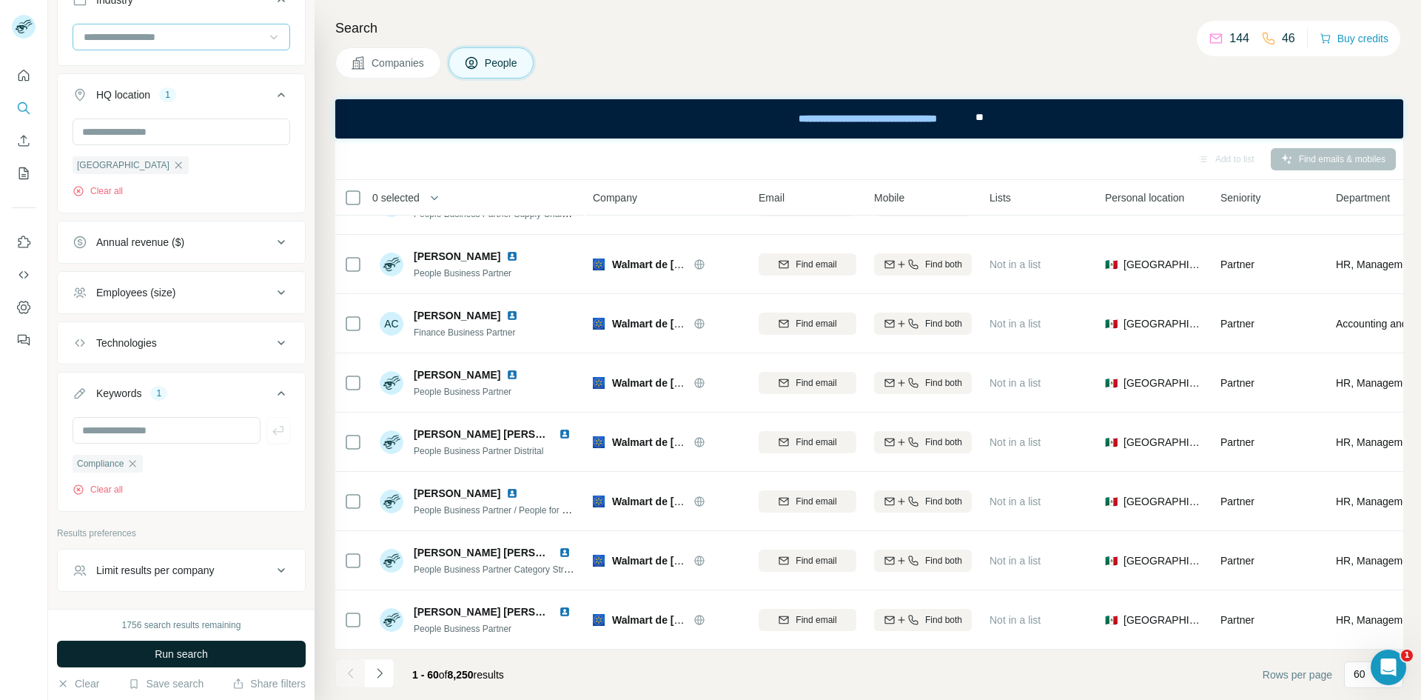
click at [209, 432] on button "Run search" at bounding box center [181, 653] width 249 height 27
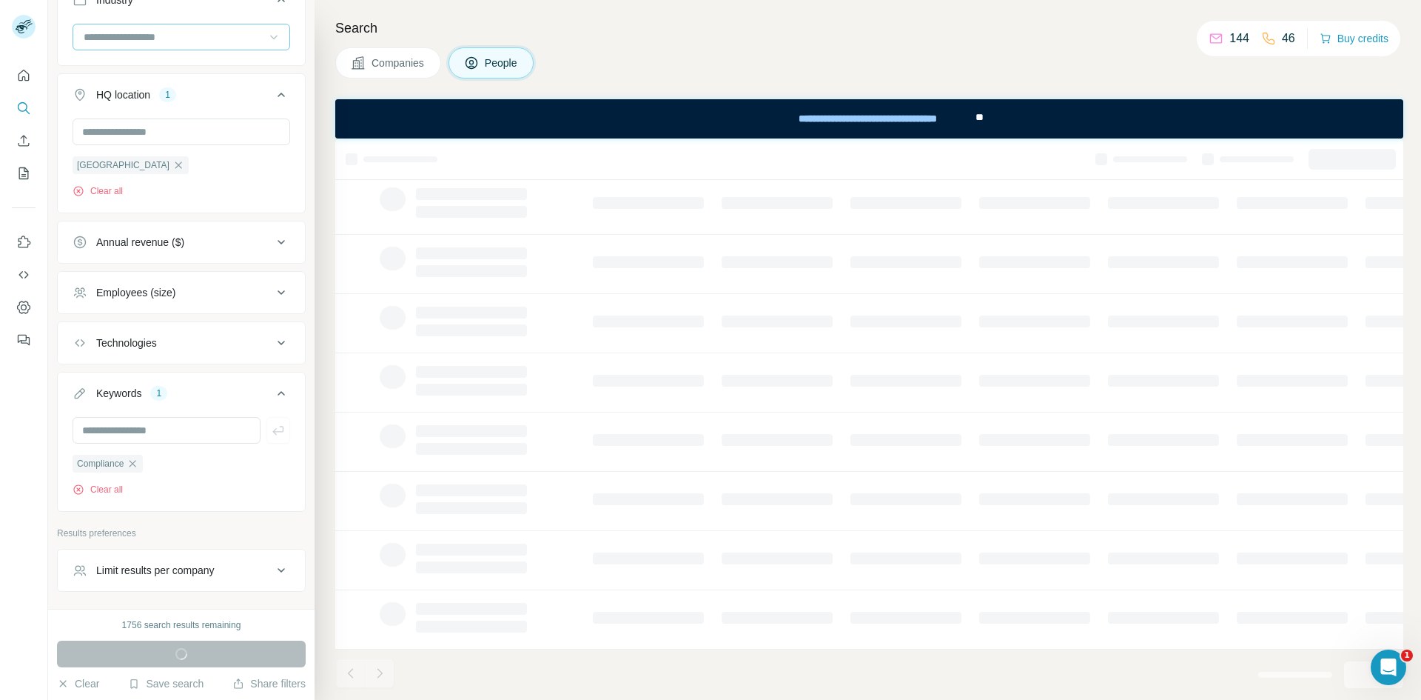
scroll to position [166, 0]
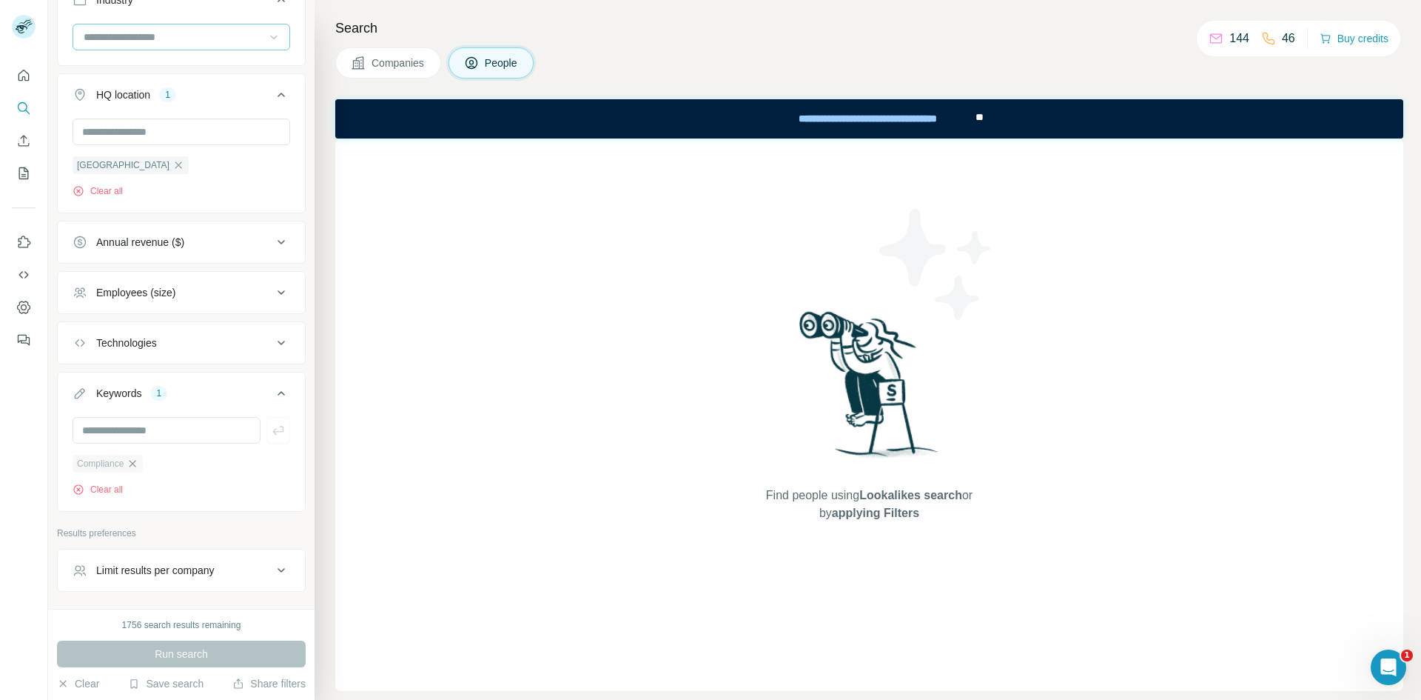
click at [136, 432] on icon "button" at bounding box center [133, 463] width 7 height 7
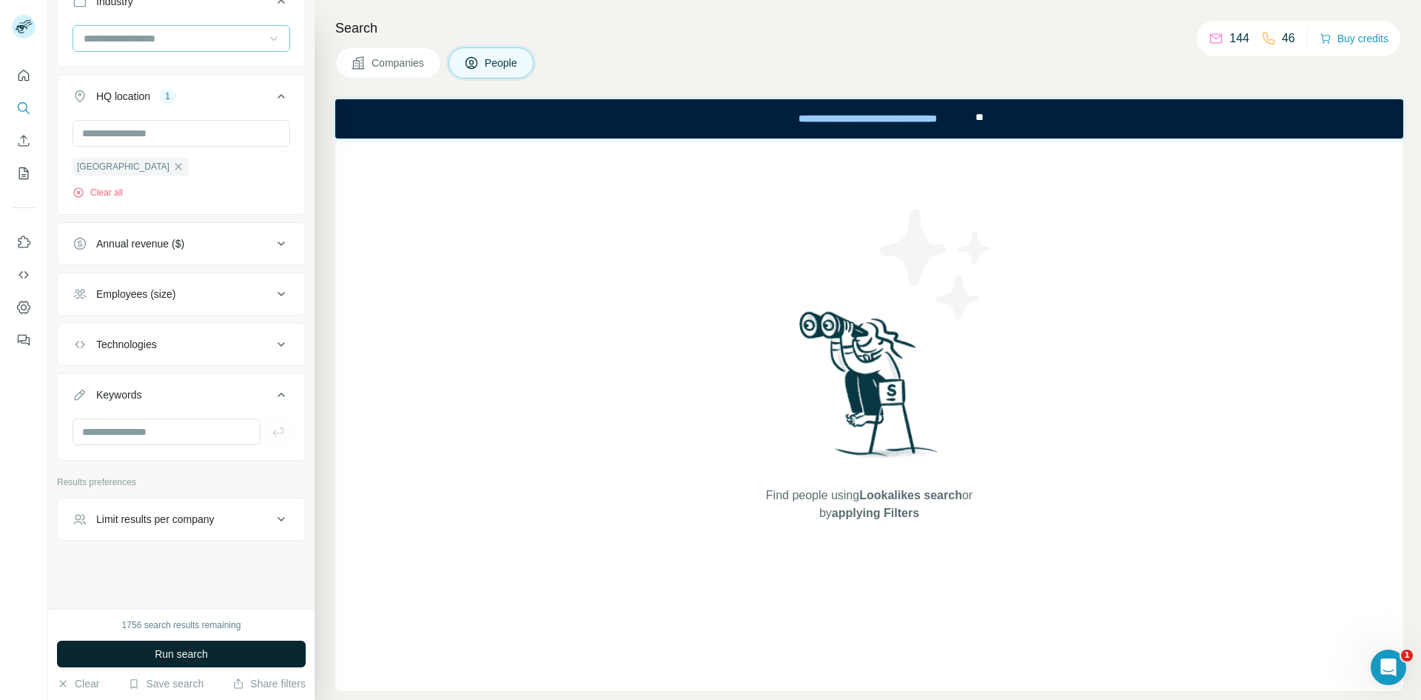
click at [205, 432] on span "Run search" at bounding box center [181, 653] width 53 height 15
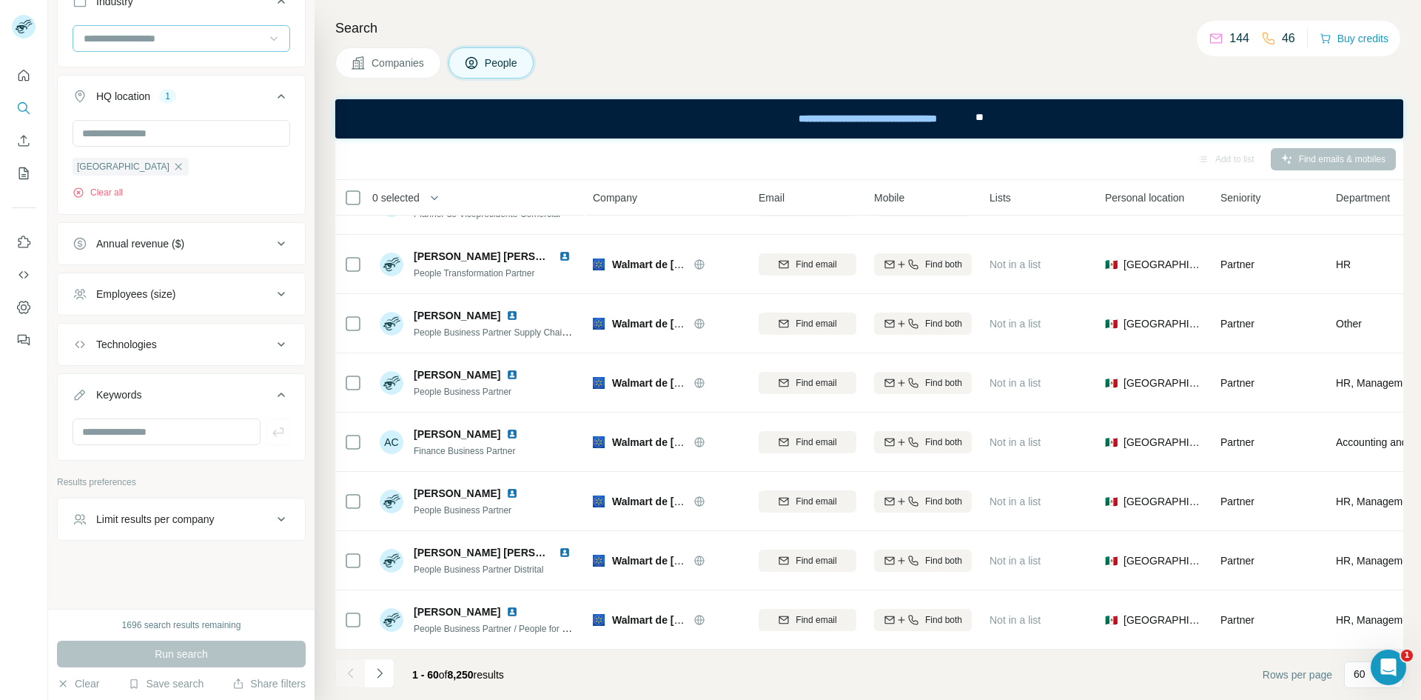
scroll to position [3127, 0]
click at [386, 432] on icon "Navigate to next page" at bounding box center [379, 672] width 15 height 15
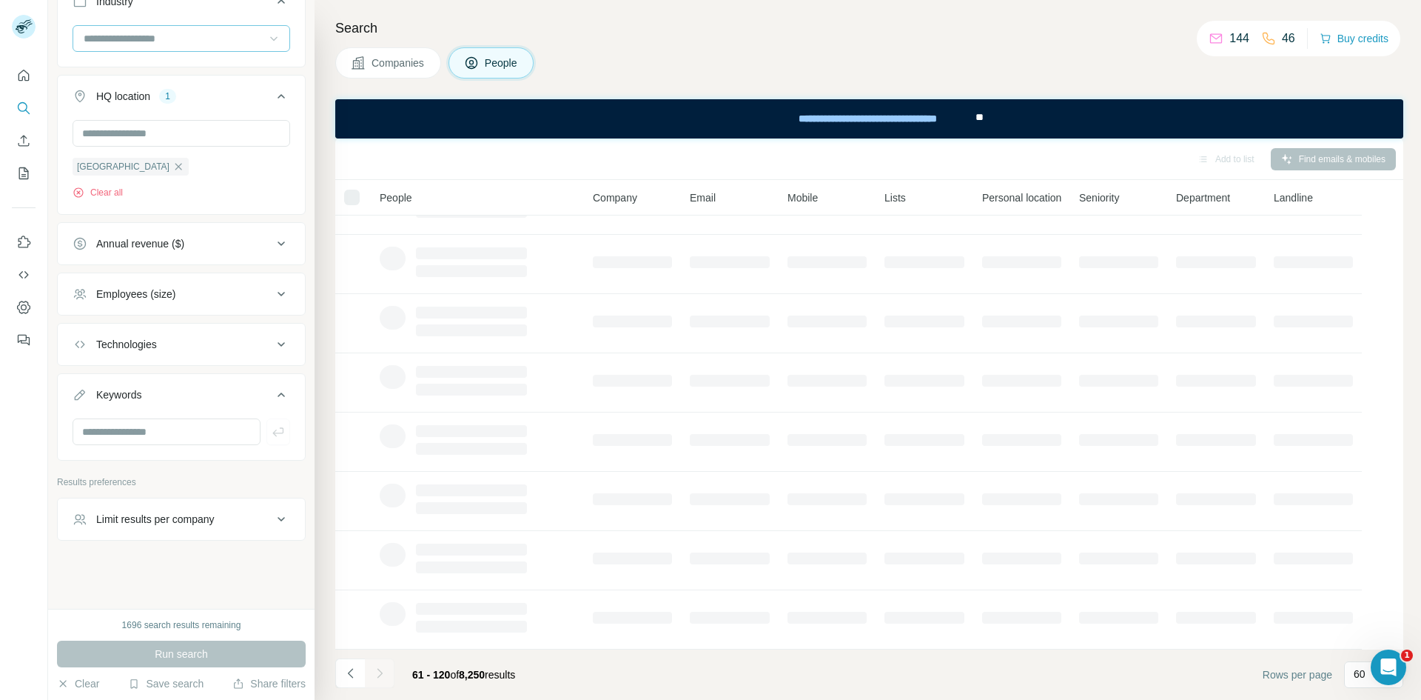
scroll to position [166, 0]
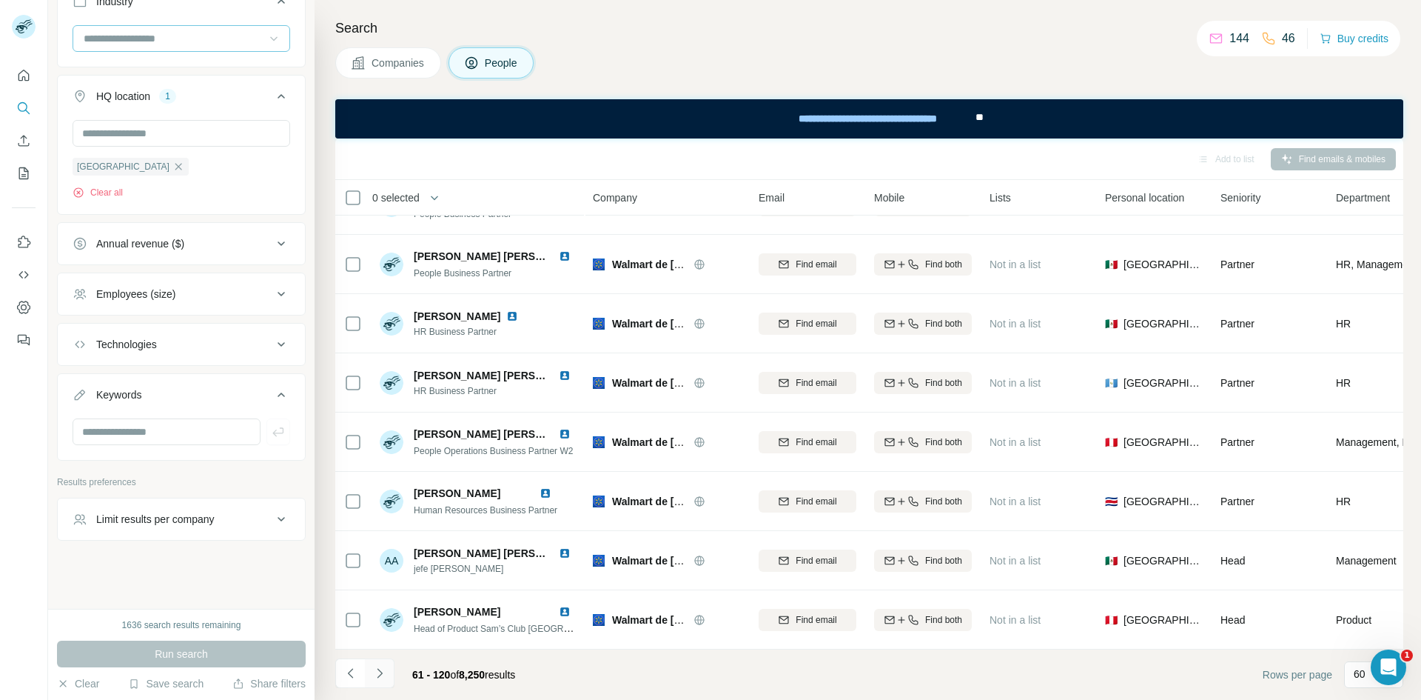
click at [386, 432] on icon "Navigate to next page" at bounding box center [379, 672] width 15 height 15
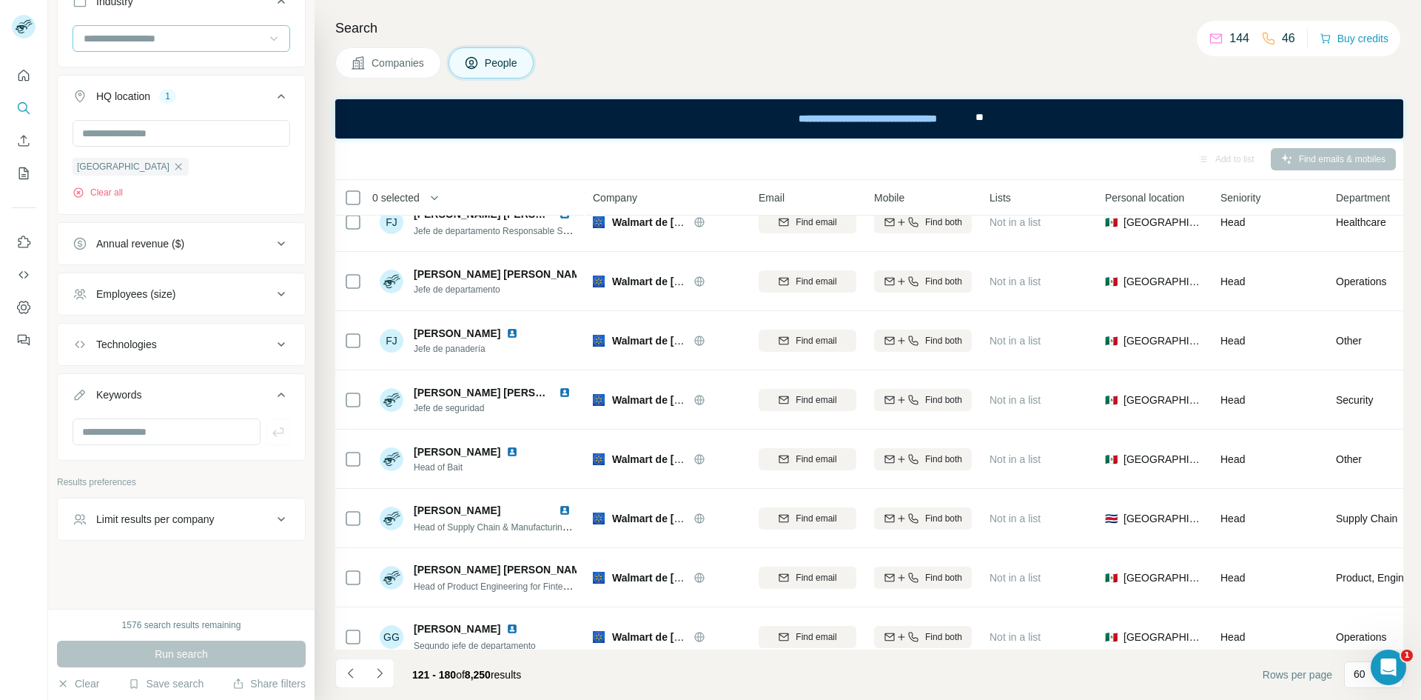
scroll to position [3127, 0]
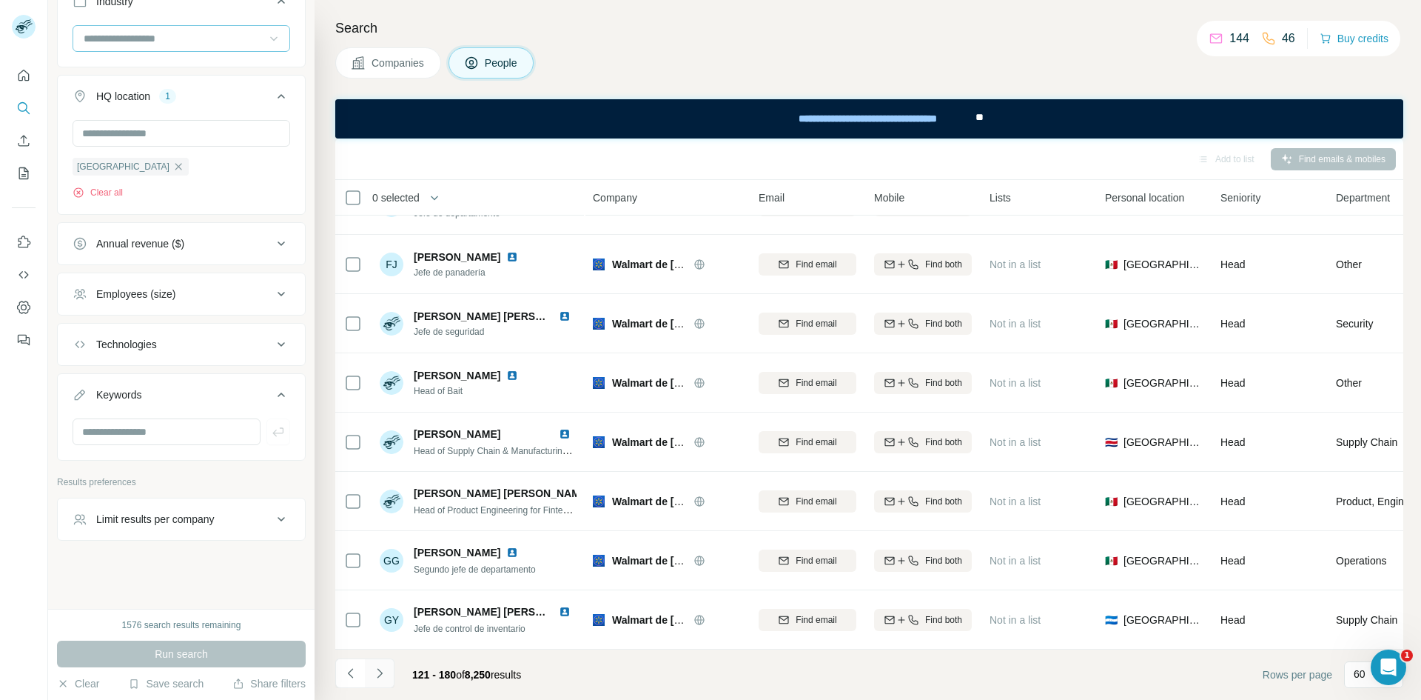
click at [378, 432] on icon "Navigate to next page" at bounding box center [379, 672] width 15 height 15
click at [386, 432] on icon "Navigate to next page" at bounding box center [379, 672] width 15 height 15
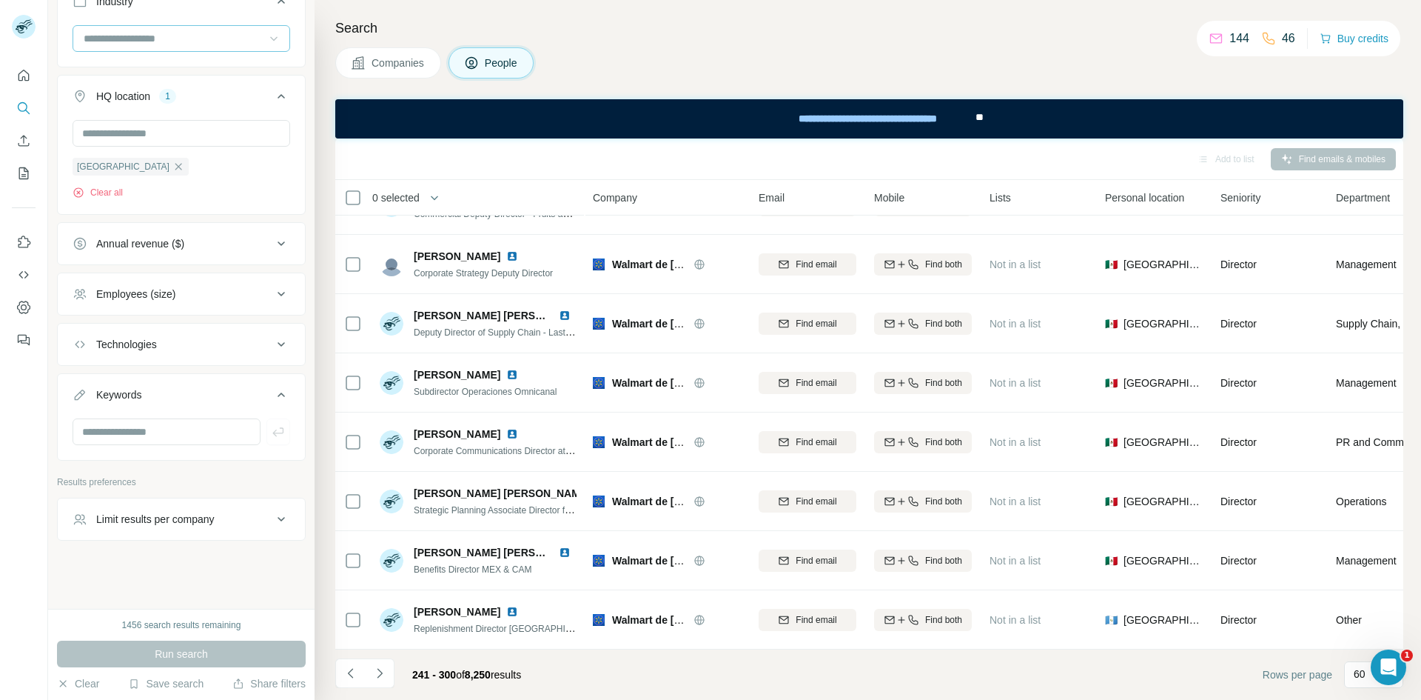
drag, startPoint x: 1400, startPoint y: 600, endPoint x: 19, endPoint y: 27, distance: 1495.2
click at [384, 432] on icon "Navigate to next page" at bounding box center [379, 672] width 15 height 15
click at [383, 432] on icon "Navigate to next page" at bounding box center [379, 672] width 15 height 15
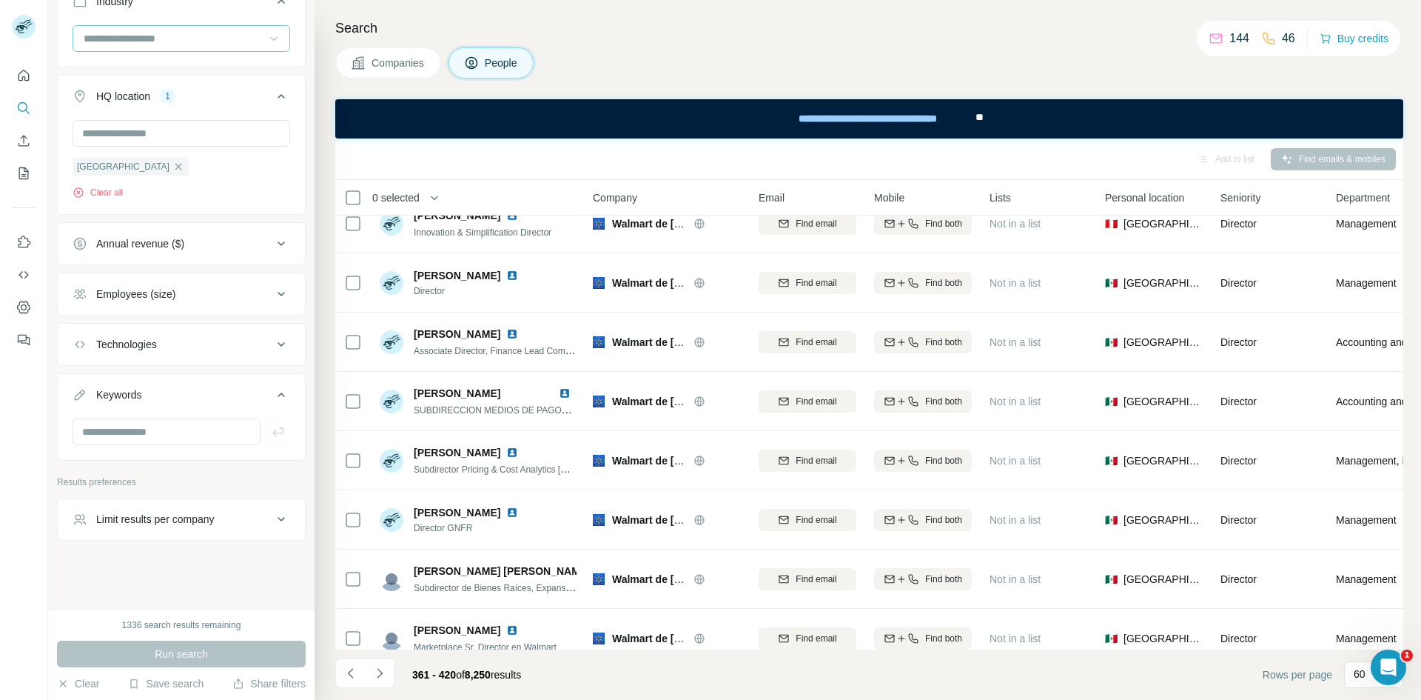
scroll to position [383, 0]
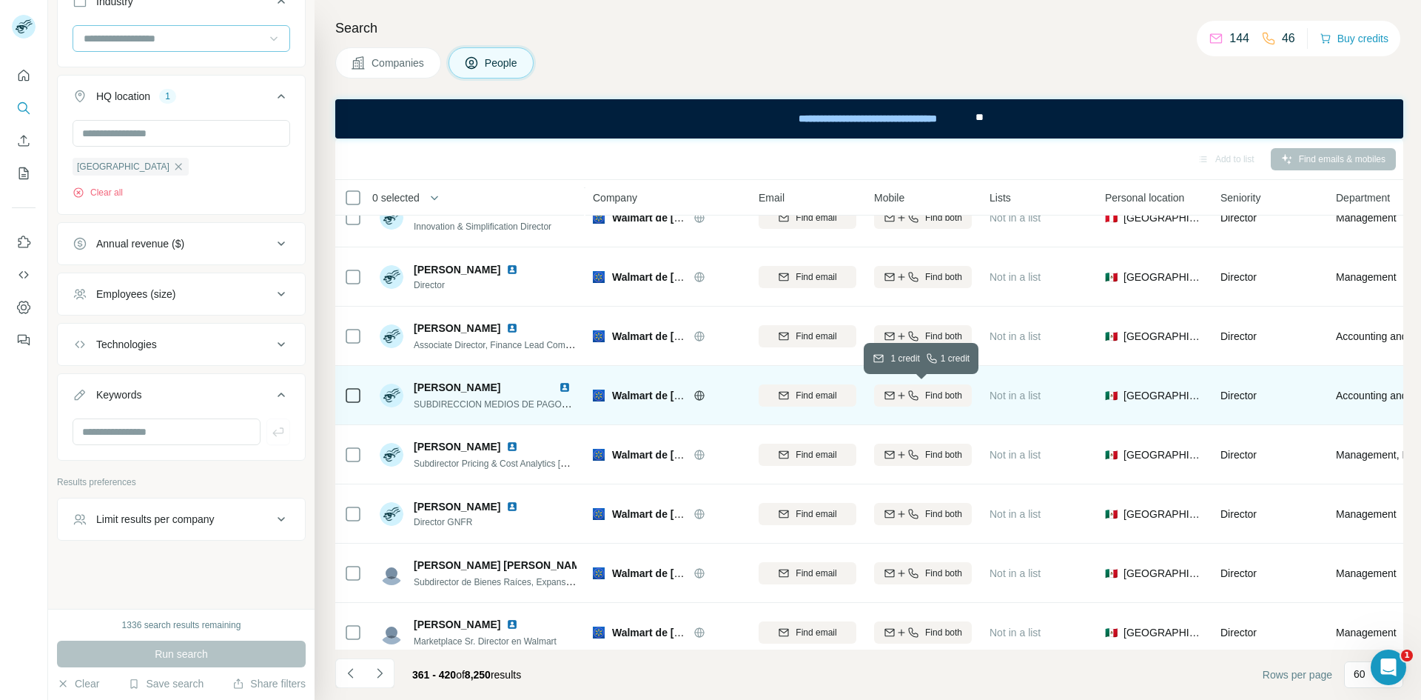
click at [933, 393] on span "Find both" at bounding box center [943, 395] width 37 height 13
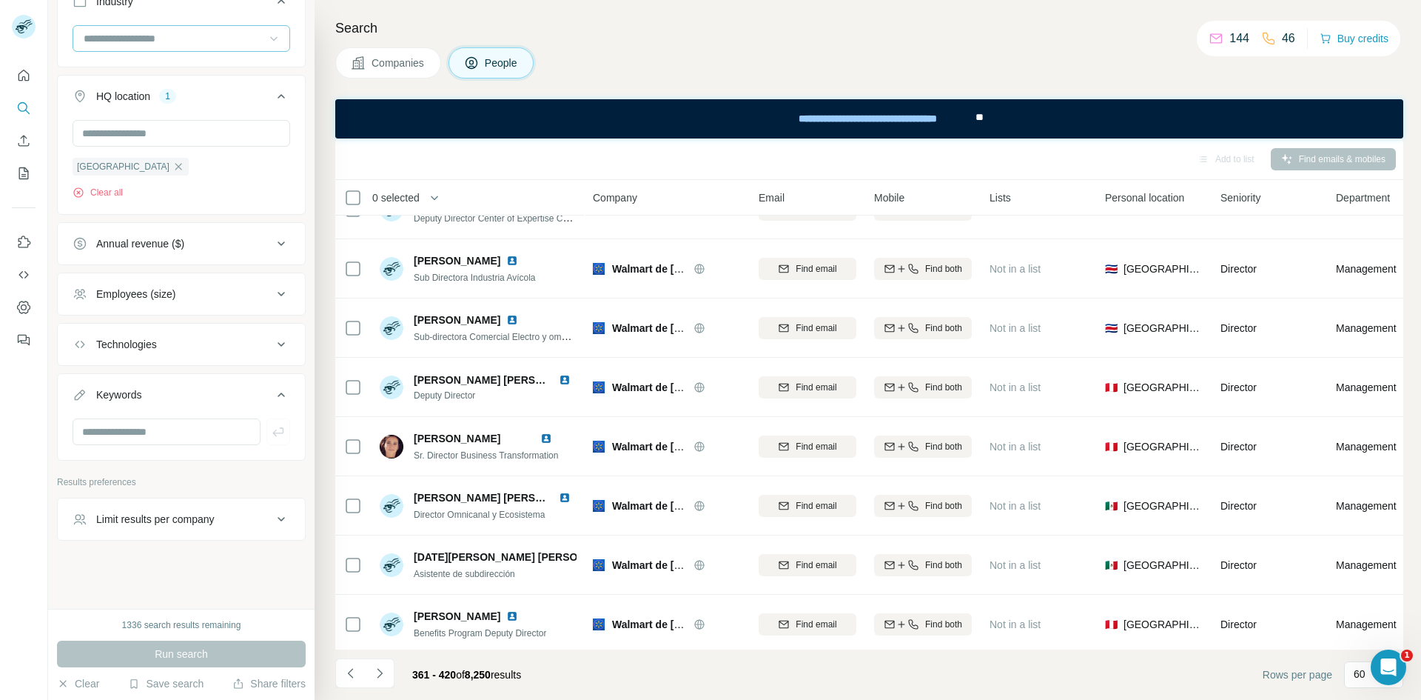
scroll to position [3127, 0]
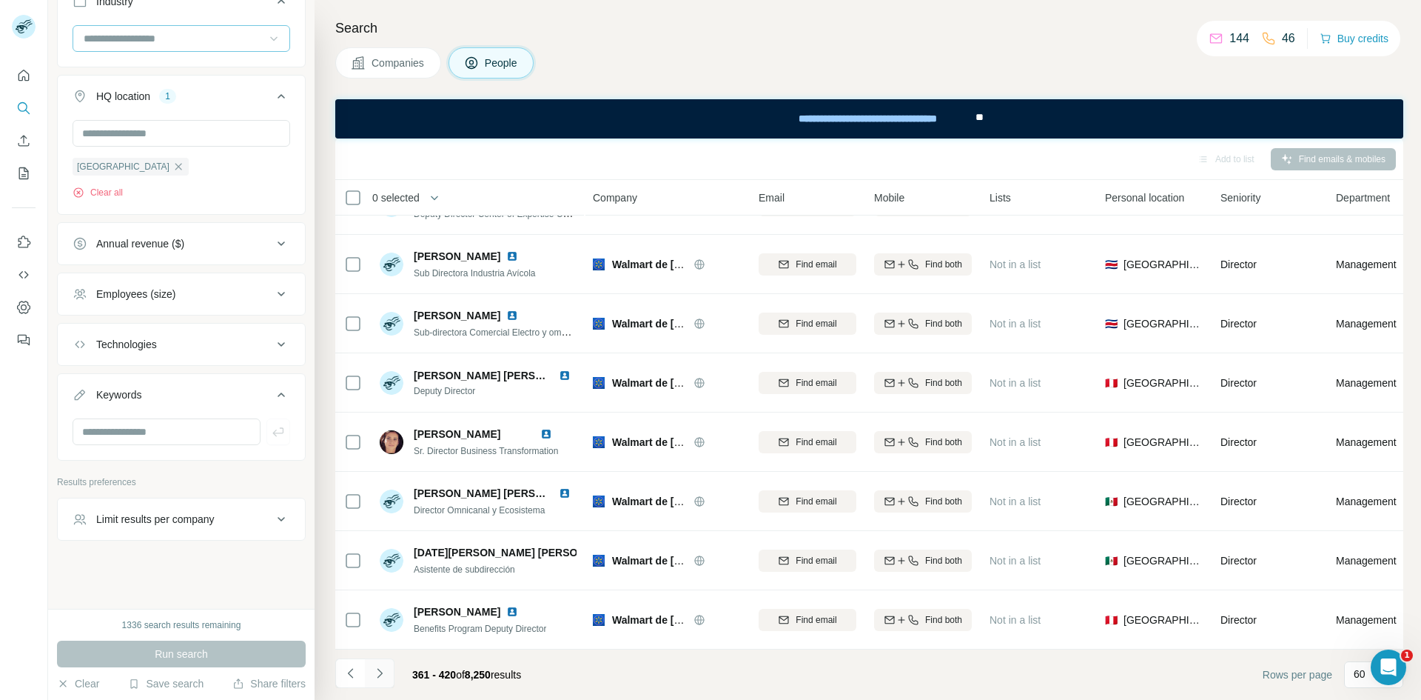
click at [382, 432] on icon "Navigate to next page" at bounding box center [379, 672] width 15 height 15
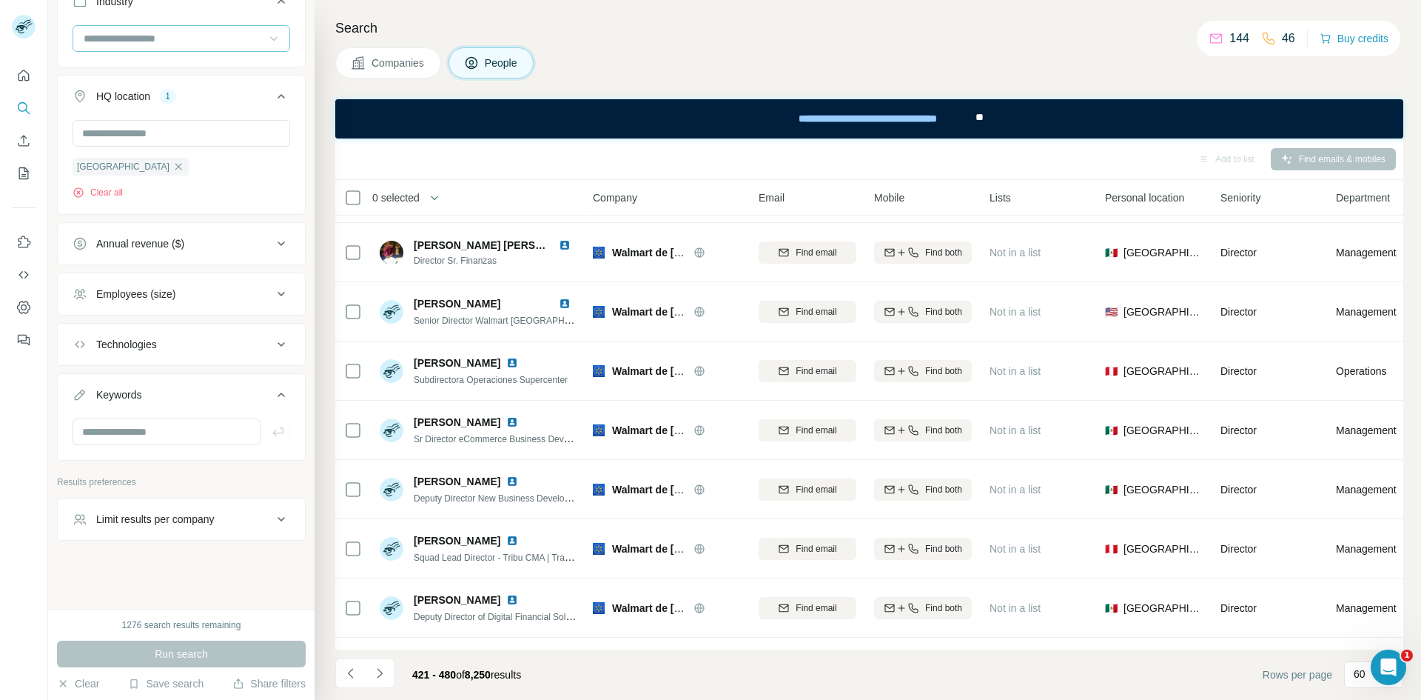
scroll to position [1112, 0]
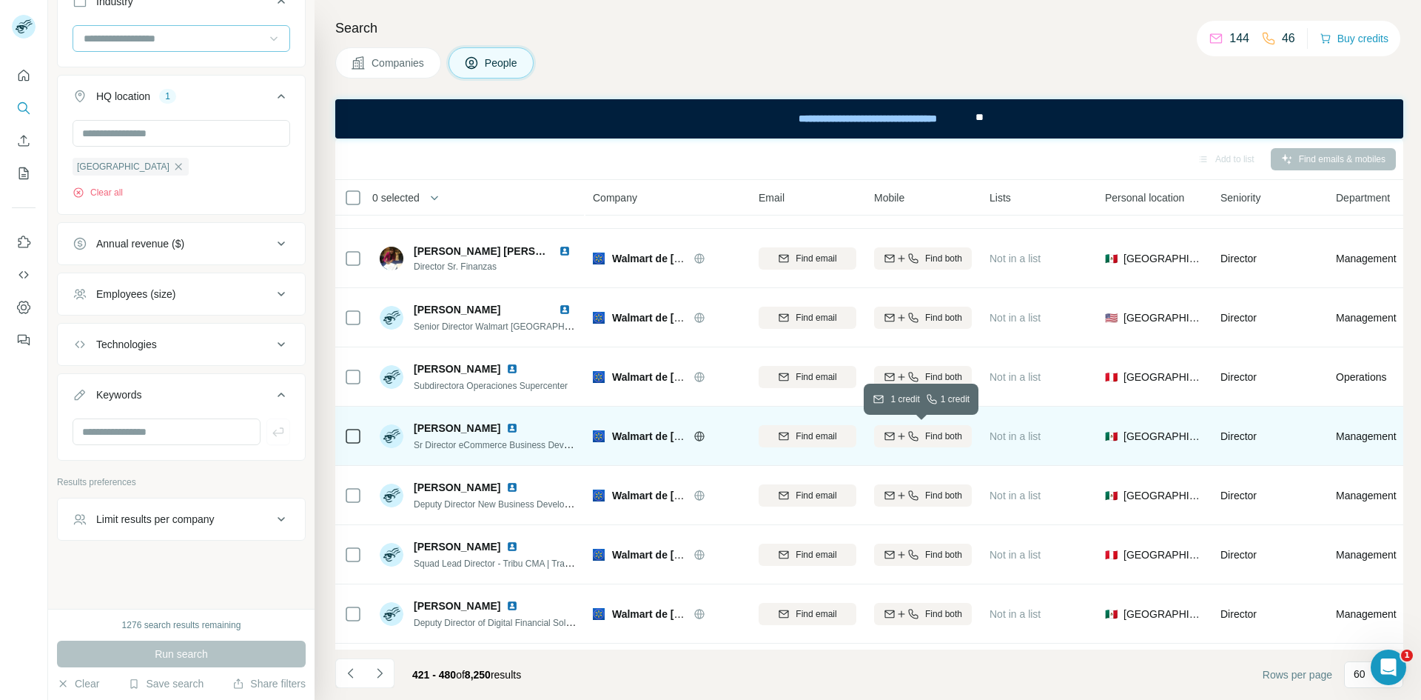
click at [945, 432] on span "Find both" at bounding box center [943, 435] width 37 height 13
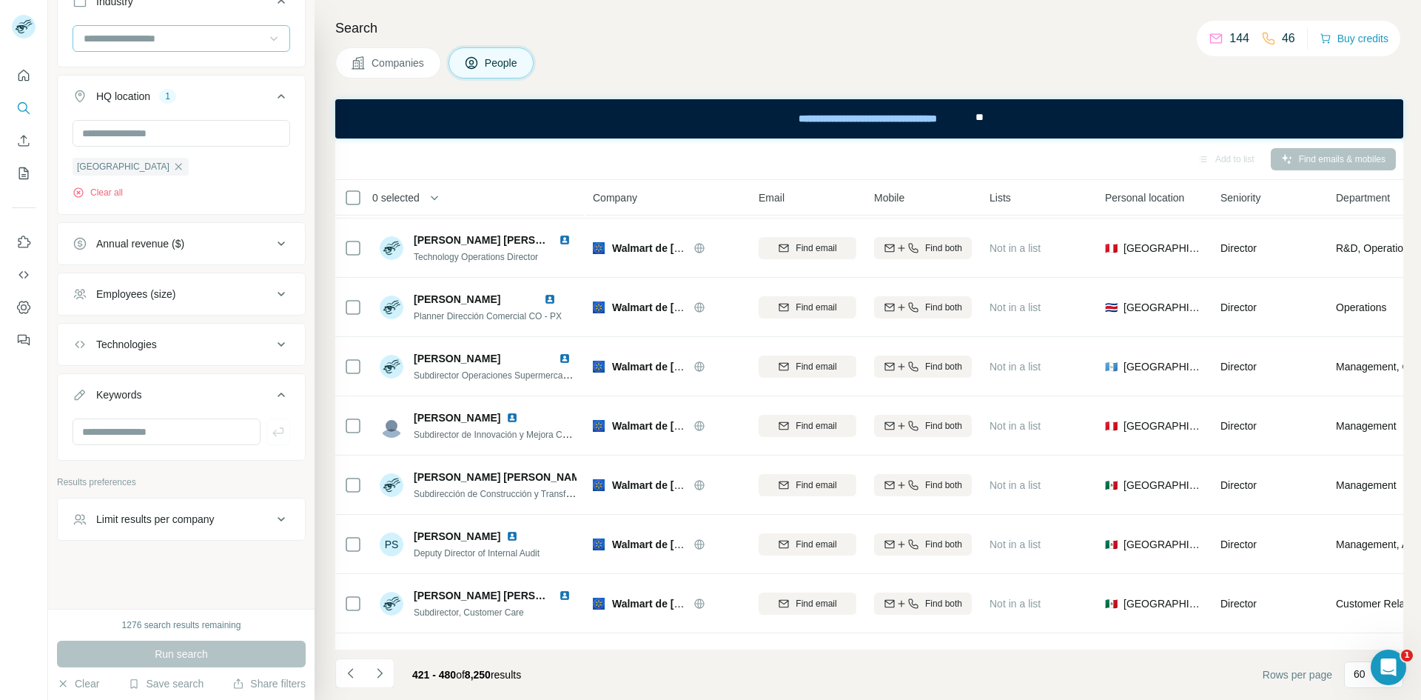
scroll to position [1674, 0]
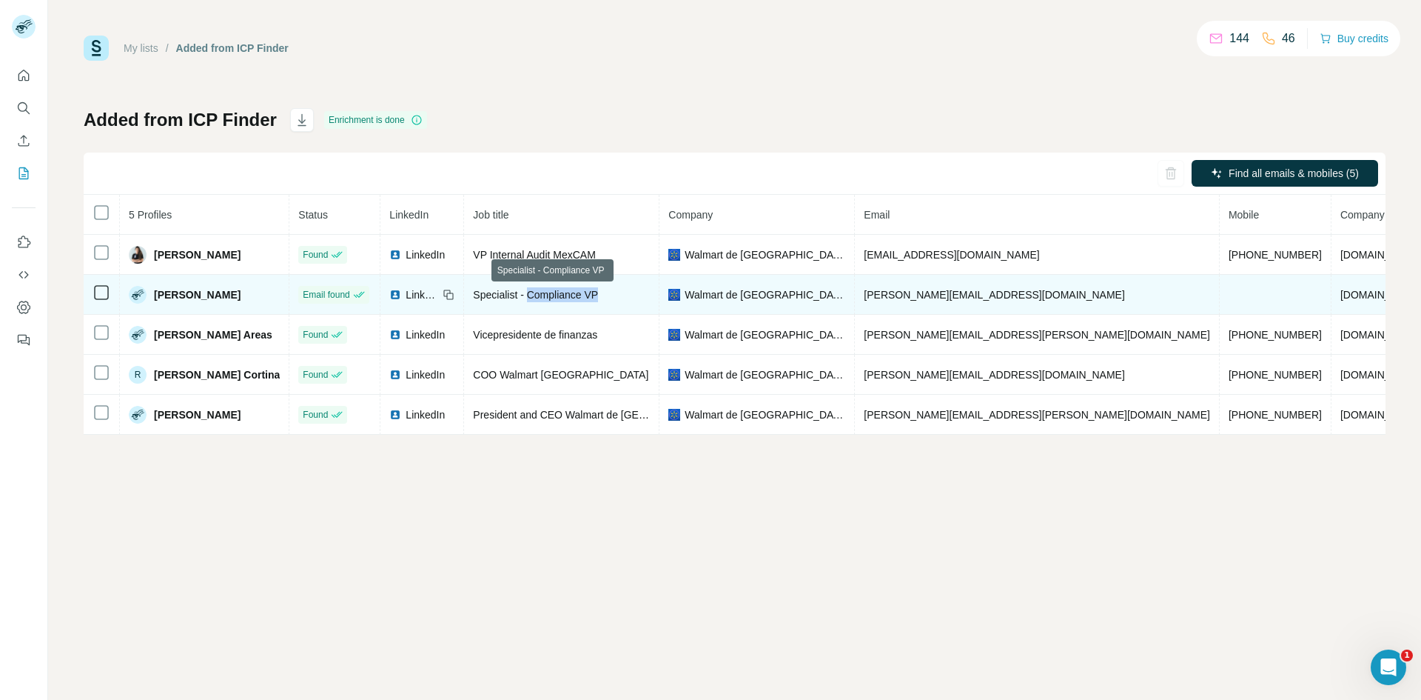
drag, startPoint x: 601, startPoint y: 298, endPoint x: 526, endPoint y: 301, distance: 74.8
click at [526, 301] on div "Specialist - Compliance VP" at bounding box center [561, 294] width 177 height 15
copy span "Compliance VP"
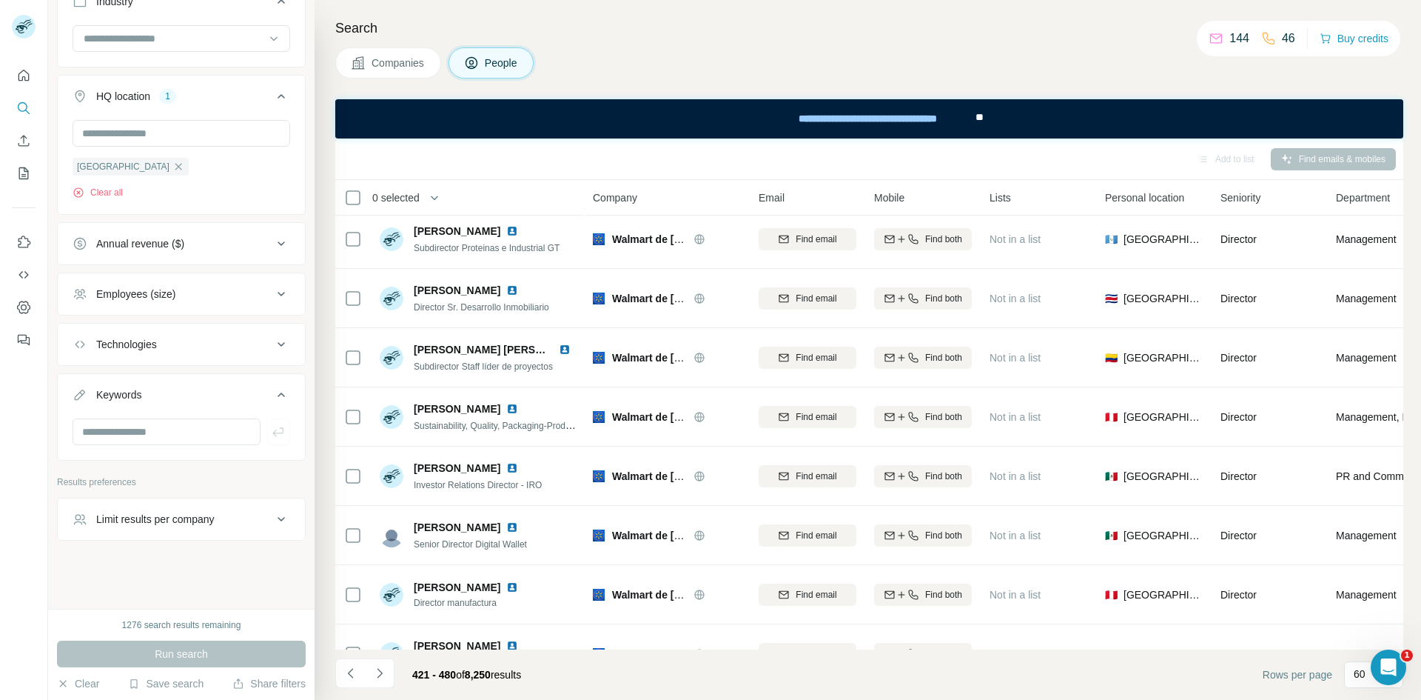
scroll to position [3127, 0]
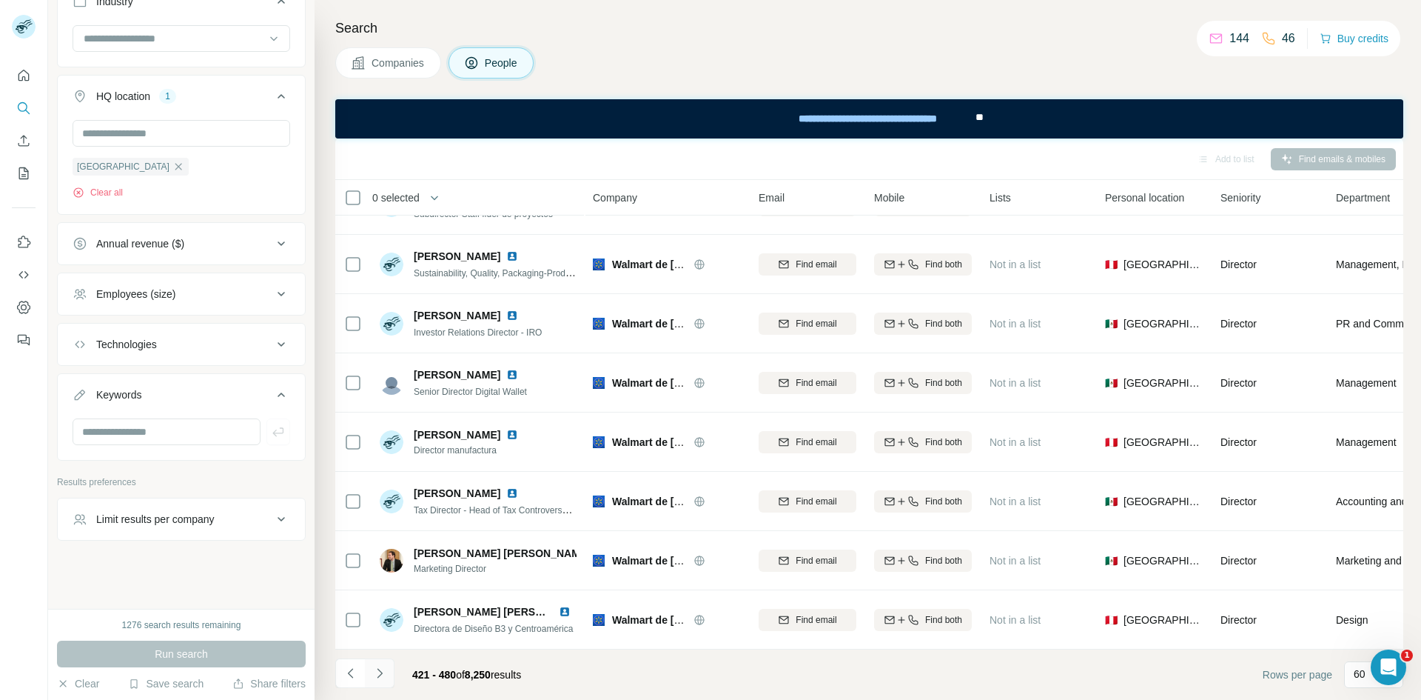
click at [379, 674] on icon "Navigate to next page" at bounding box center [379, 672] width 15 height 15
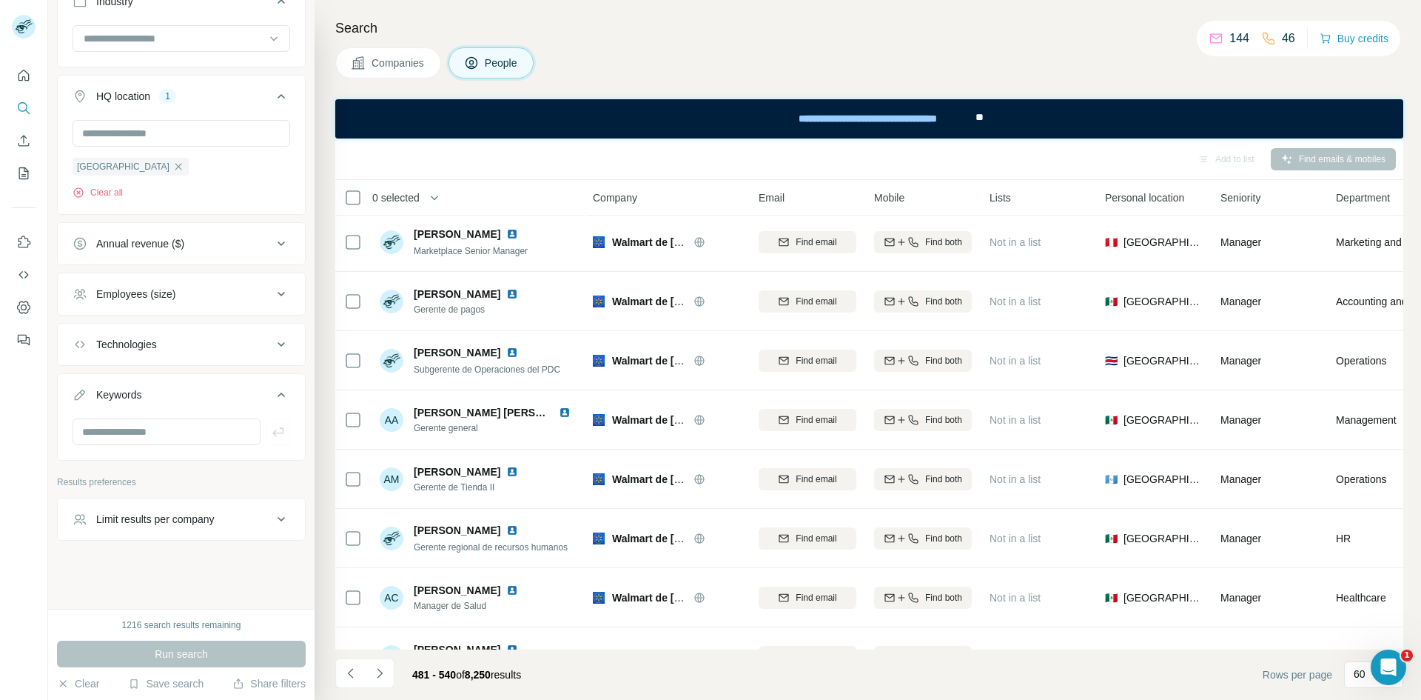
scroll to position [1555, 0]
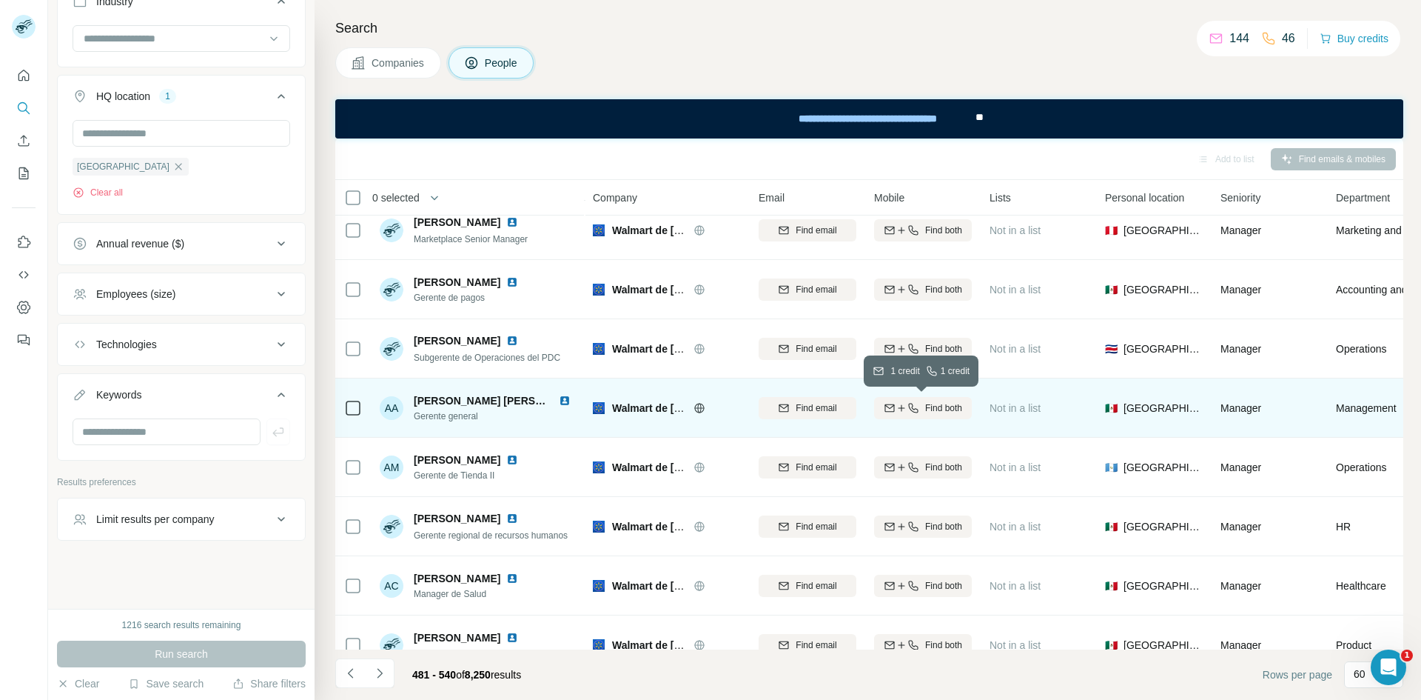
click at [925, 403] on span "Find both" at bounding box center [943, 407] width 37 height 13
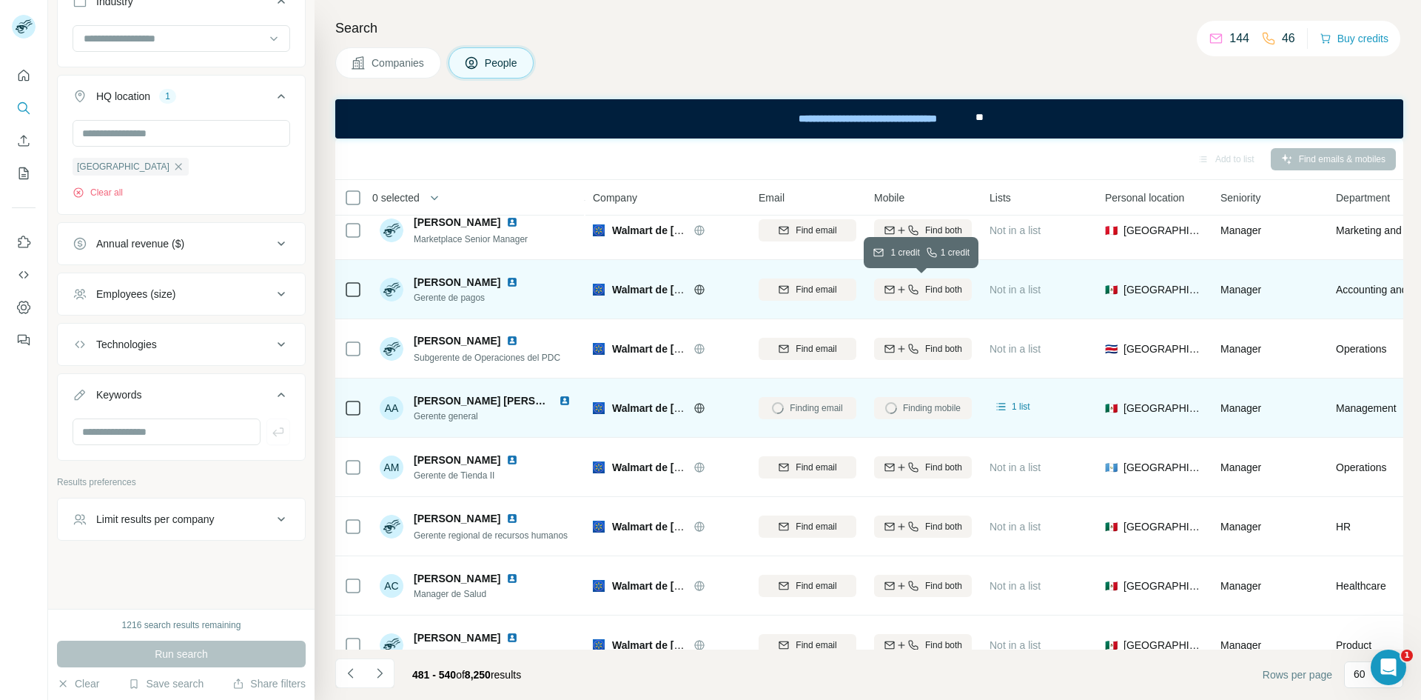
click at [926, 289] on span "Find both" at bounding box center [943, 289] width 37 height 13
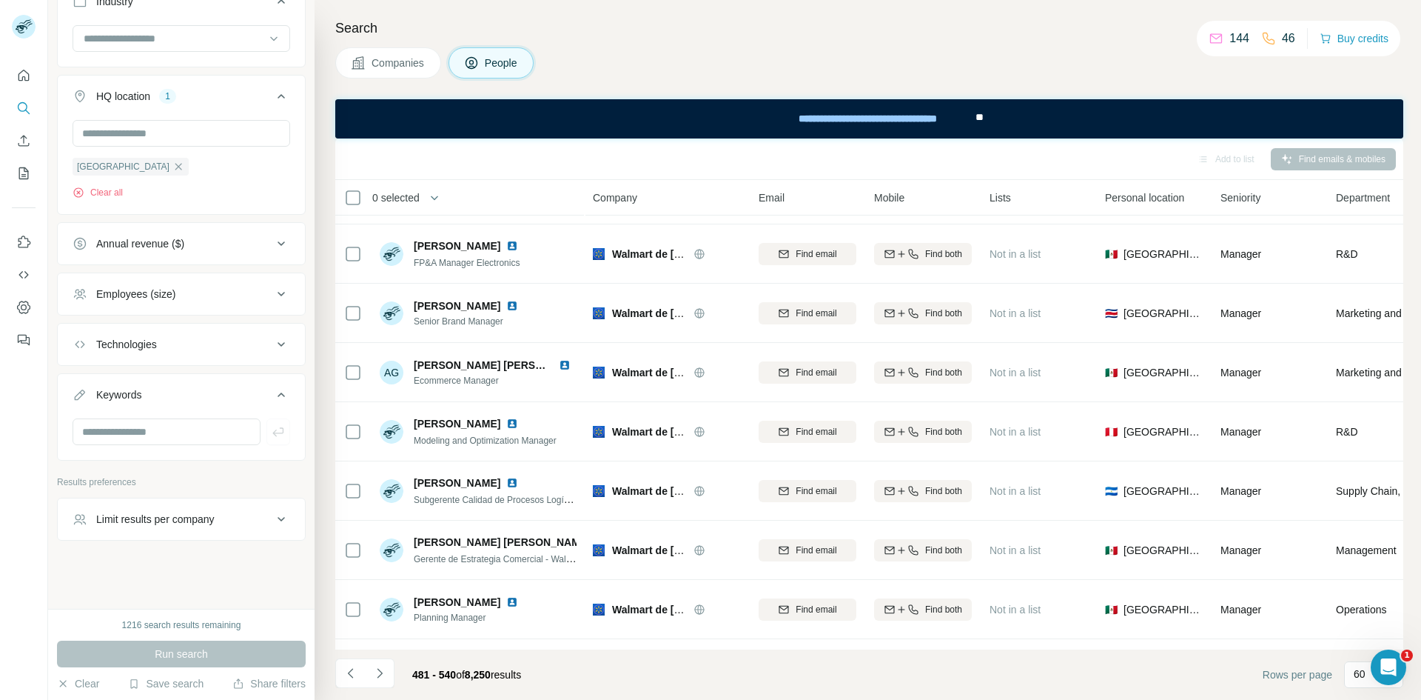
scroll to position [2870, 0]
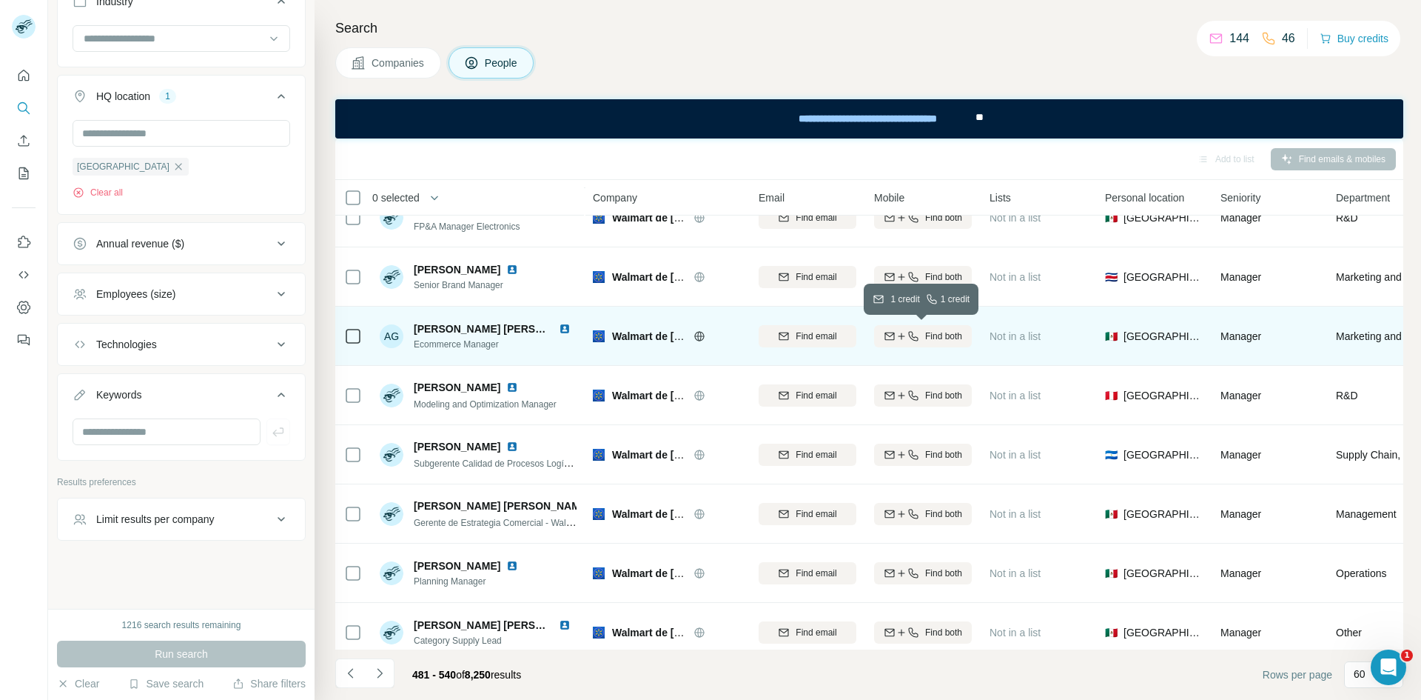
click at [933, 333] on span "Find both" at bounding box center [943, 335] width 37 height 13
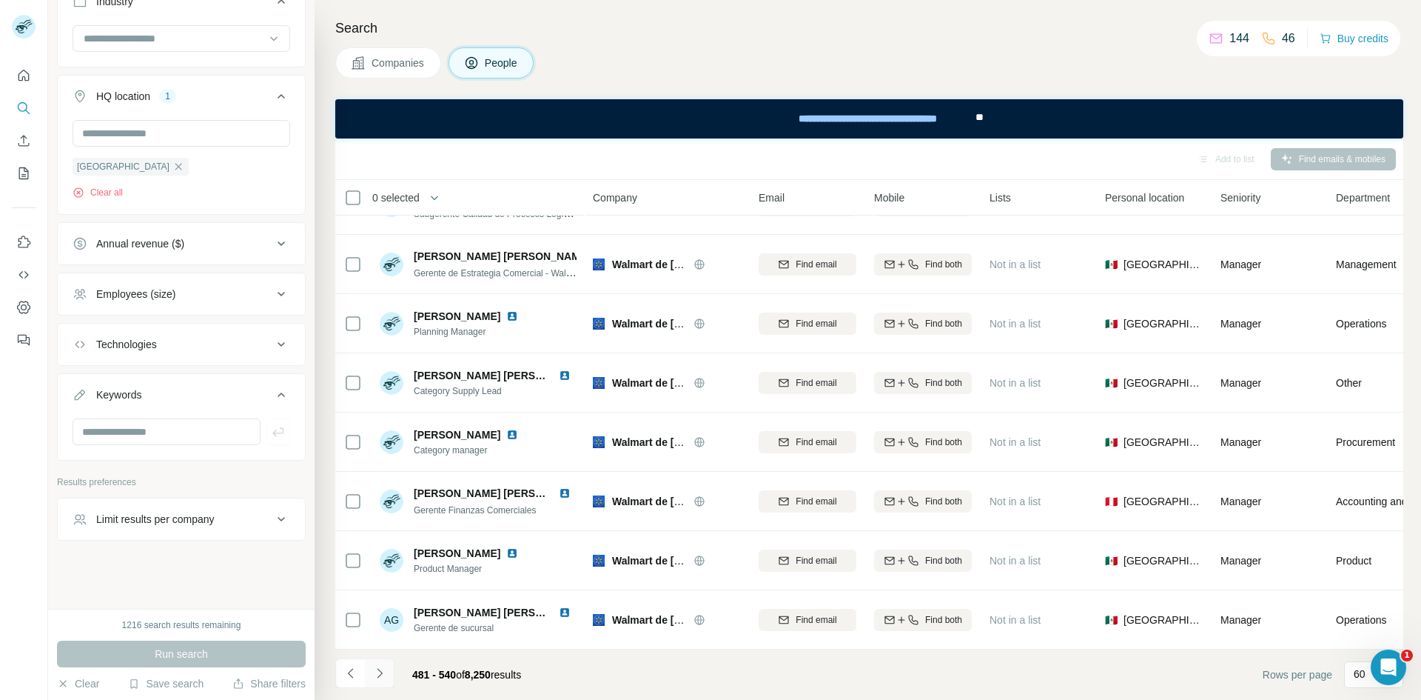
click at [381, 672] on icon "Navigate to next page" at bounding box center [379, 673] width 5 height 10
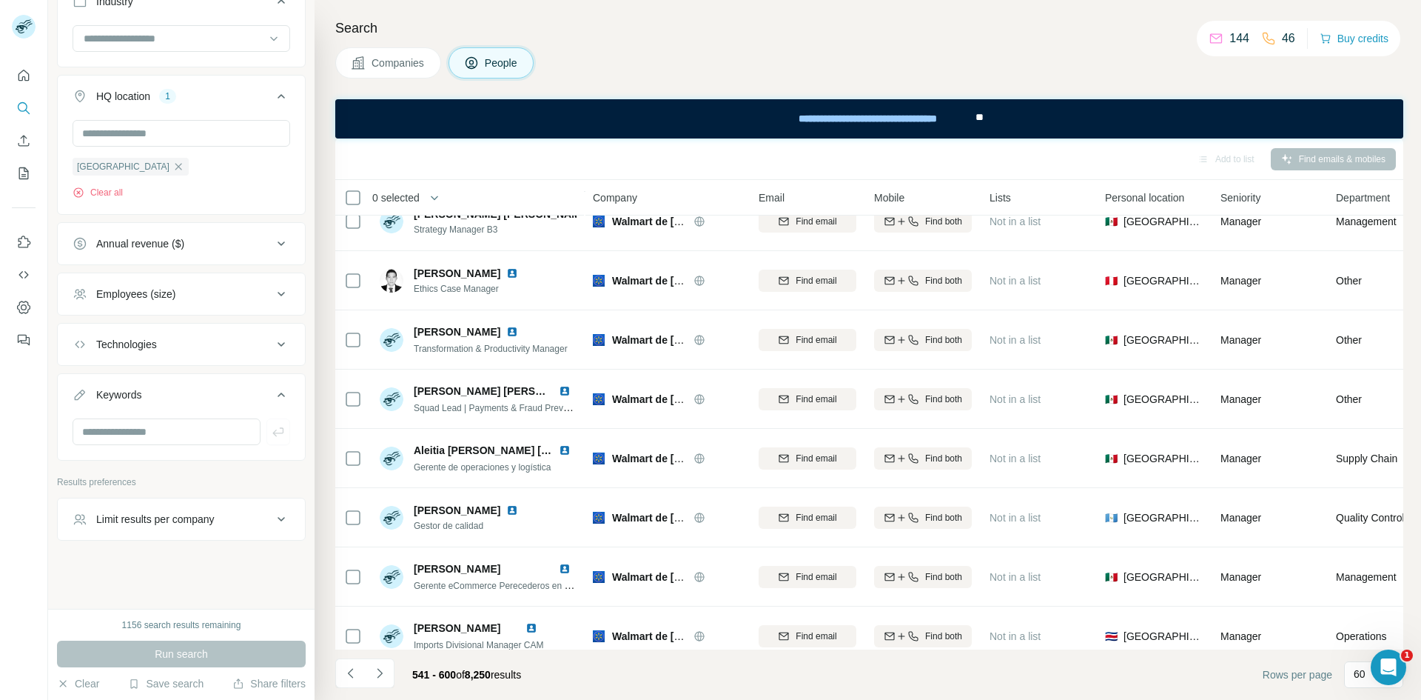
scroll to position [1279, 0]
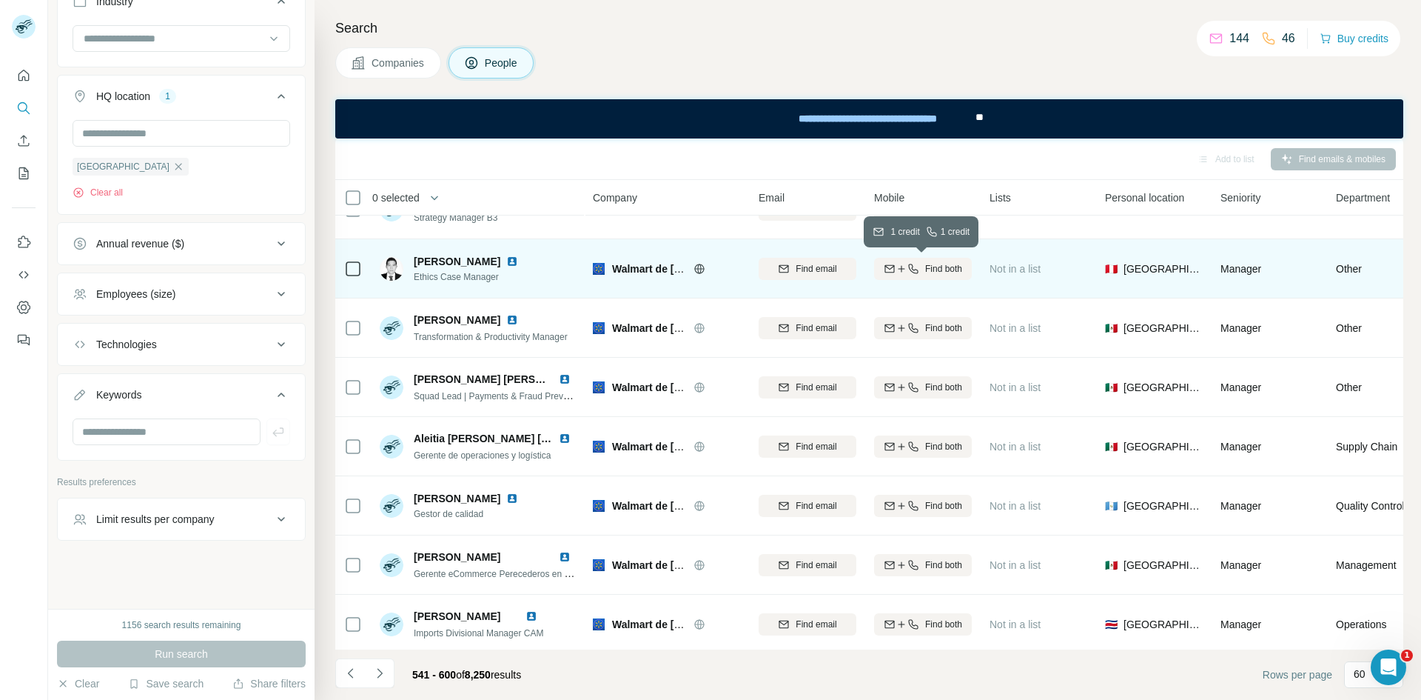
click at [938, 263] on span "Find both" at bounding box center [943, 268] width 37 height 13
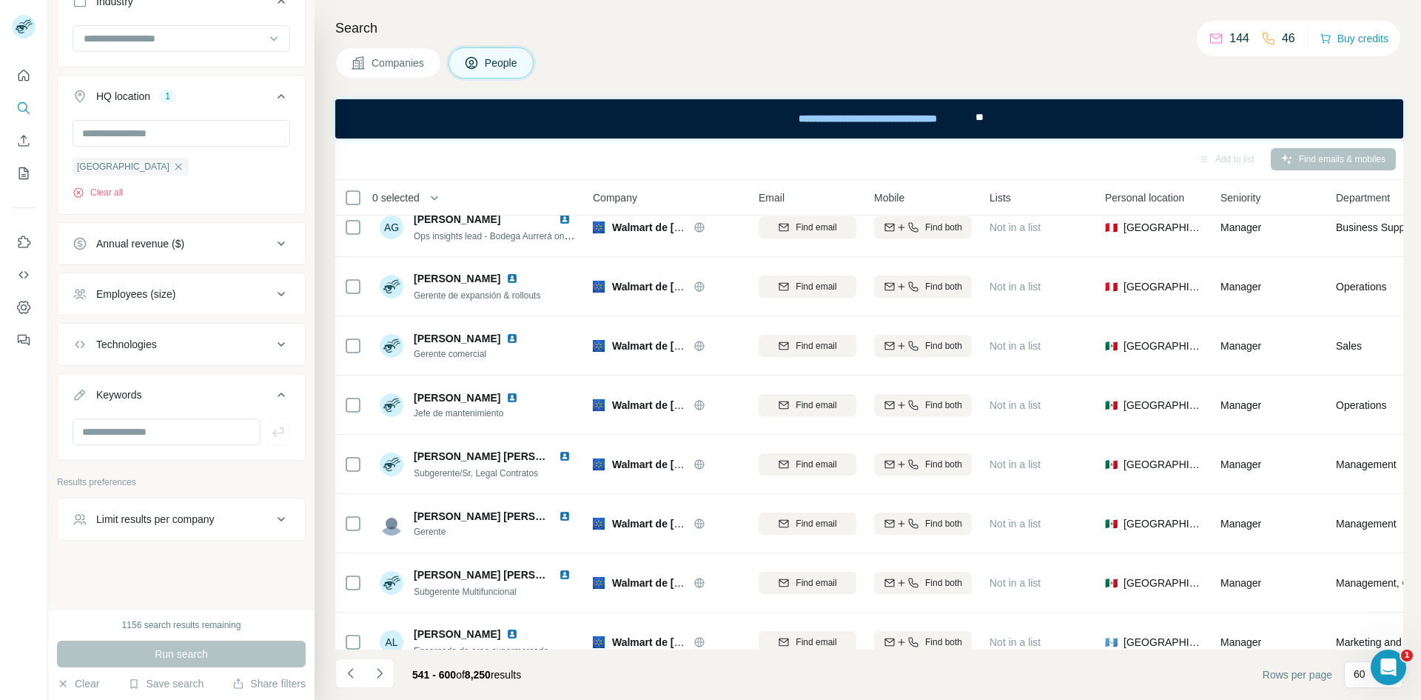
scroll to position [3127, 0]
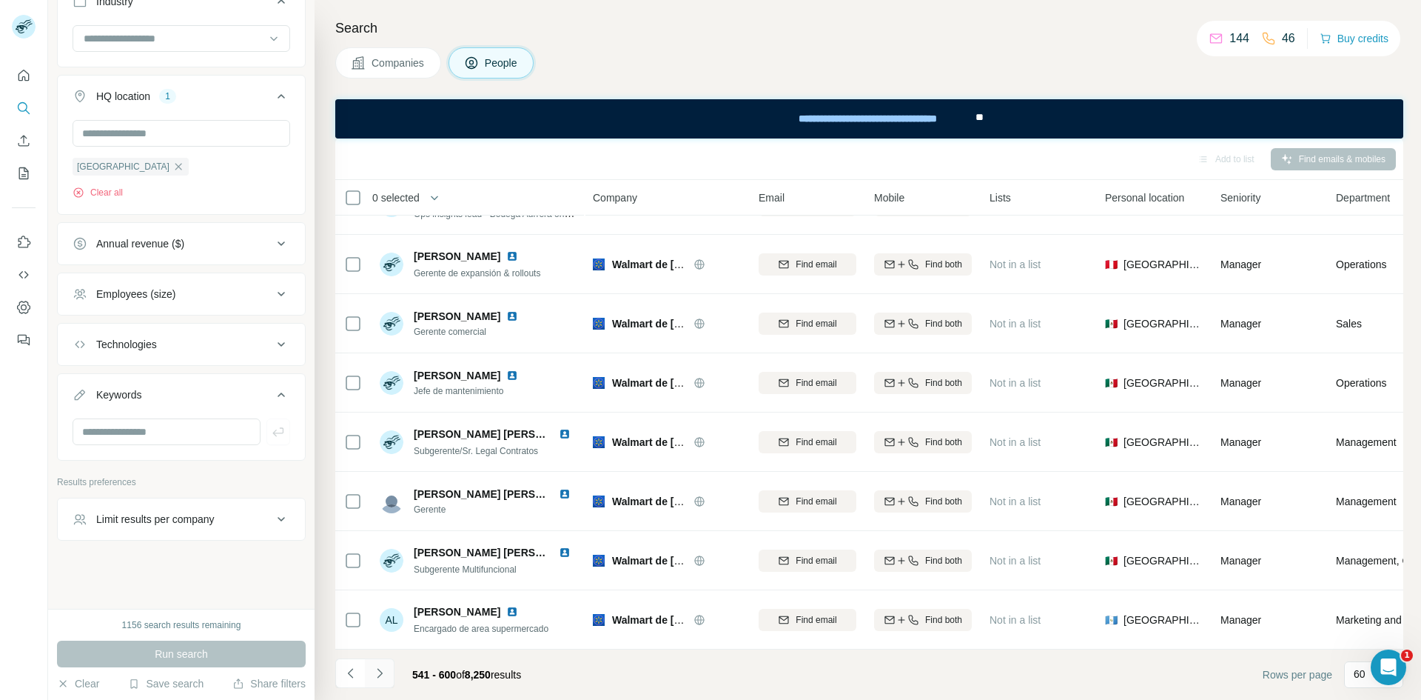
click at [388, 674] on button "Navigate to next page" at bounding box center [380, 673] width 30 height 30
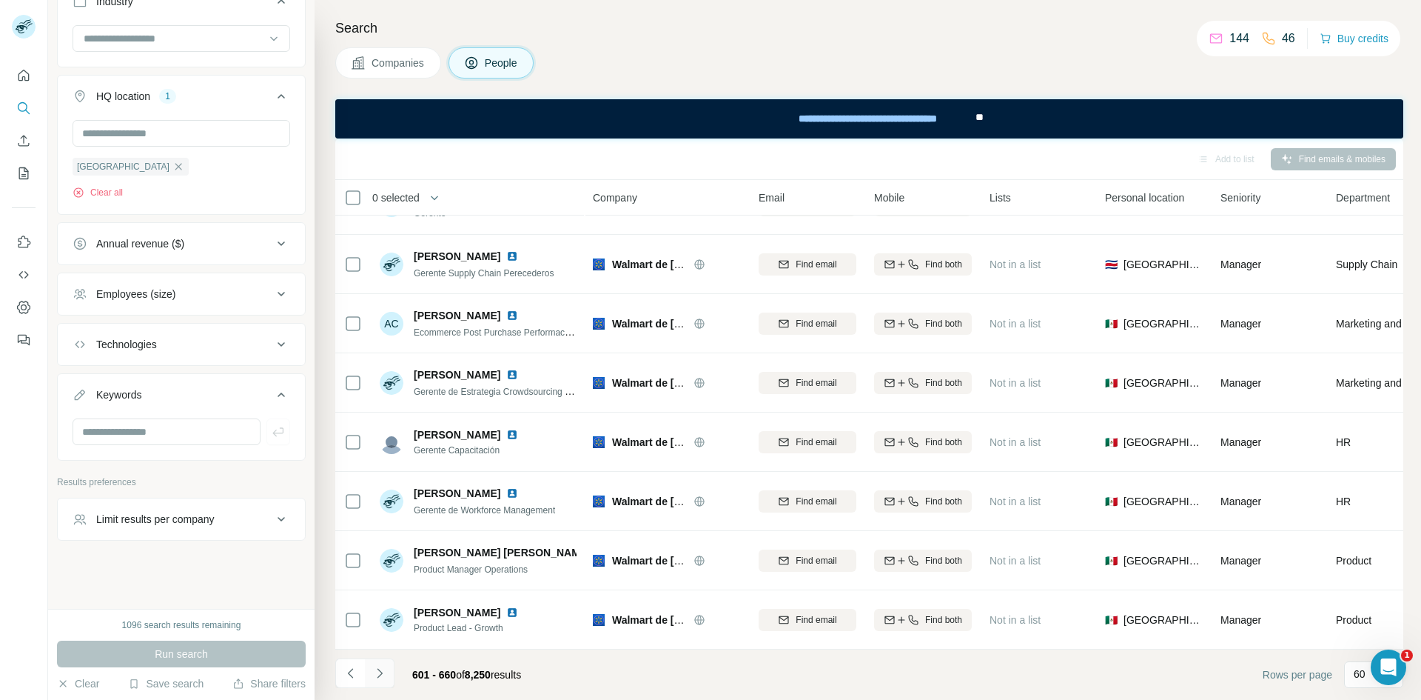
click at [376, 671] on icon "Navigate to next page" at bounding box center [379, 672] width 15 height 15
click at [383, 674] on icon "Navigate to next page" at bounding box center [379, 672] width 15 height 15
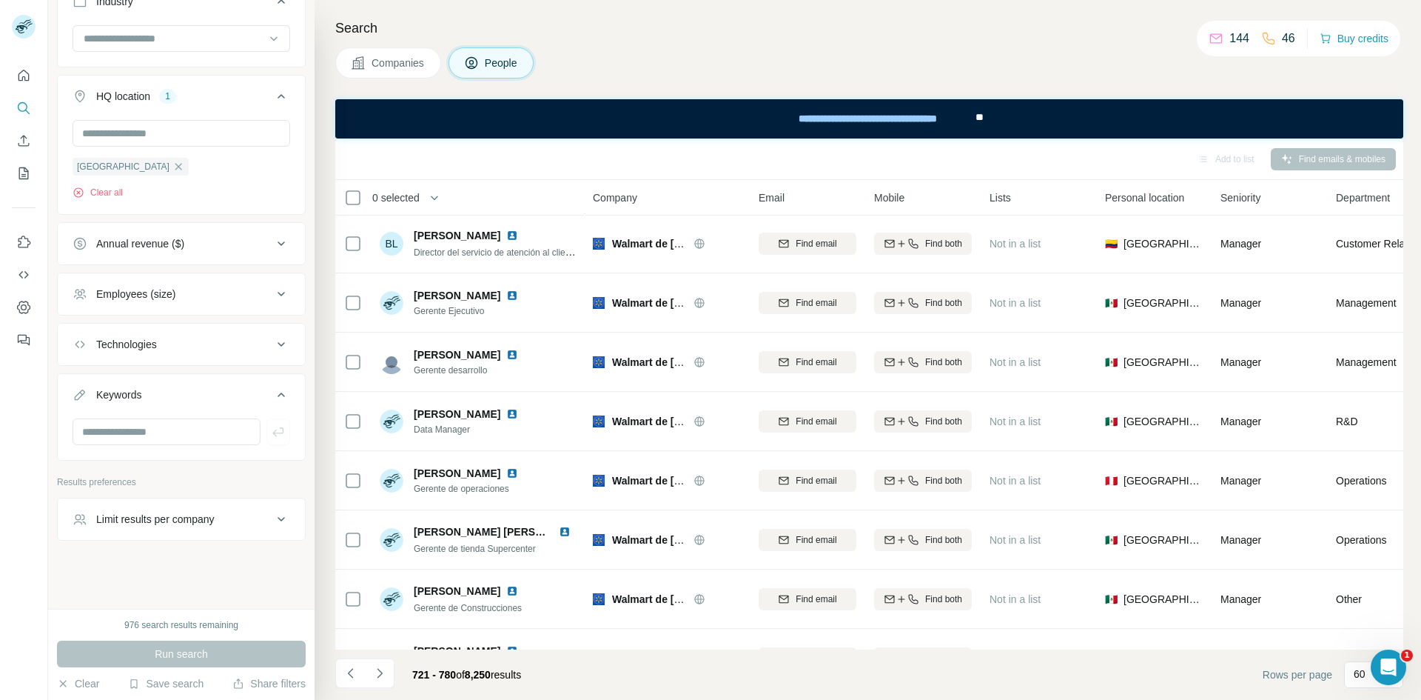
scroll to position [1441, 0]
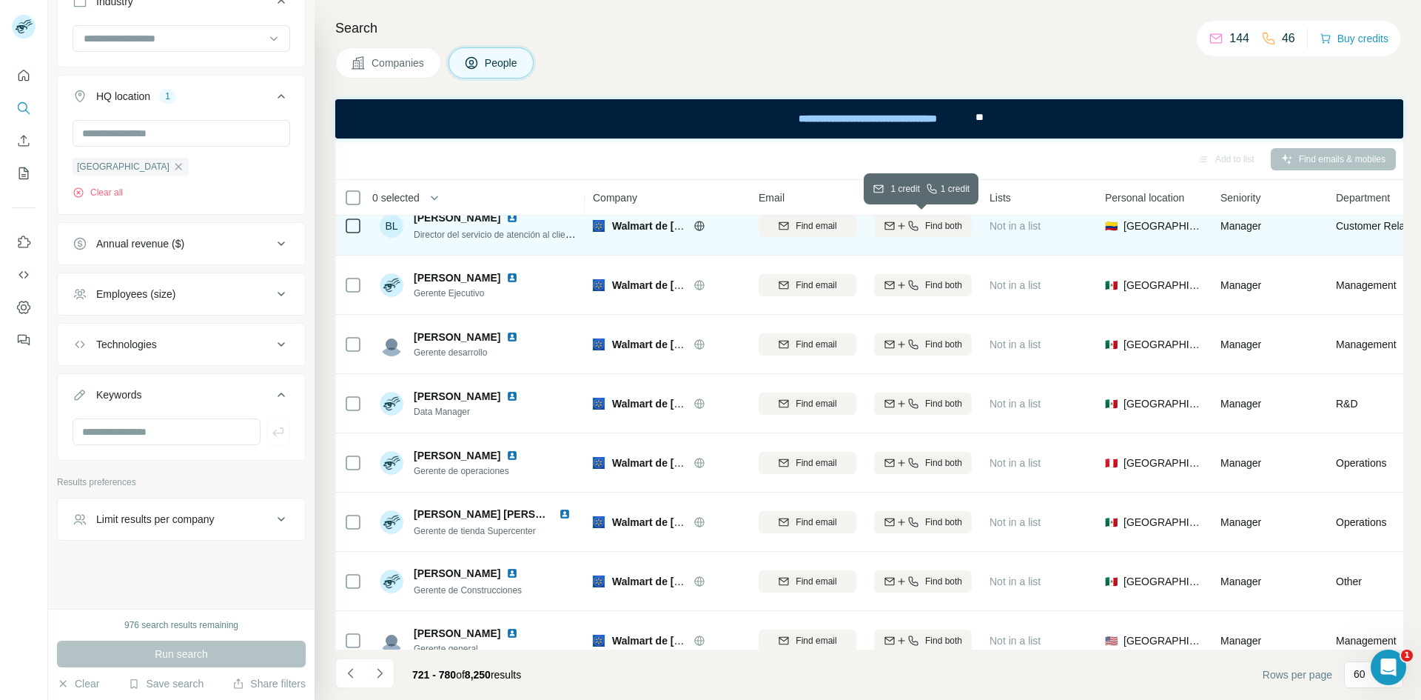
click at [928, 220] on span "Find both" at bounding box center [943, 225] width 37 height 13
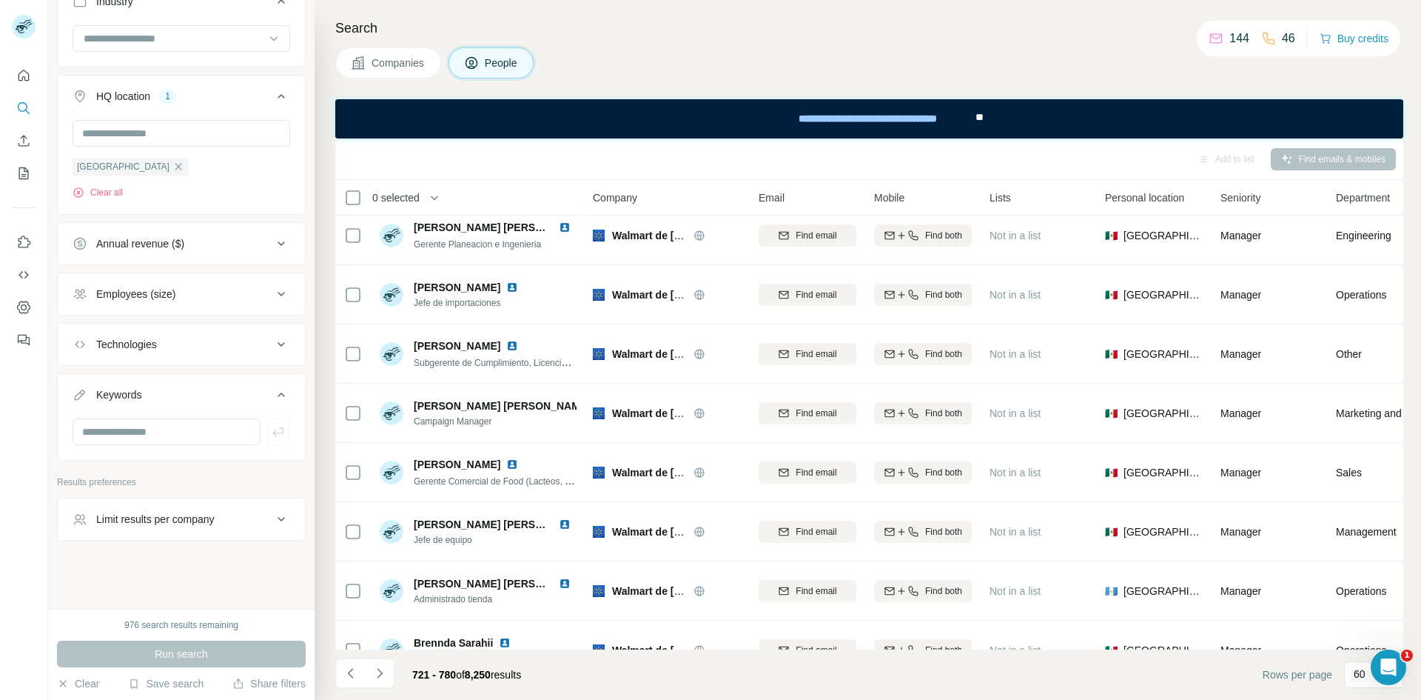
scroll to position [2929, 0]
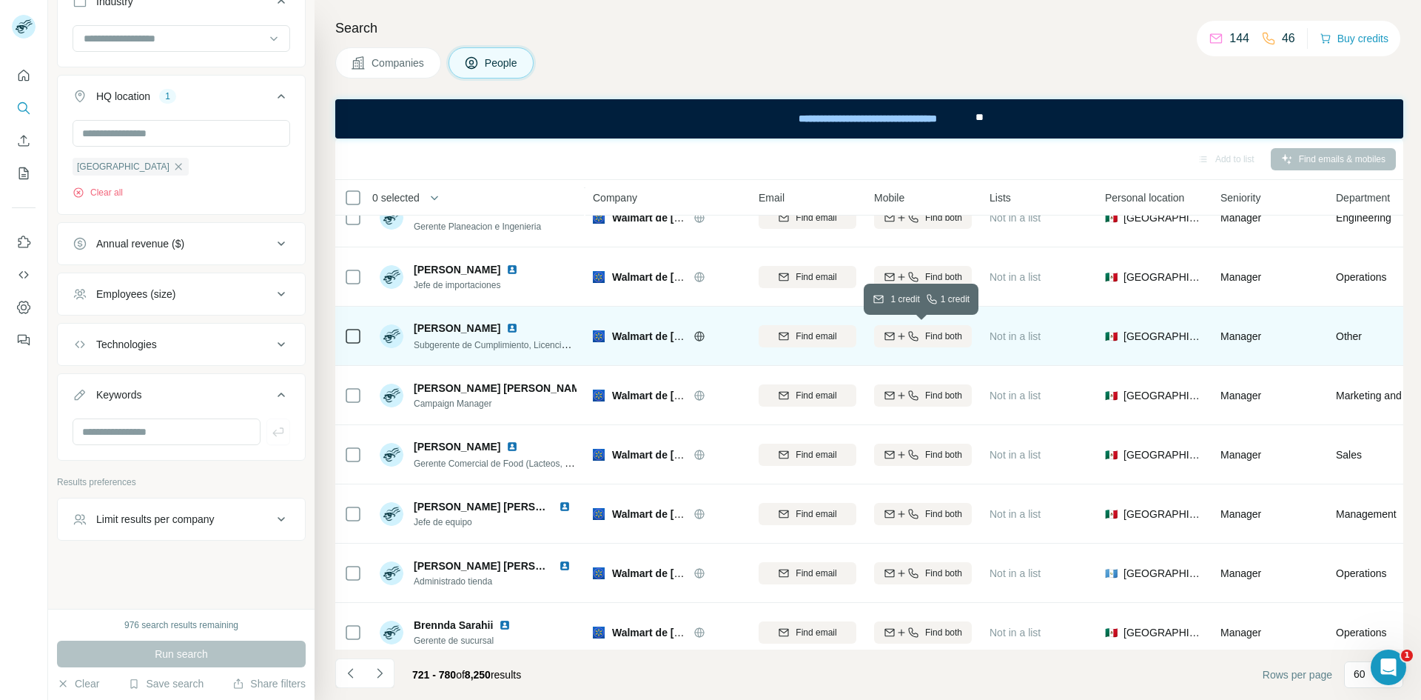
click at [945, 331] on span "Find both" at bounding box center [943, 335] width 37 height 13
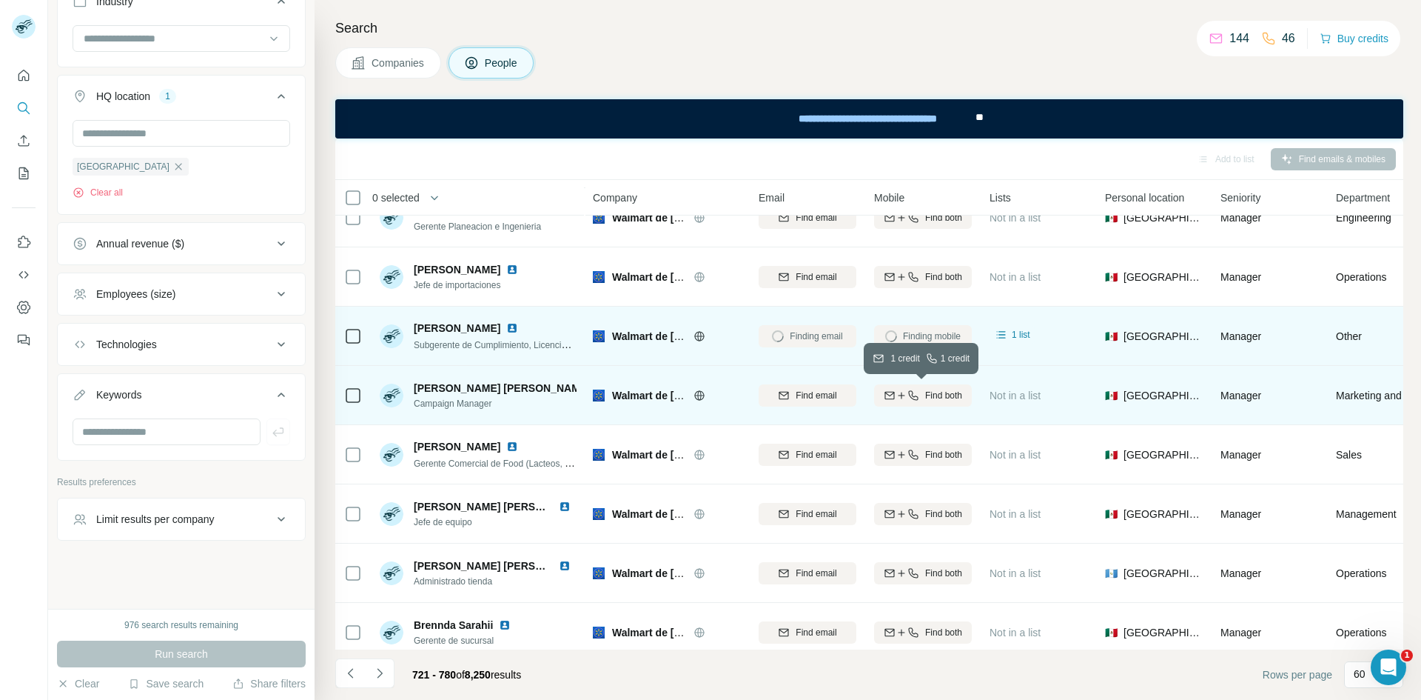
click at [933, 392] on span "Find both" at bounding box center [943, 395] width 37 height 13
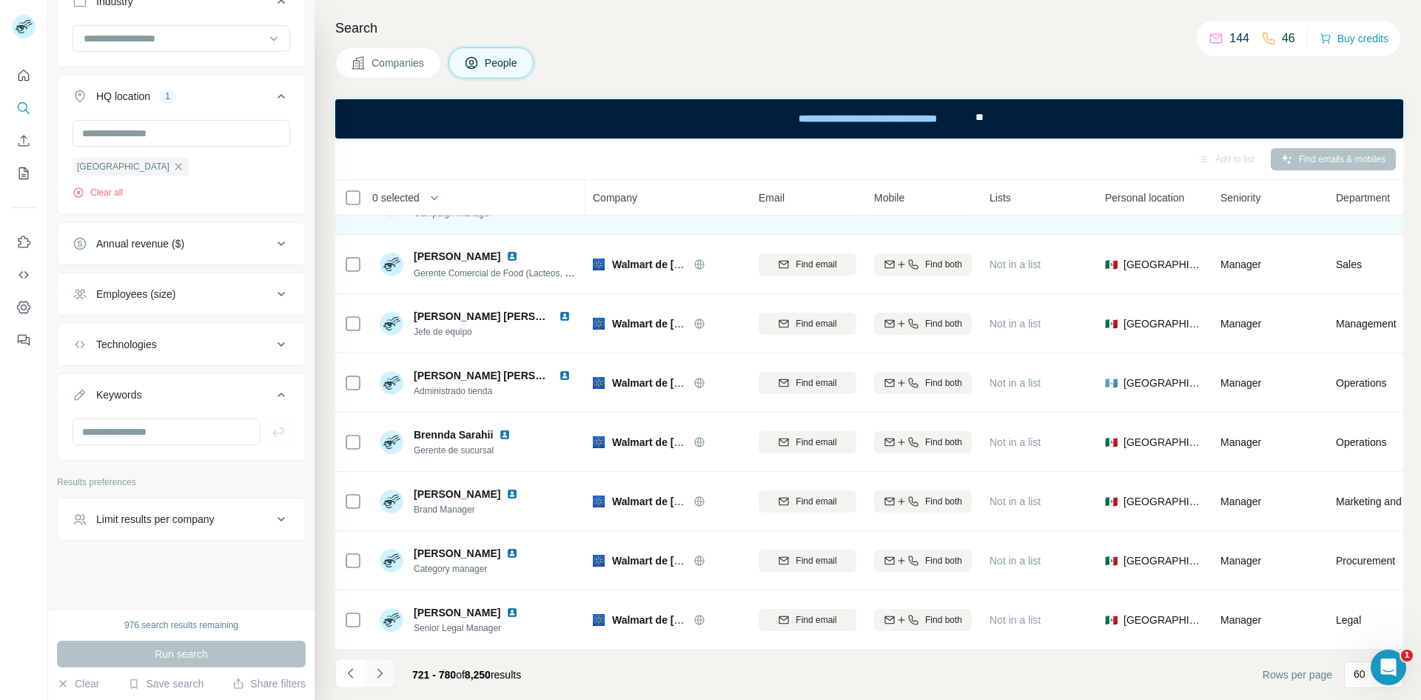
click at [389, 674] on button "Navigate to next page" at bounding box center [380, 673] width 30 height 30
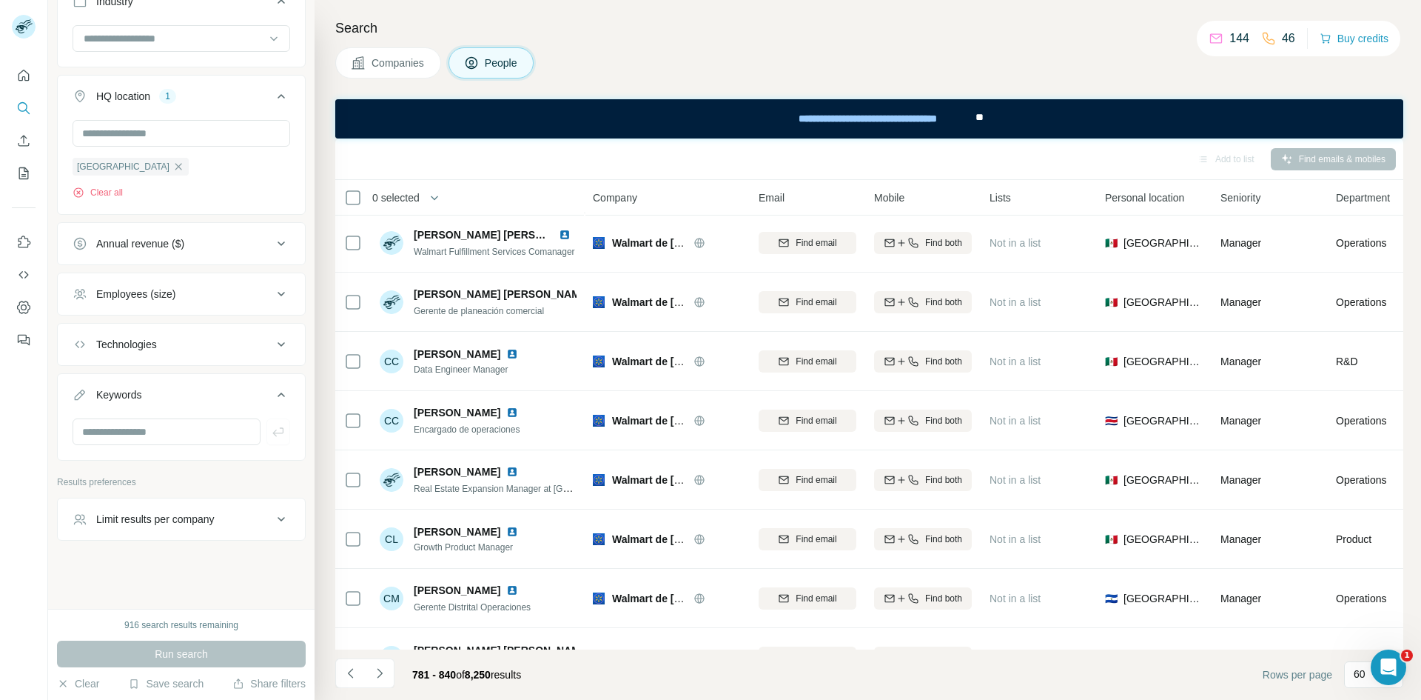
scroll to position [896, 0]
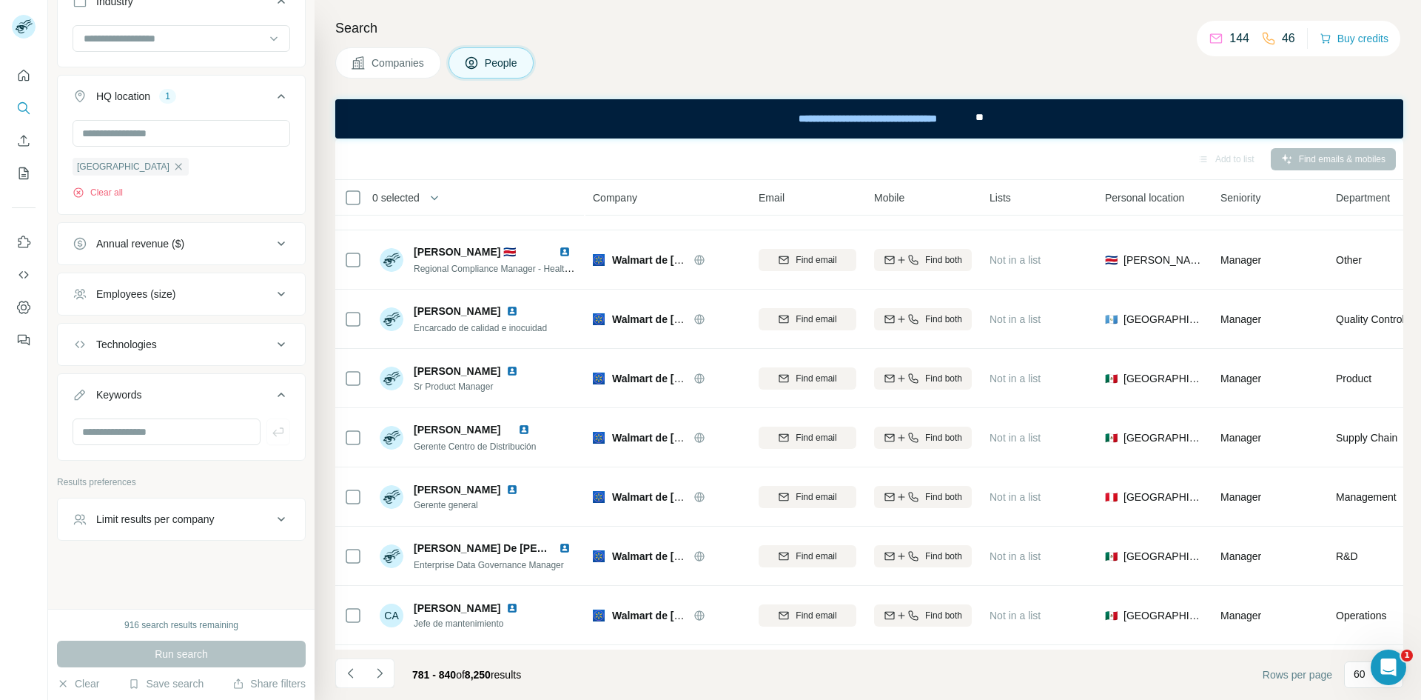
scroll to position [1609, 0]
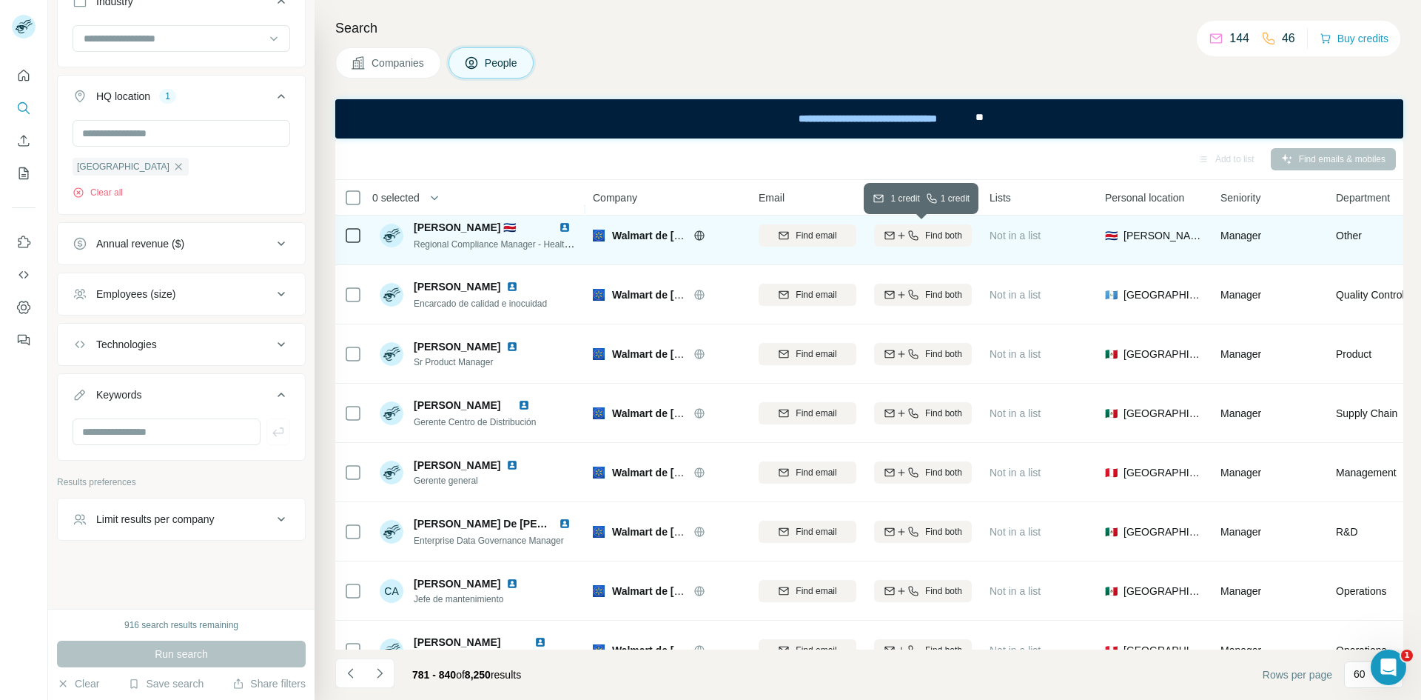
click at [914, 230] on icon "button" at bounding box center [914, 235] width 12 height 12
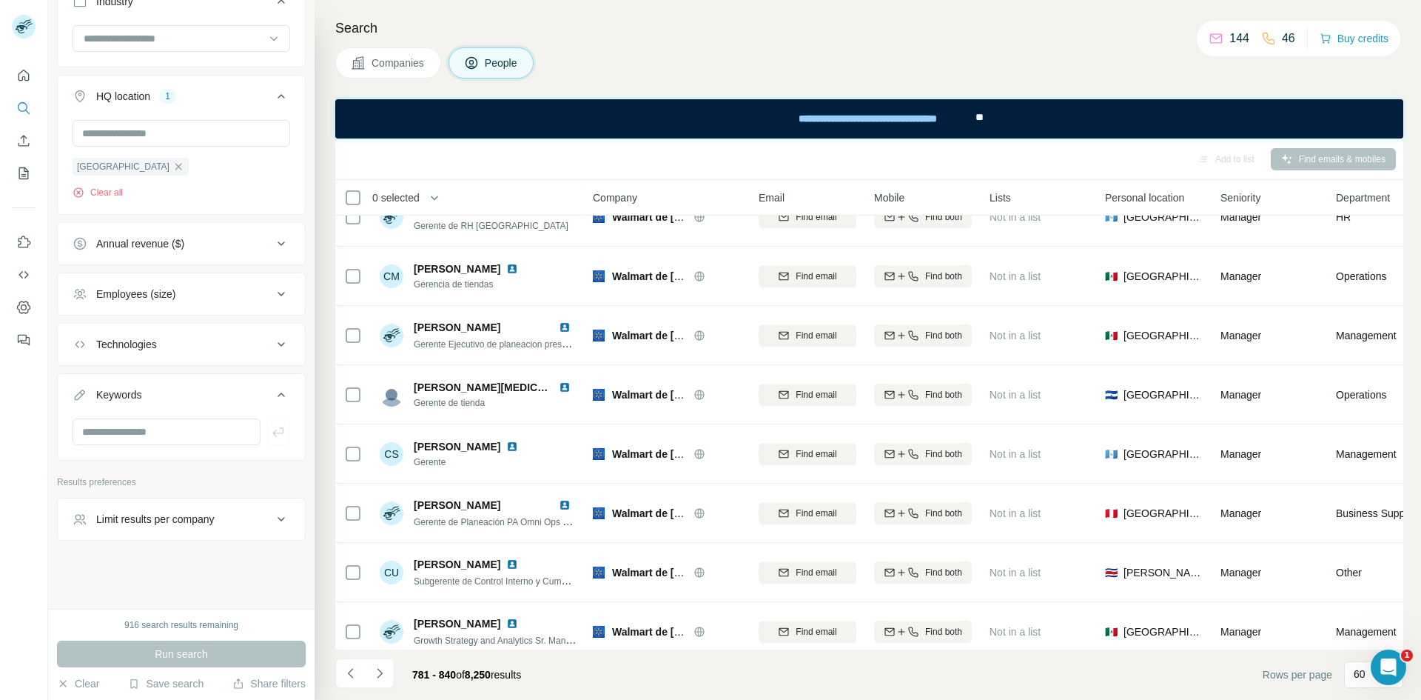
scroll to position [3127, 0]
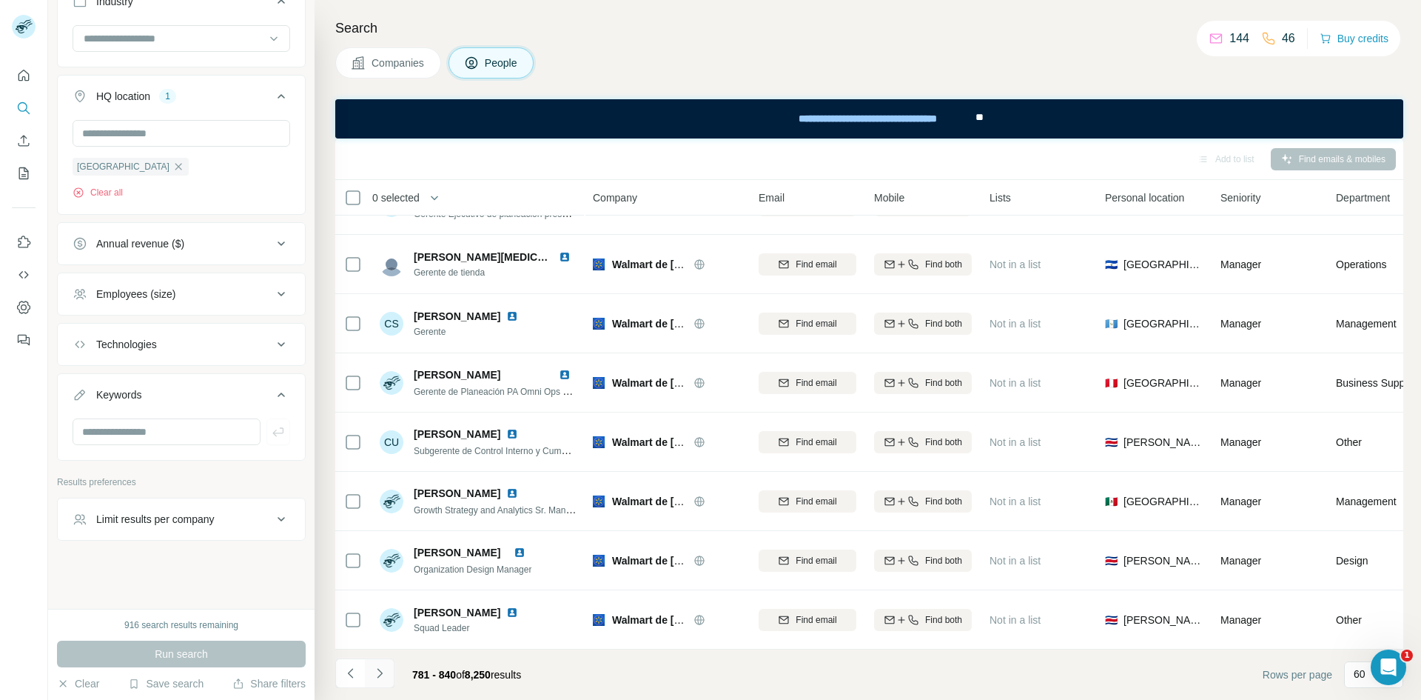
click at [381, 671] on icon "Navigate to next page" at bounding box center [379, 672] width 15 height 15
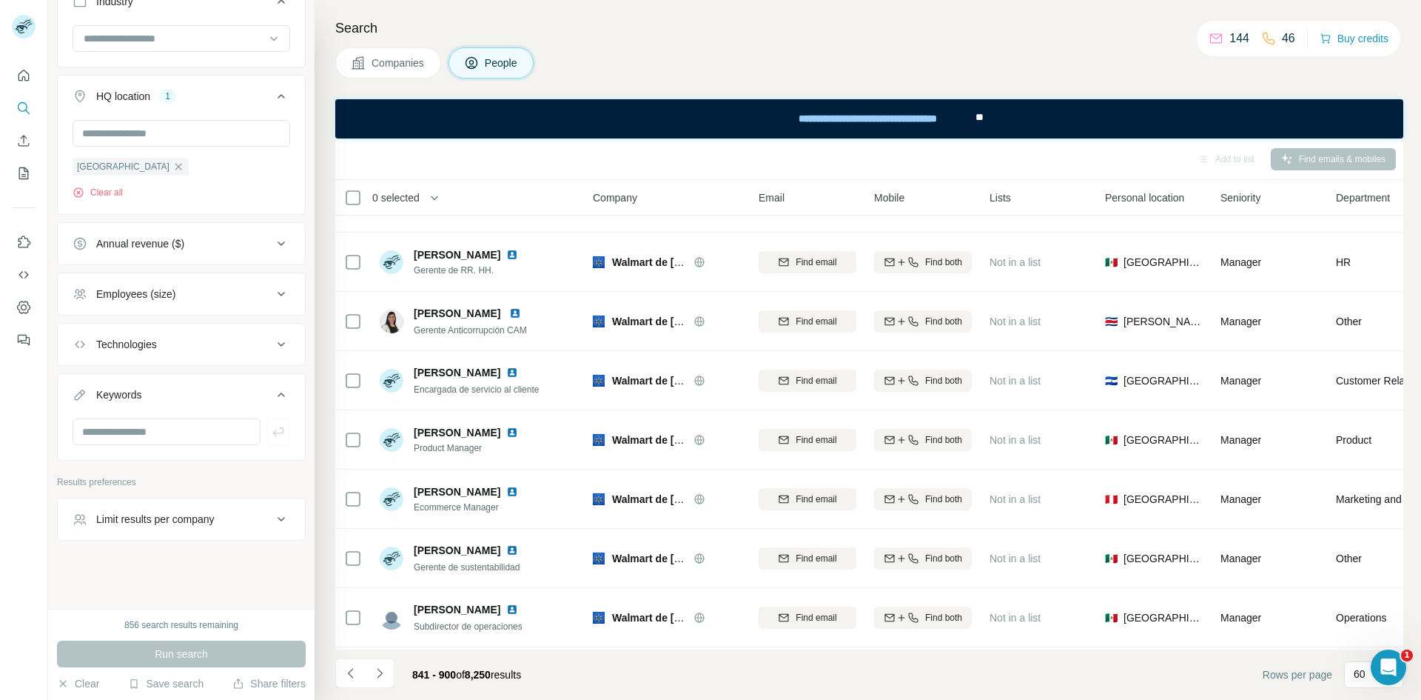
scroll to position [113, 0]
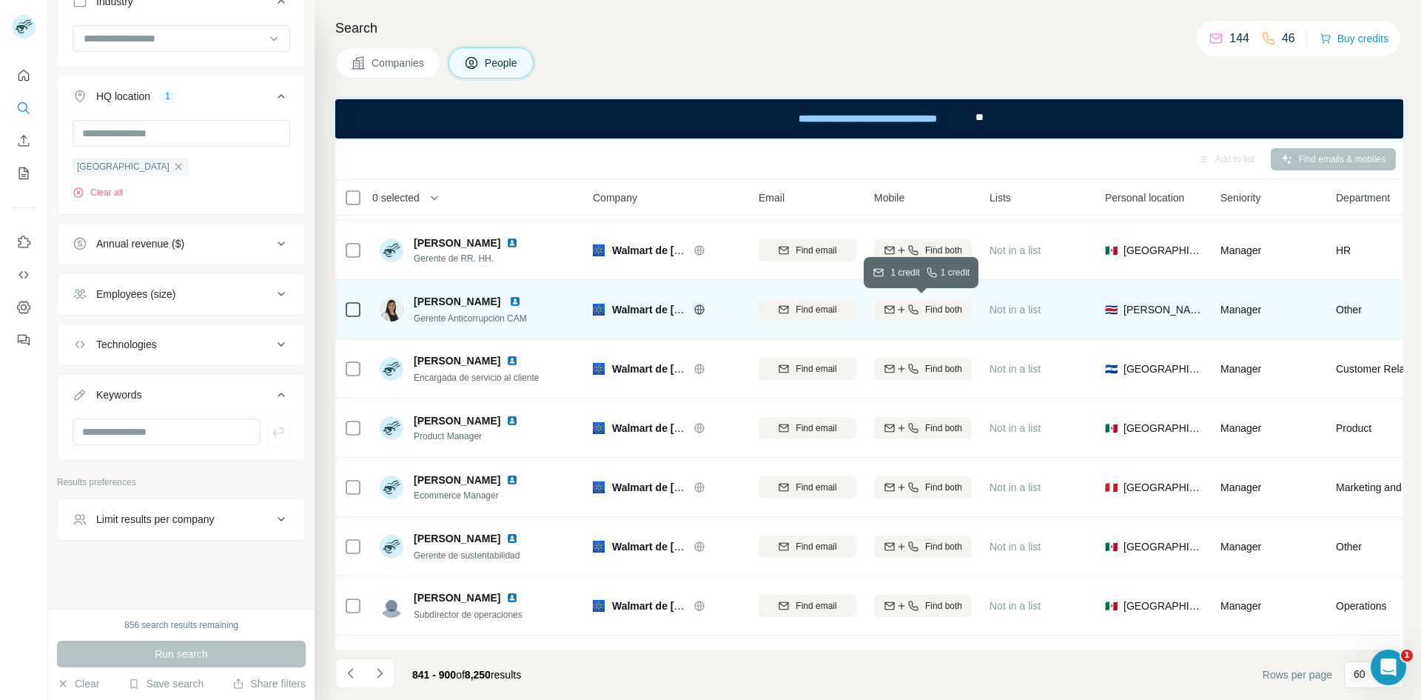
click at [936, 298] on button "Find both" at bounding box center [923, 309] width 98 height 22
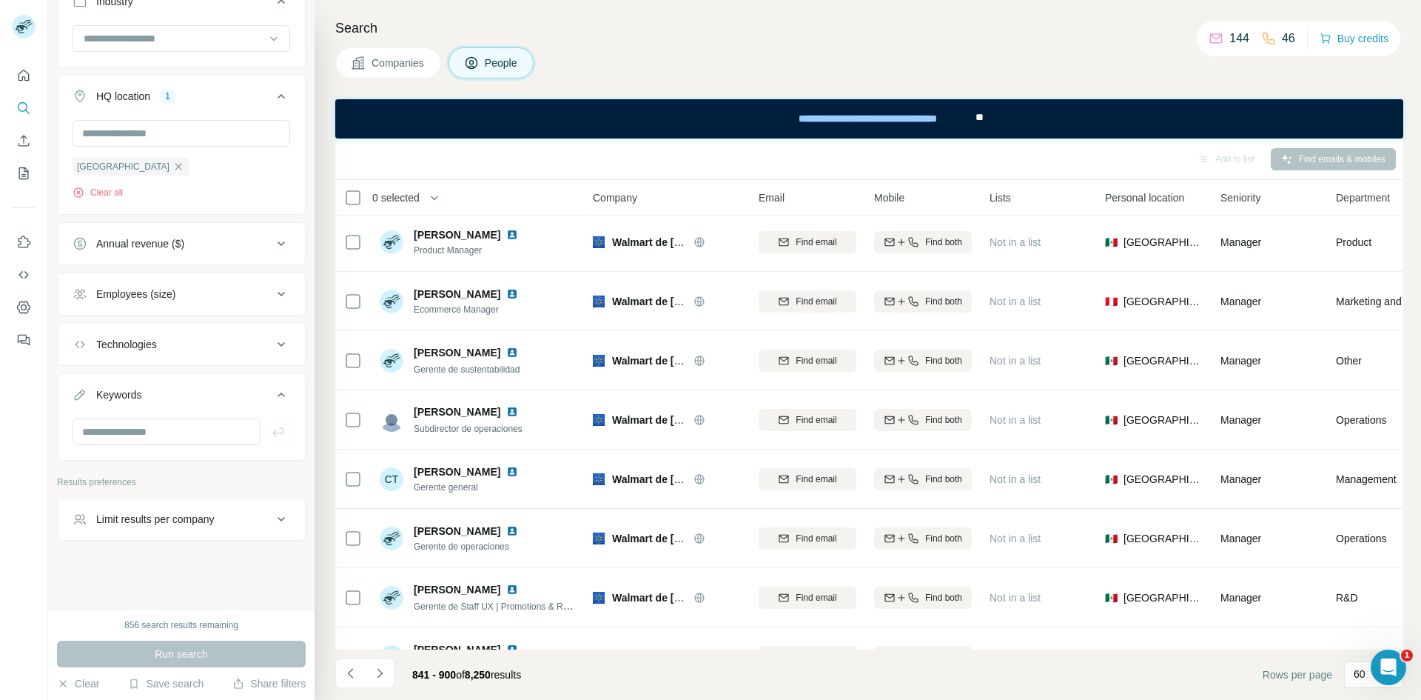
scroll to position [317, 0]
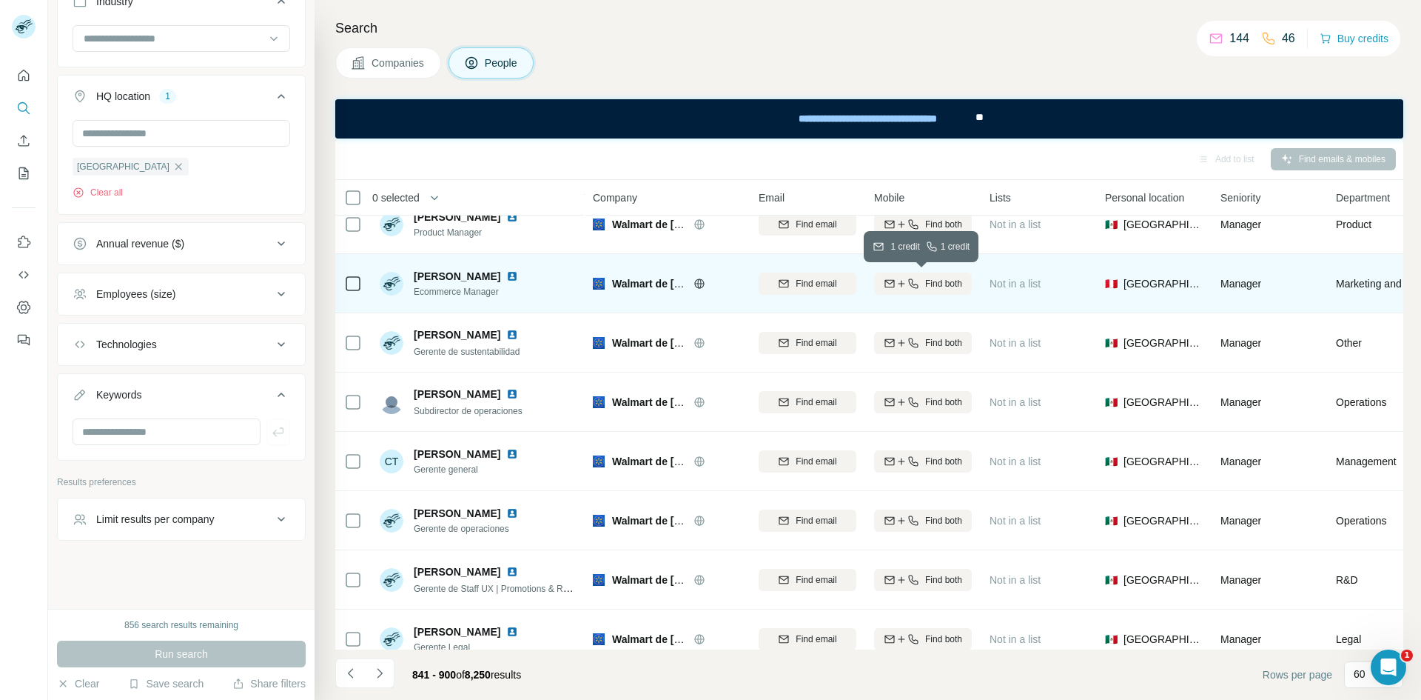
click at [954, 284] on span "Find both" at bounding box center [943, 283] width 37 height 13
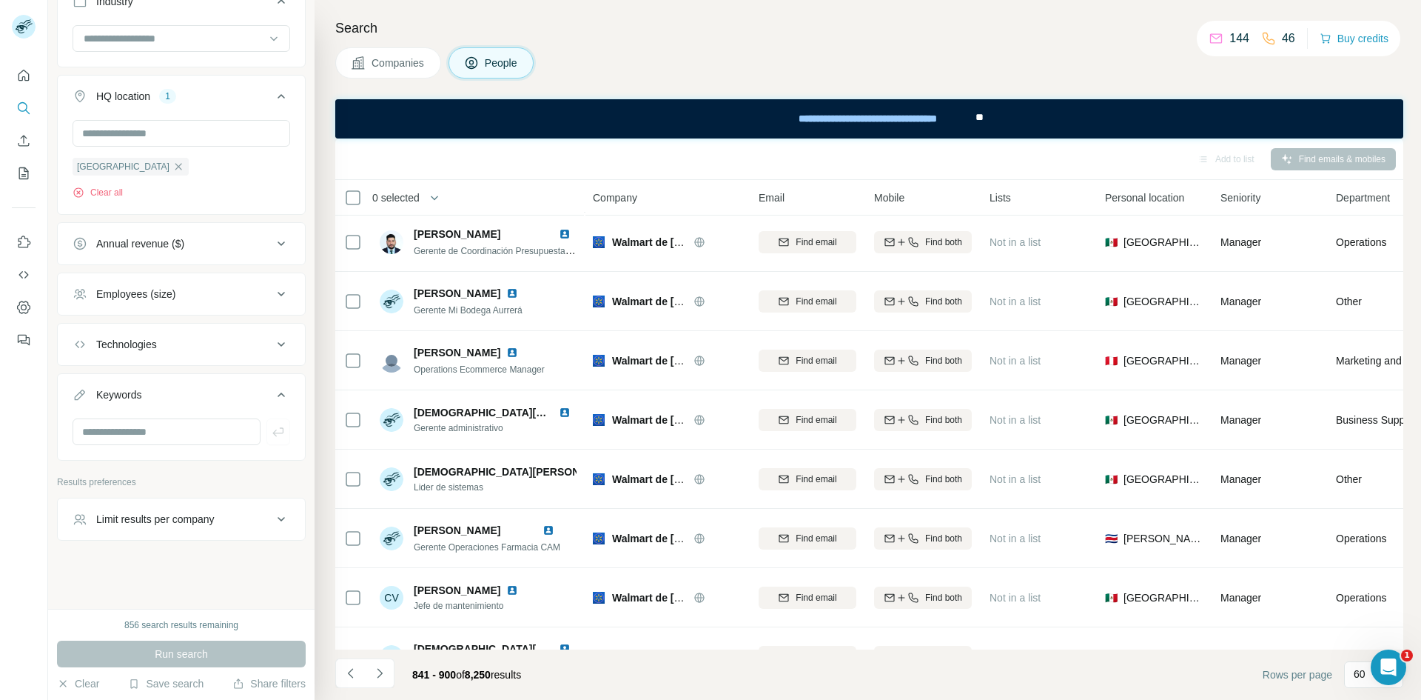
scroll to position [1059, 0]
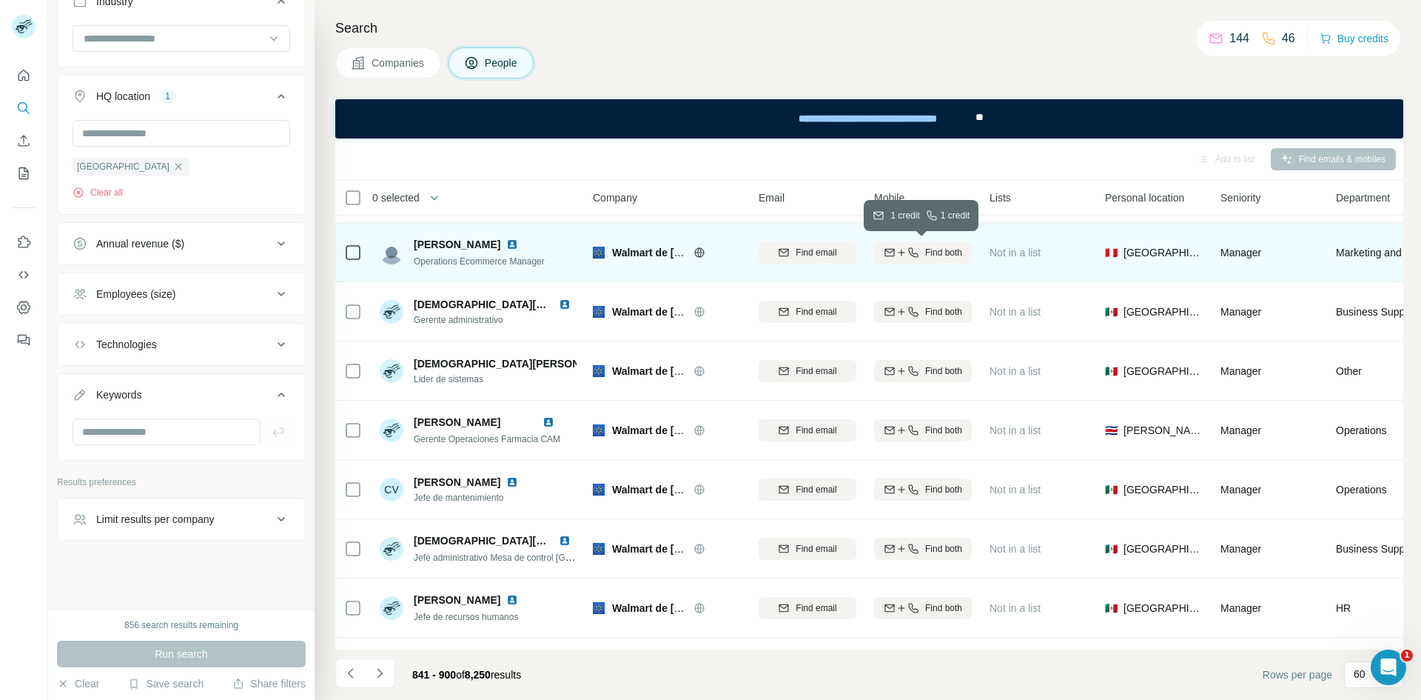
click at [951, 251] on span "Find both" at bounding box center [943, 252] width 37 height 13
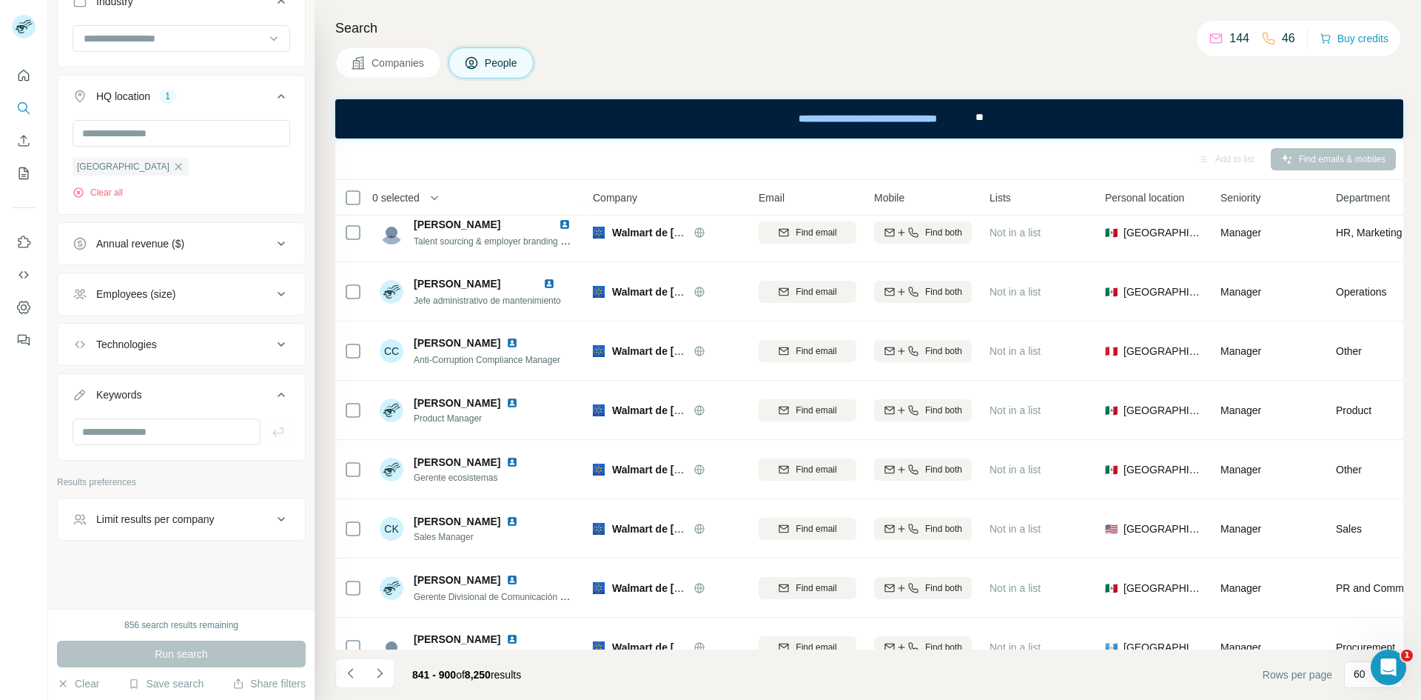
scroll to position [1991, 0]
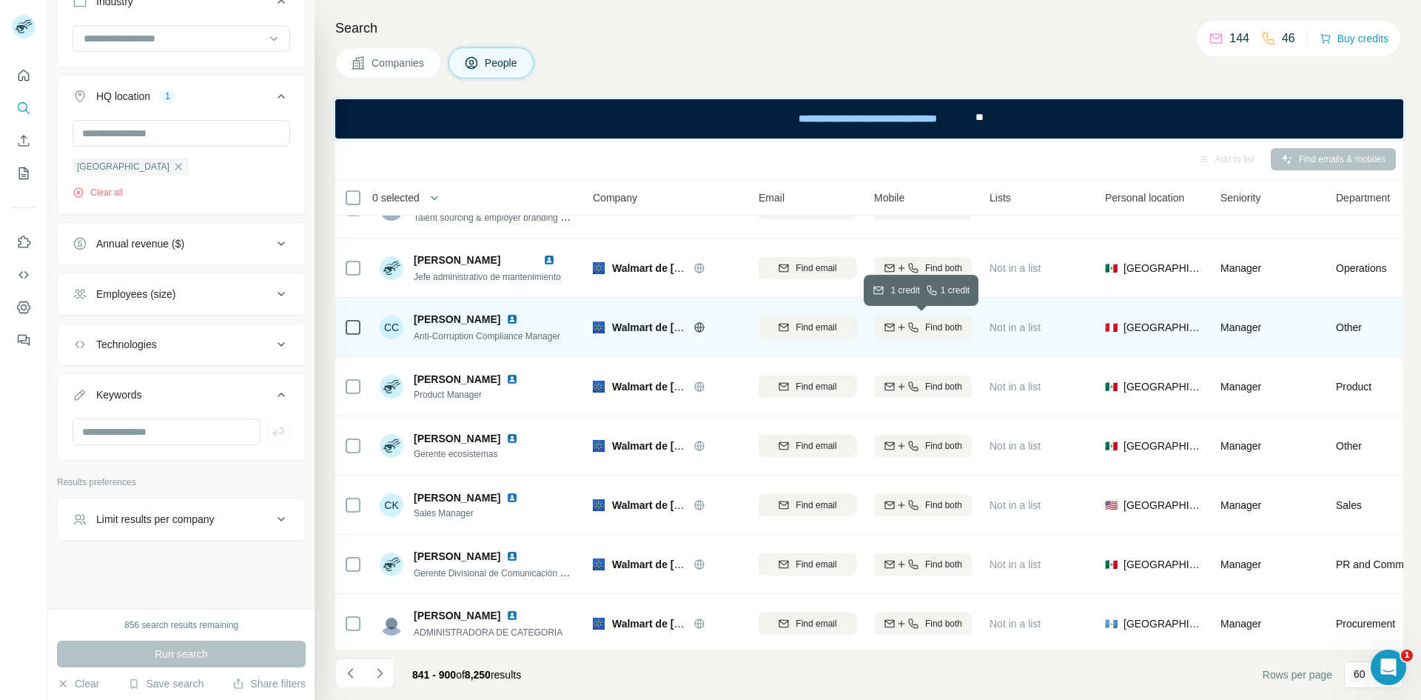
click at [955, 332] on span "Find both" at bounding box center [943, 327] width 37 height 13
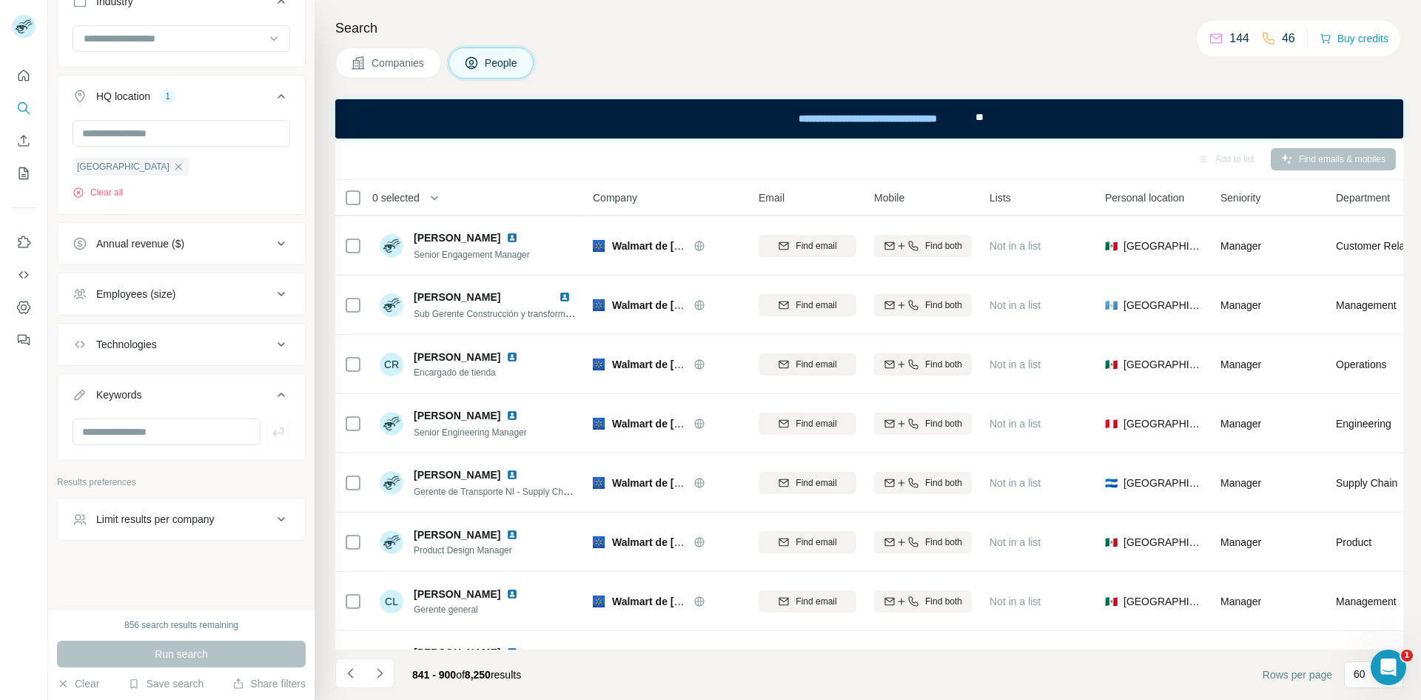
scroll to position [3127, 0]
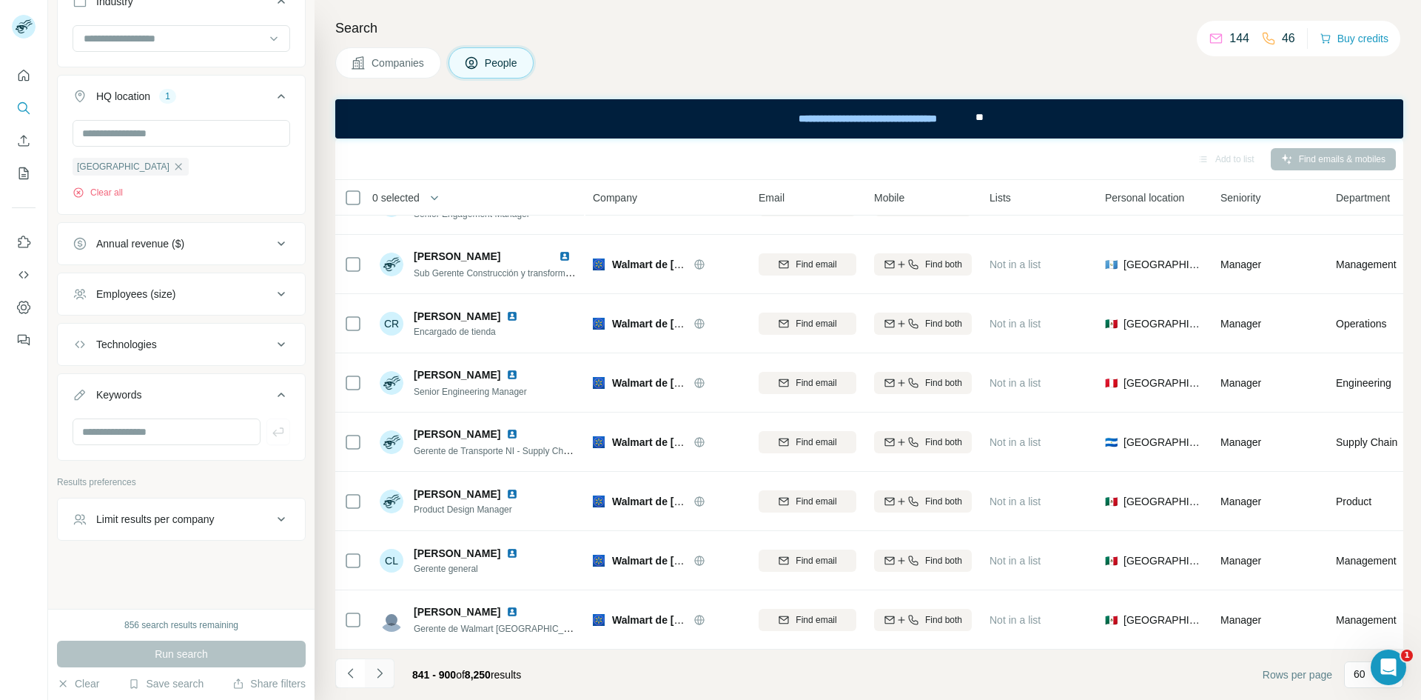
click at [380, 677] on icon "Navigate to next page" at bounding box center [379, 672] width 15 height 15
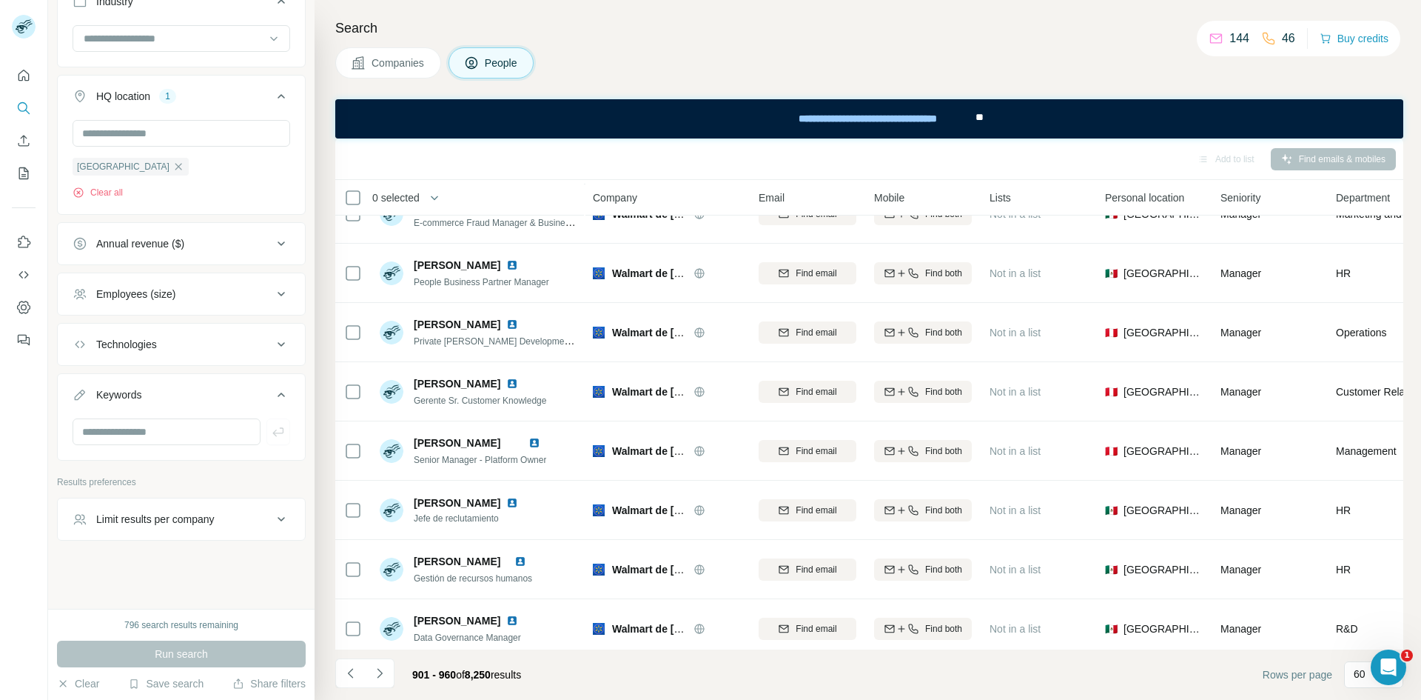
scroll to position [1997, 0]
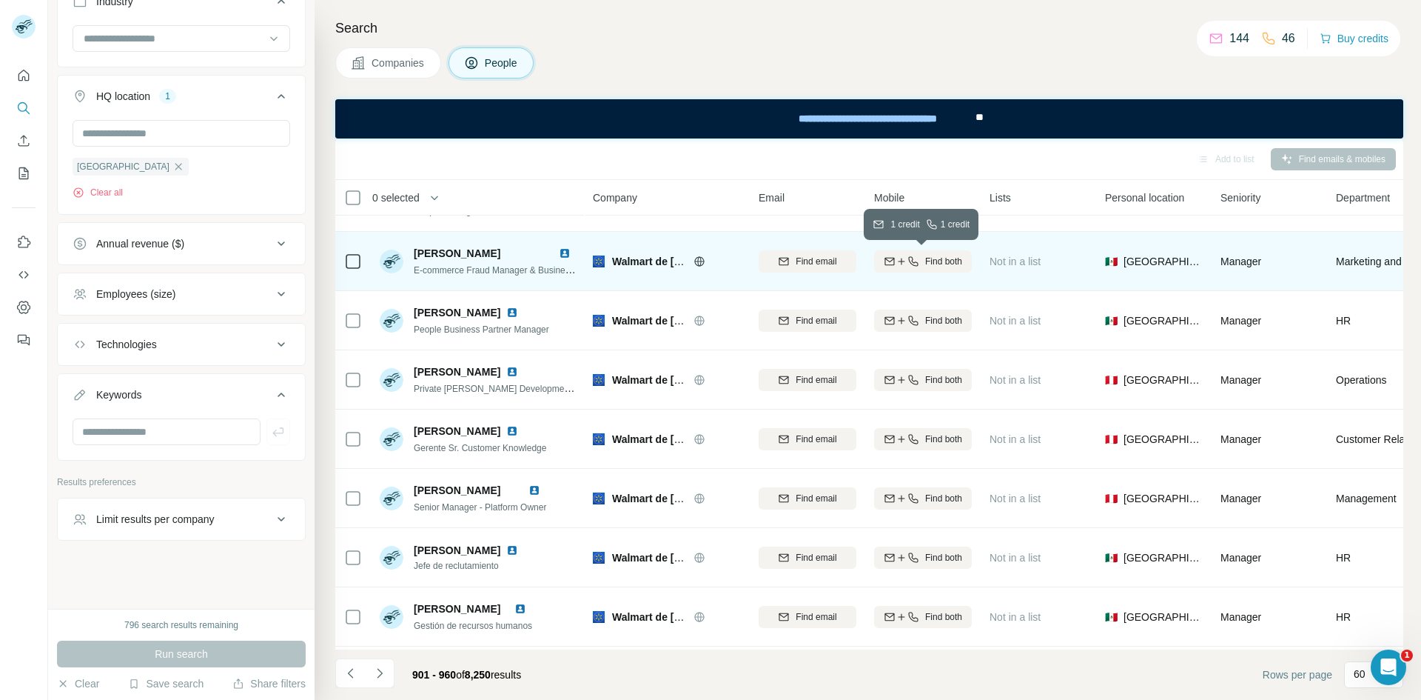
click at [941, 265] on span "Find both" at bounding box center [943, 261] width 37 height 13
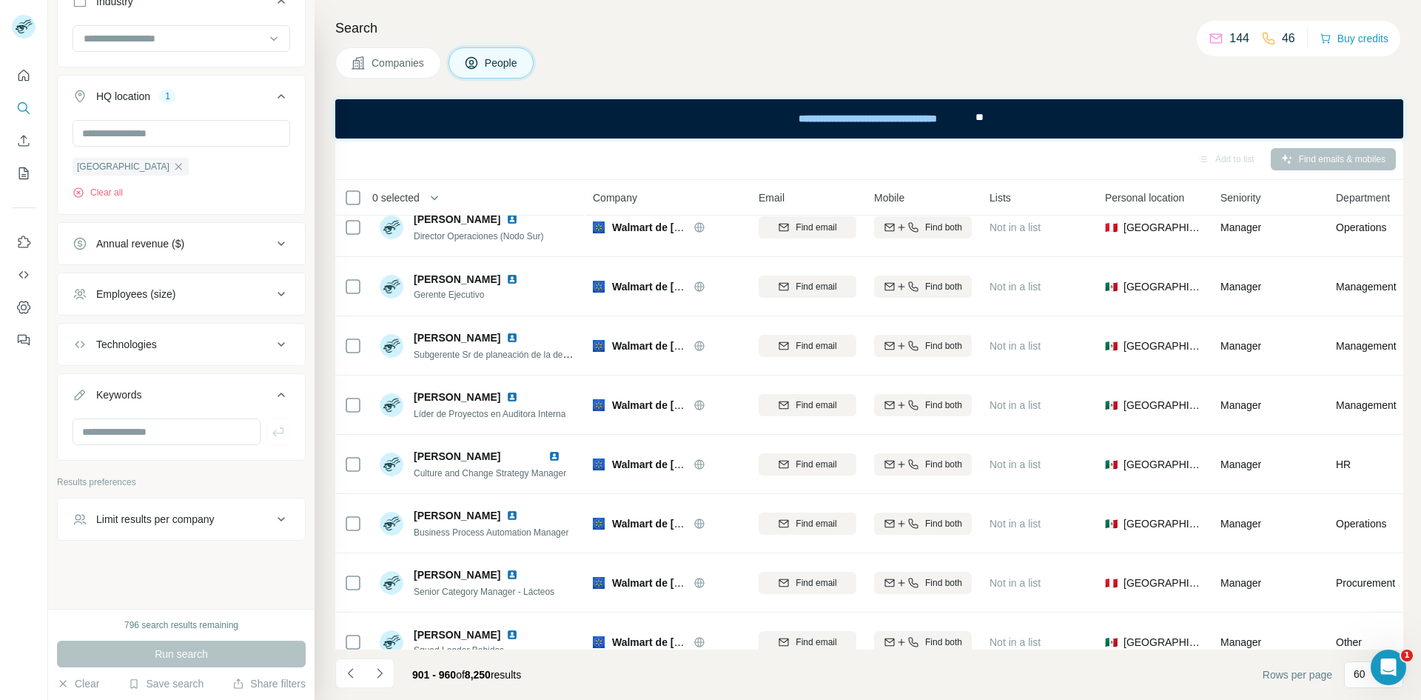
scroll to position [3127, 0]
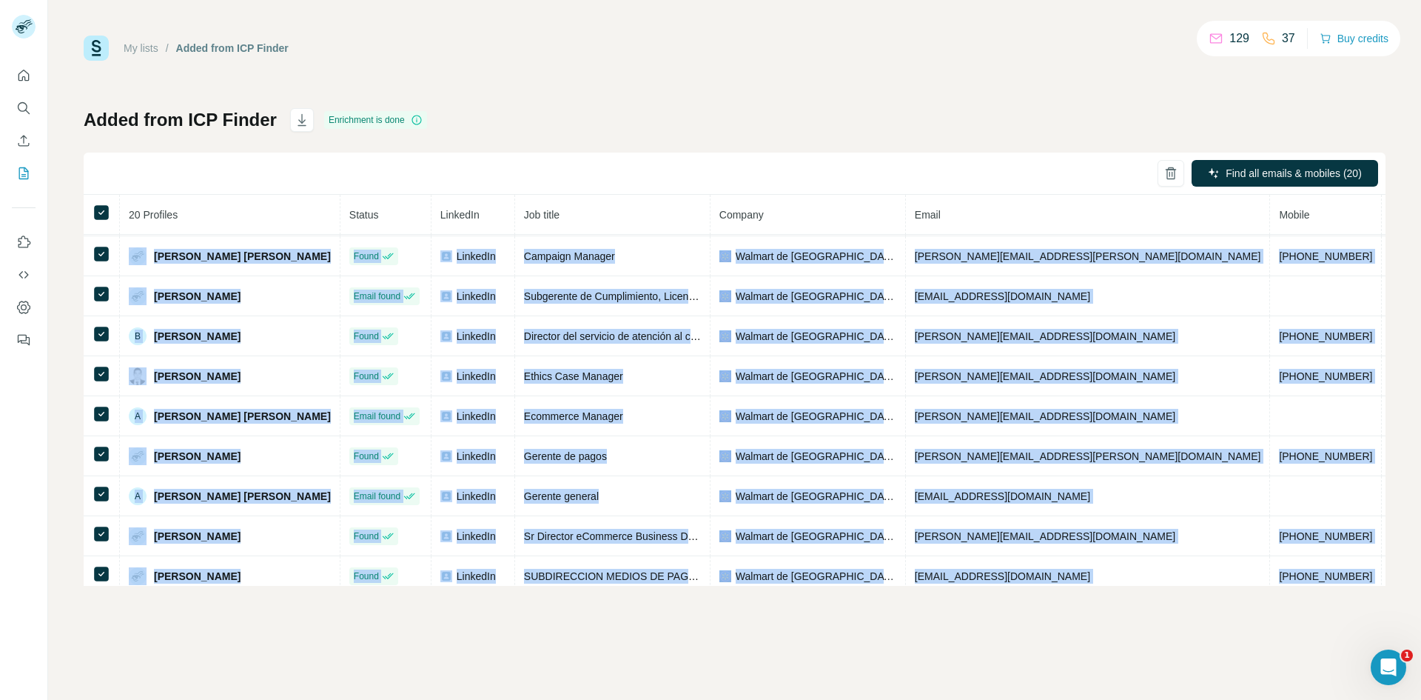
scroll to position [456, 0]
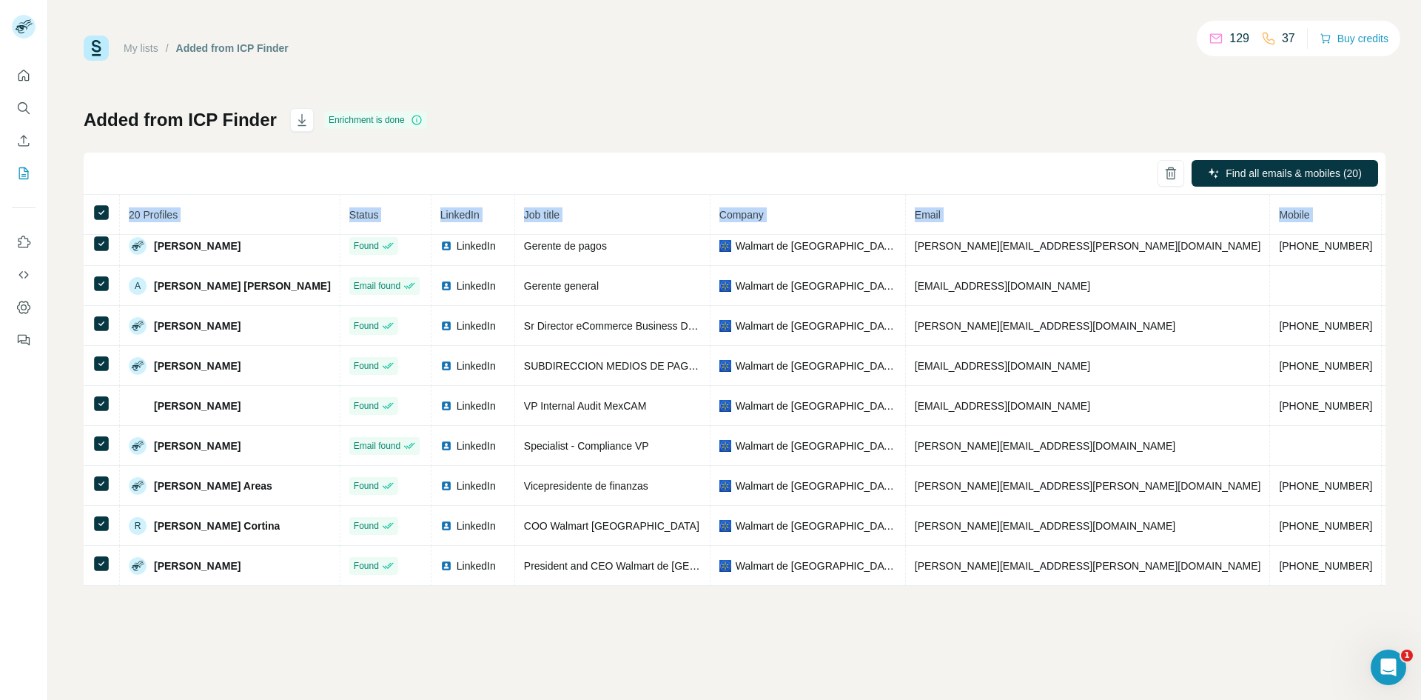
drag, startPoint x: 152, startPoint y: 238, endPoint x: 1345, endPoint y: 608, distance: 1248.7
click at [1345, 608] on div "My lists / Added from ICP Finder 129 37 Buy credits Added from ICP Finder Enric…" at bounding box center [734, 350] width 1373 height 700
copy table "20 Profiles Status LinkedIn Job title Company Email Mobile Company website Land…"
